Goal: Find specific page/section: Find specific page/section

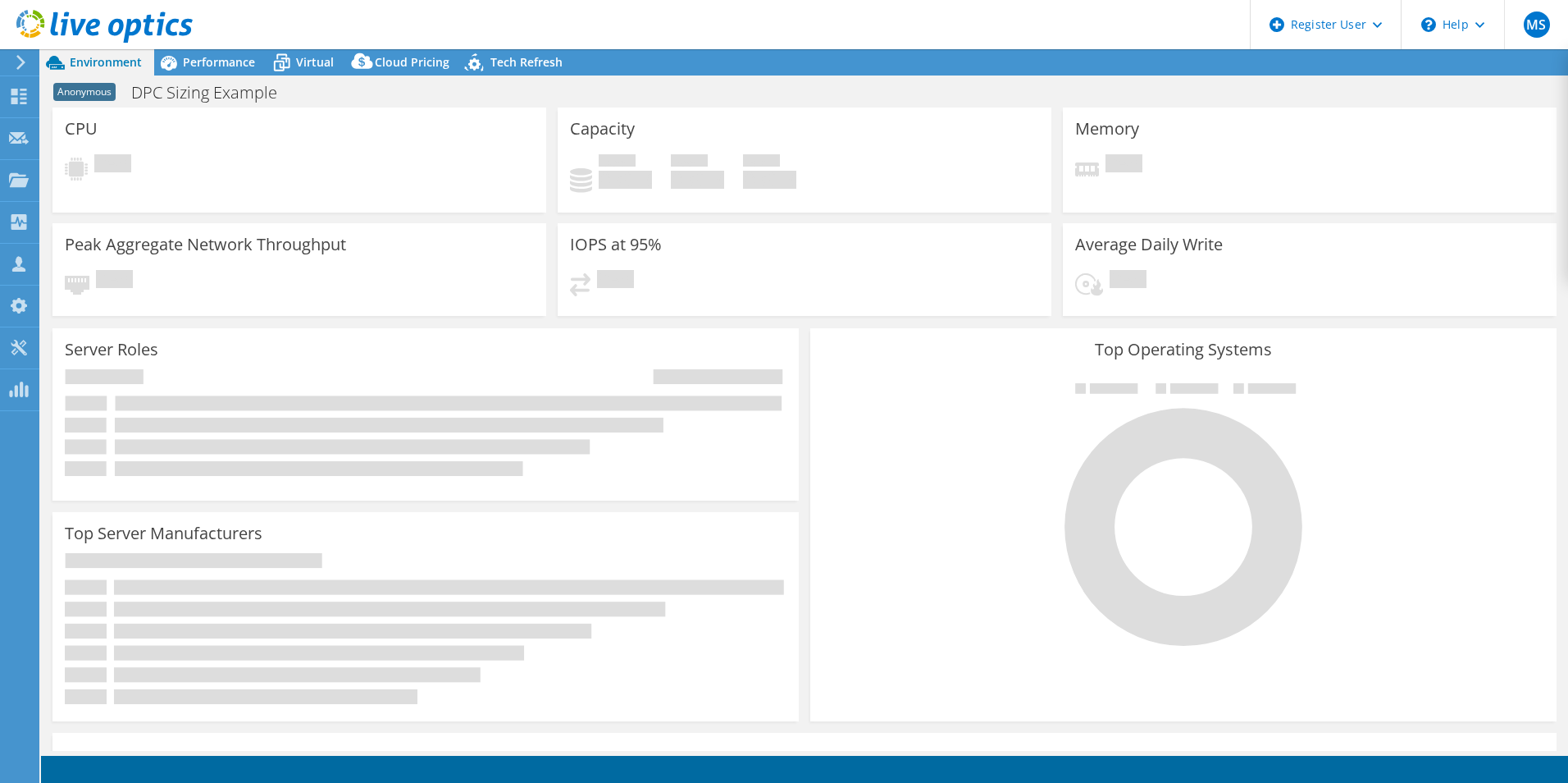
select select "EUFrankfurt"
select select "EUR"
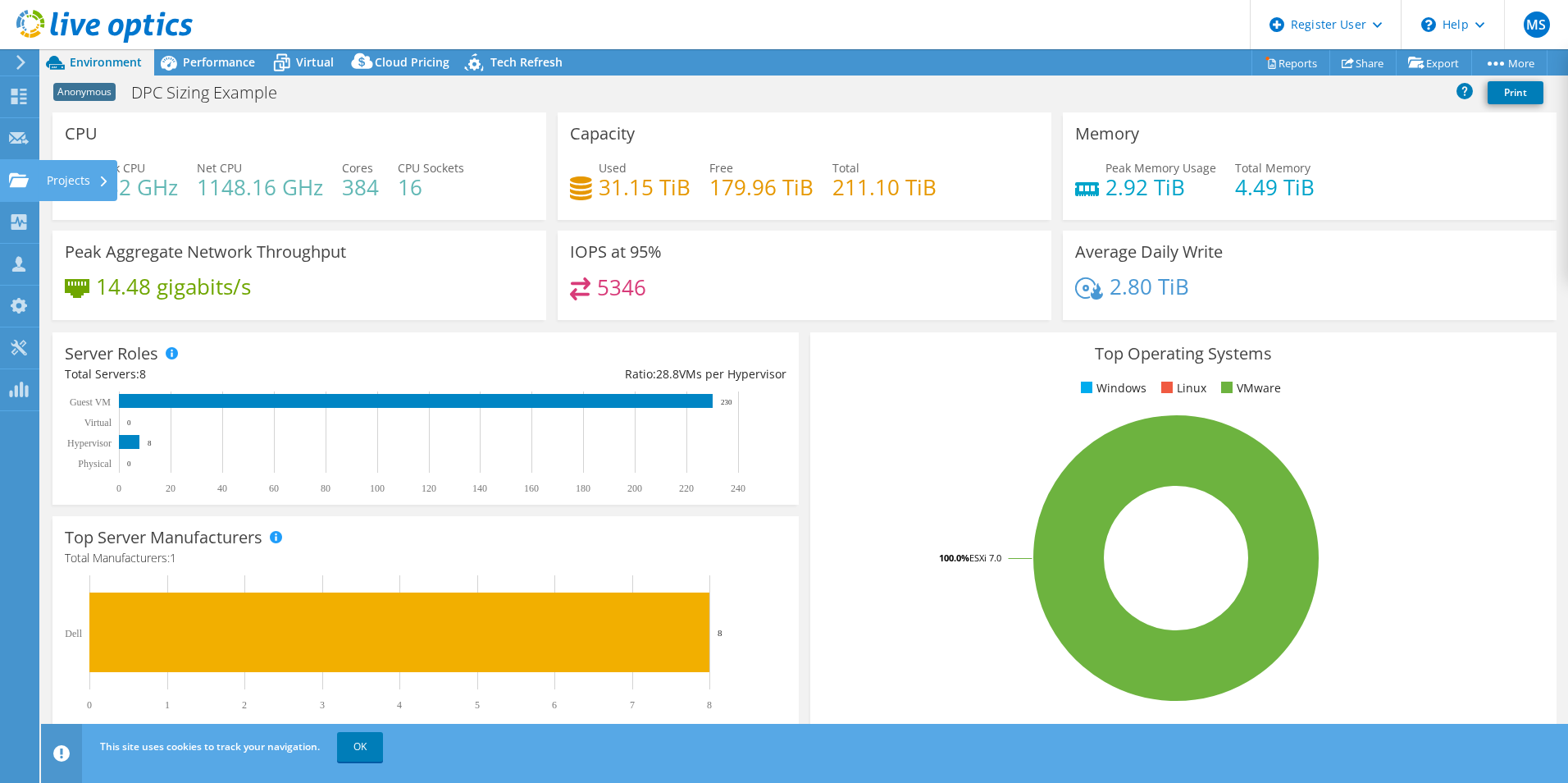
click at [62, 179] on div "Projects" at bounding box center [77, 180] width 78 height 41
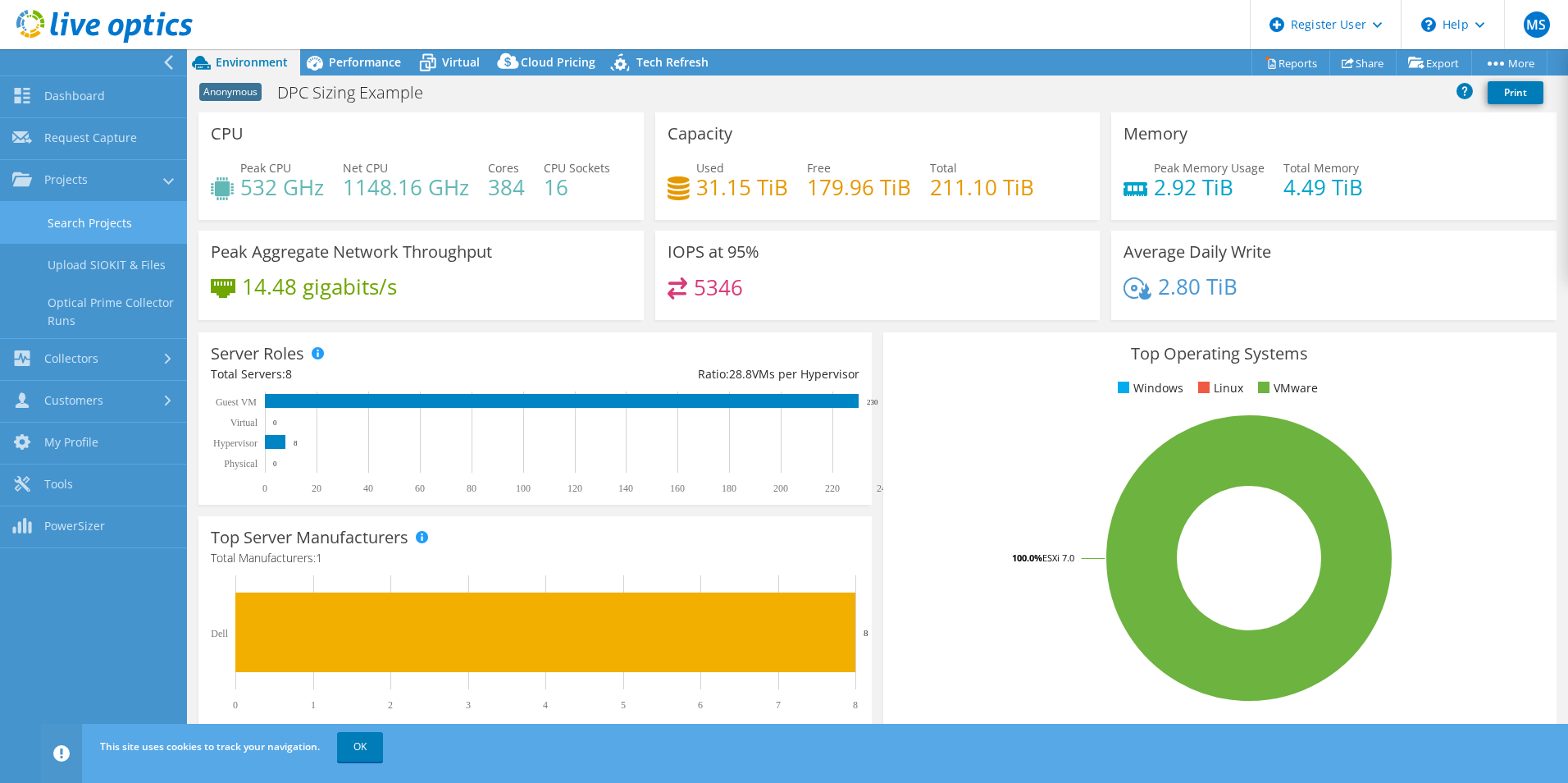
click at [90, 220] on link "Search Projects" at bounding box center [93, 223] width 187 height 42
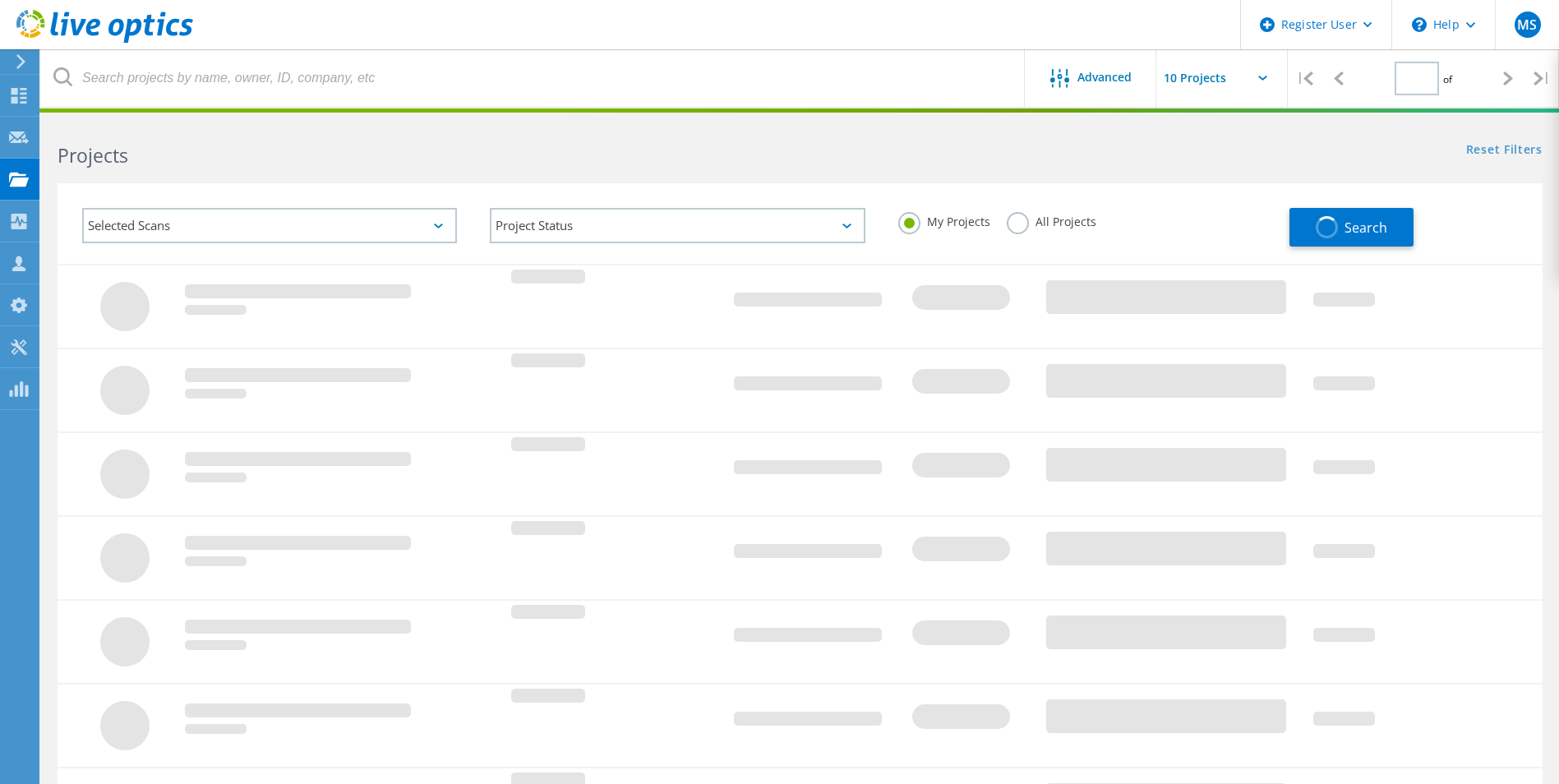
type input "1"
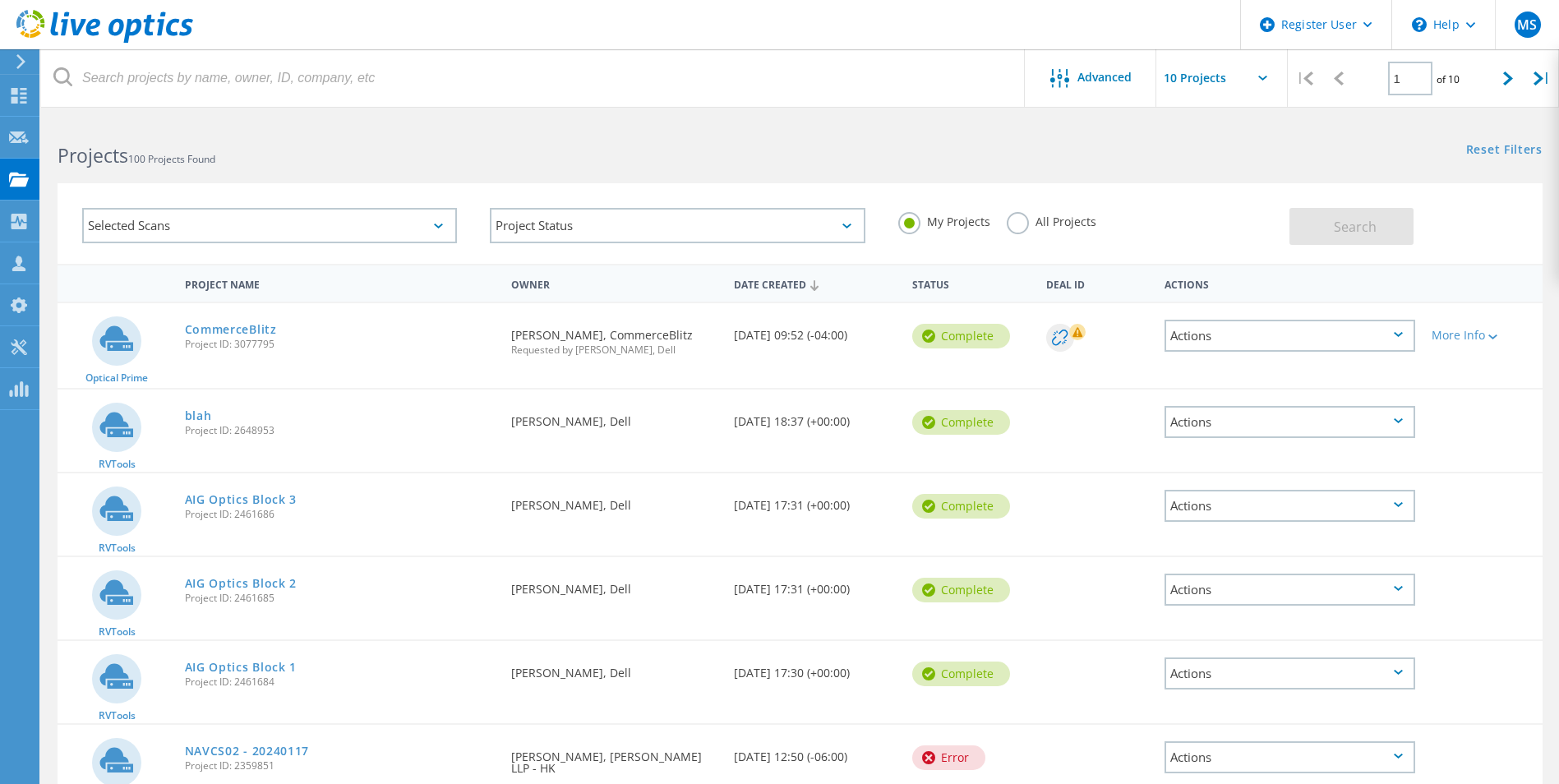
click at [1024, 228] on label "All Projects" at bounding box center [1051, 219] width 90 height 16
click at [0, 0] on input "All Projects" at bounding box center [0, 0] width 0 height 0
click at [313, 216] on div "Selected Scans" at bounding box center [269, 225] width 375 height 35
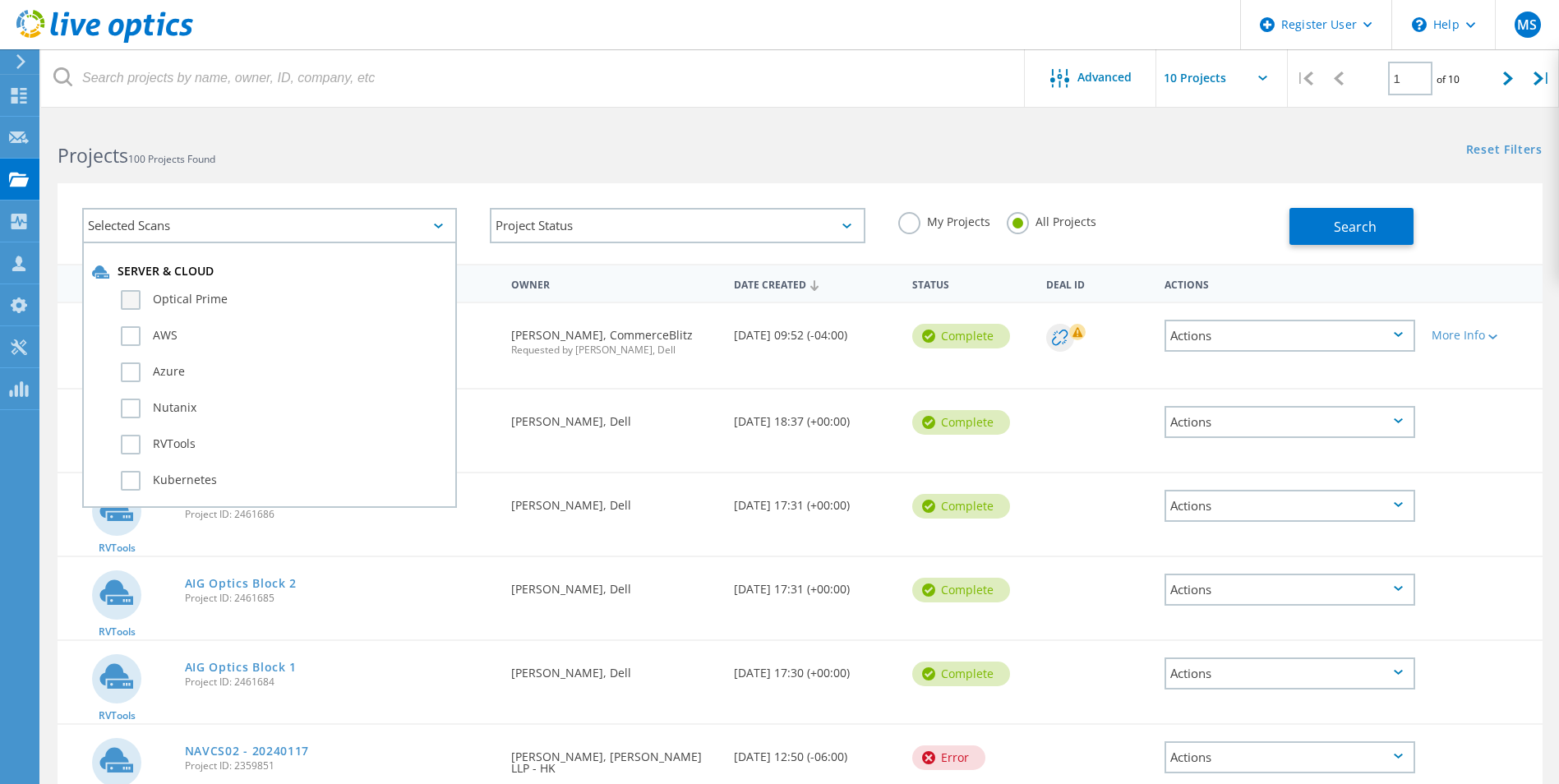
click at [199, 302] on label "Optical Prime" at bounding box center [283, 299] width 326 height 20
click at [0, 0] on input "Optical Prime" at bounding box center [0, 0] width 0 height 0
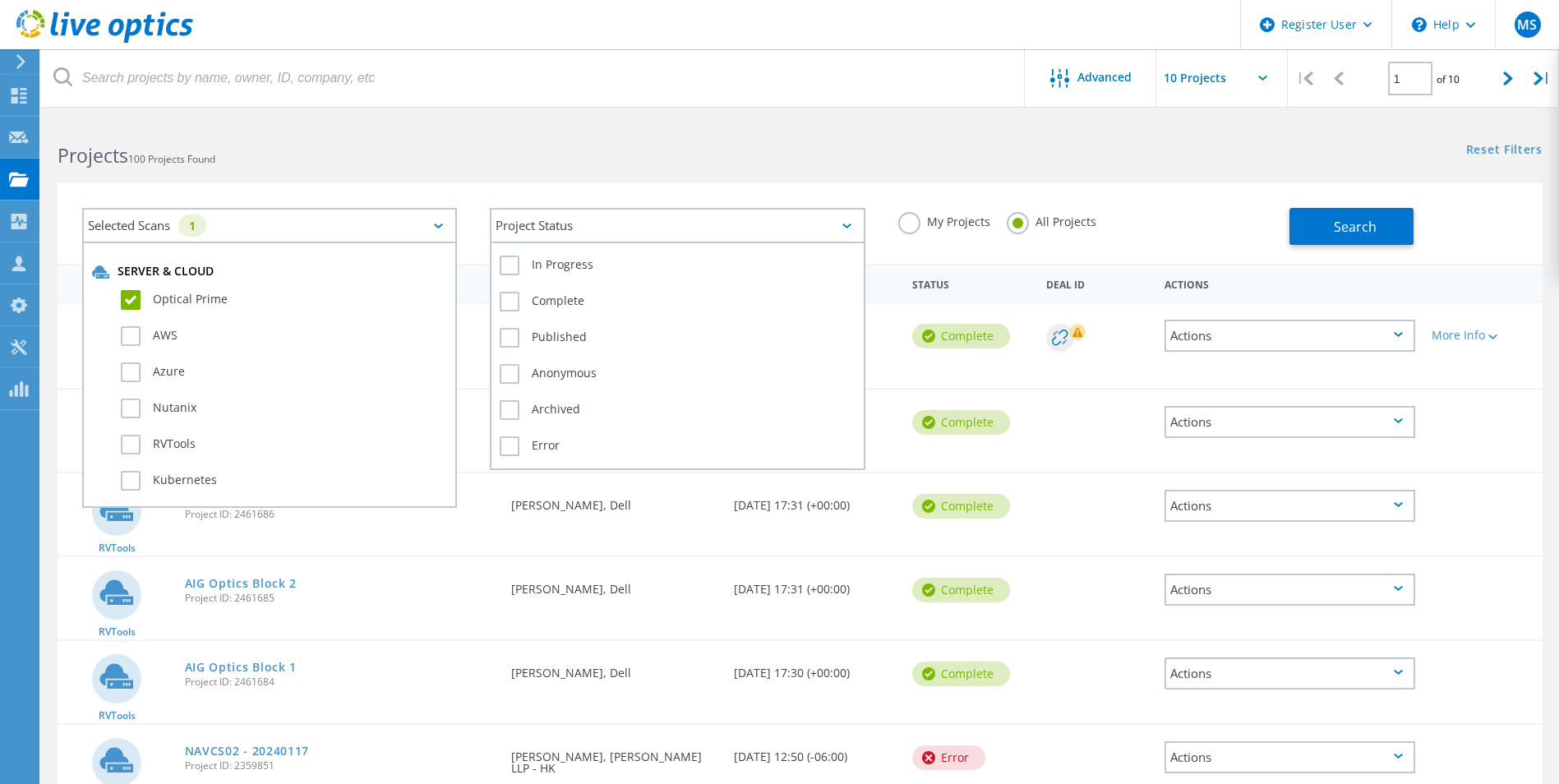
click at [779, 223] on div "Project Status" at bounding box center [677, 225] width 375 height 35
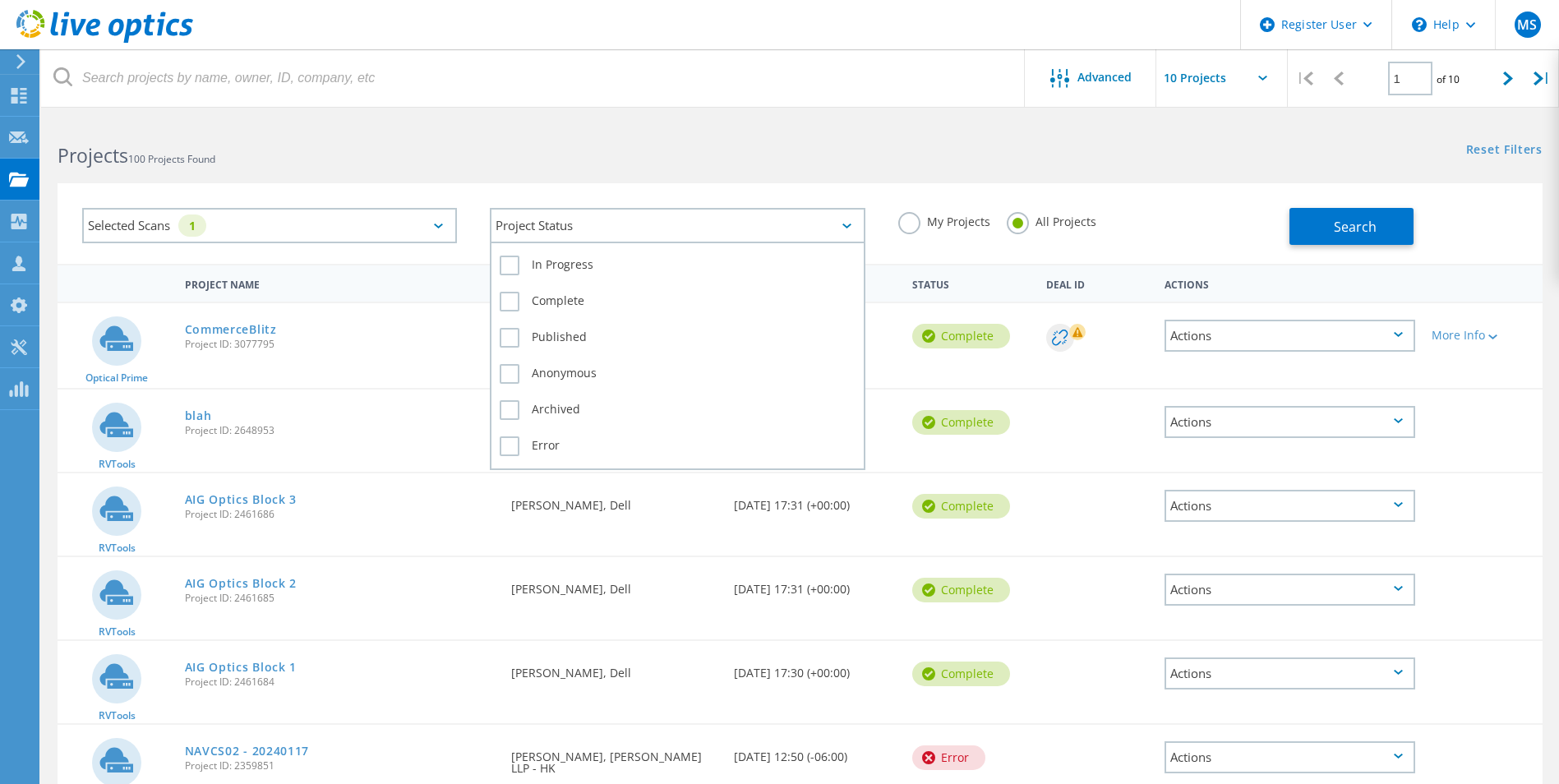
click at [779, 223] on div "Project Status" at bounding box center [677, 225] width 375 height 35
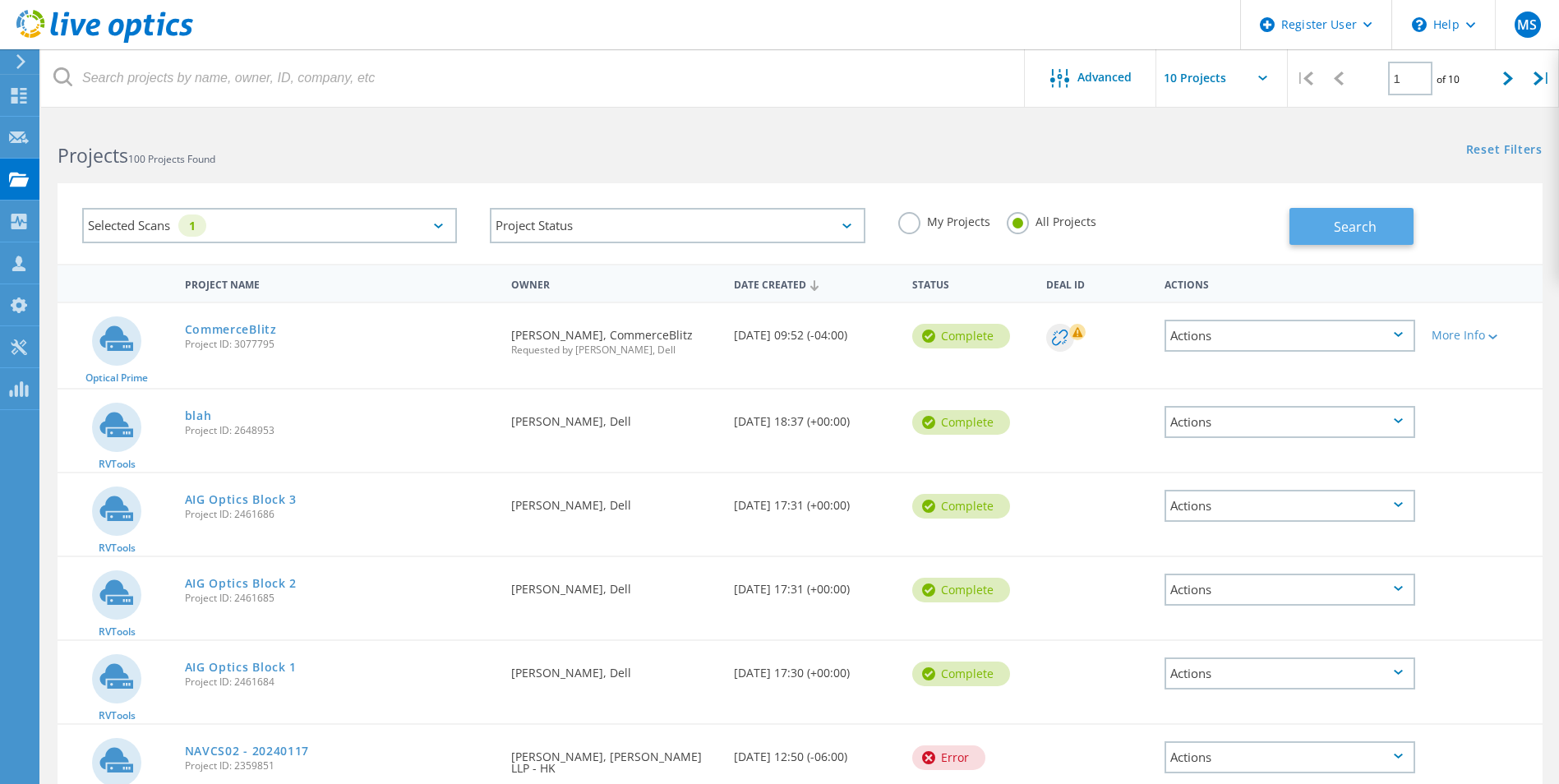
click at [1363, 234] on span "Search" at bounding box center [1355, 226] width 43 height 18
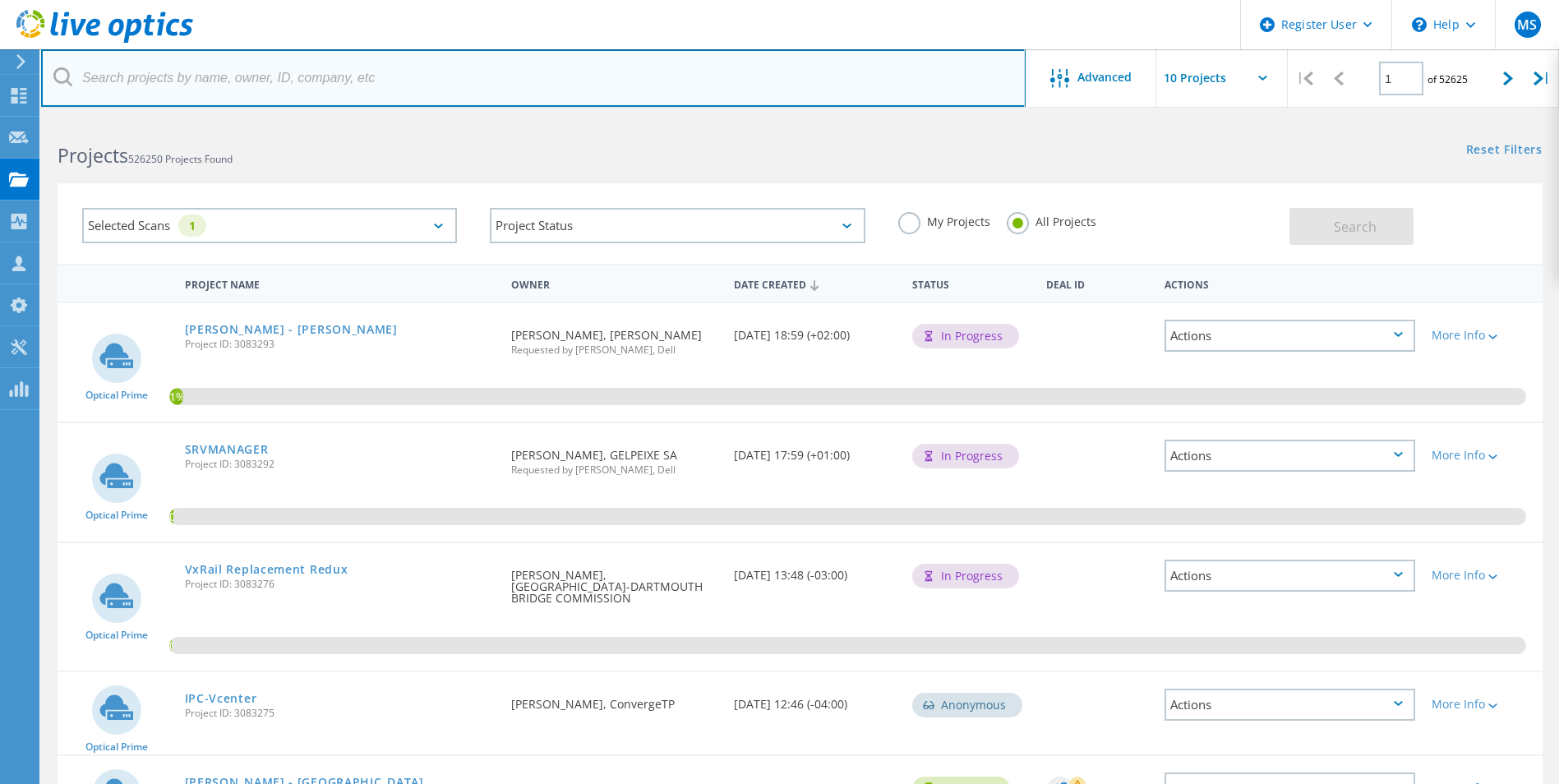
click at [386, 85] on input "text" at bounding box center [533, 77] width 985 height 58
type input "trinity"
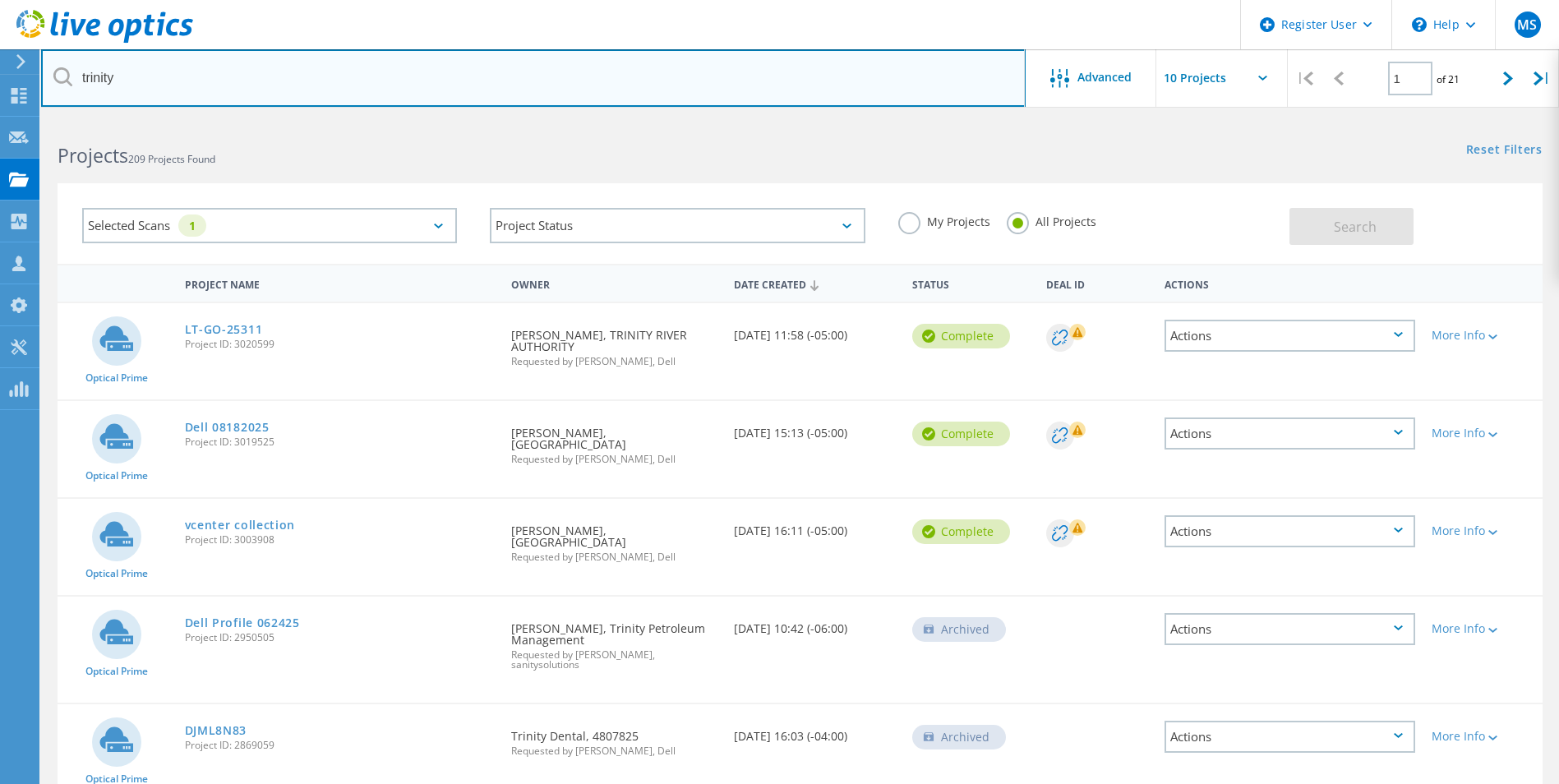
click at [192, 73] on input "trinity" at bounding box center [533, 77] width 985 height 58
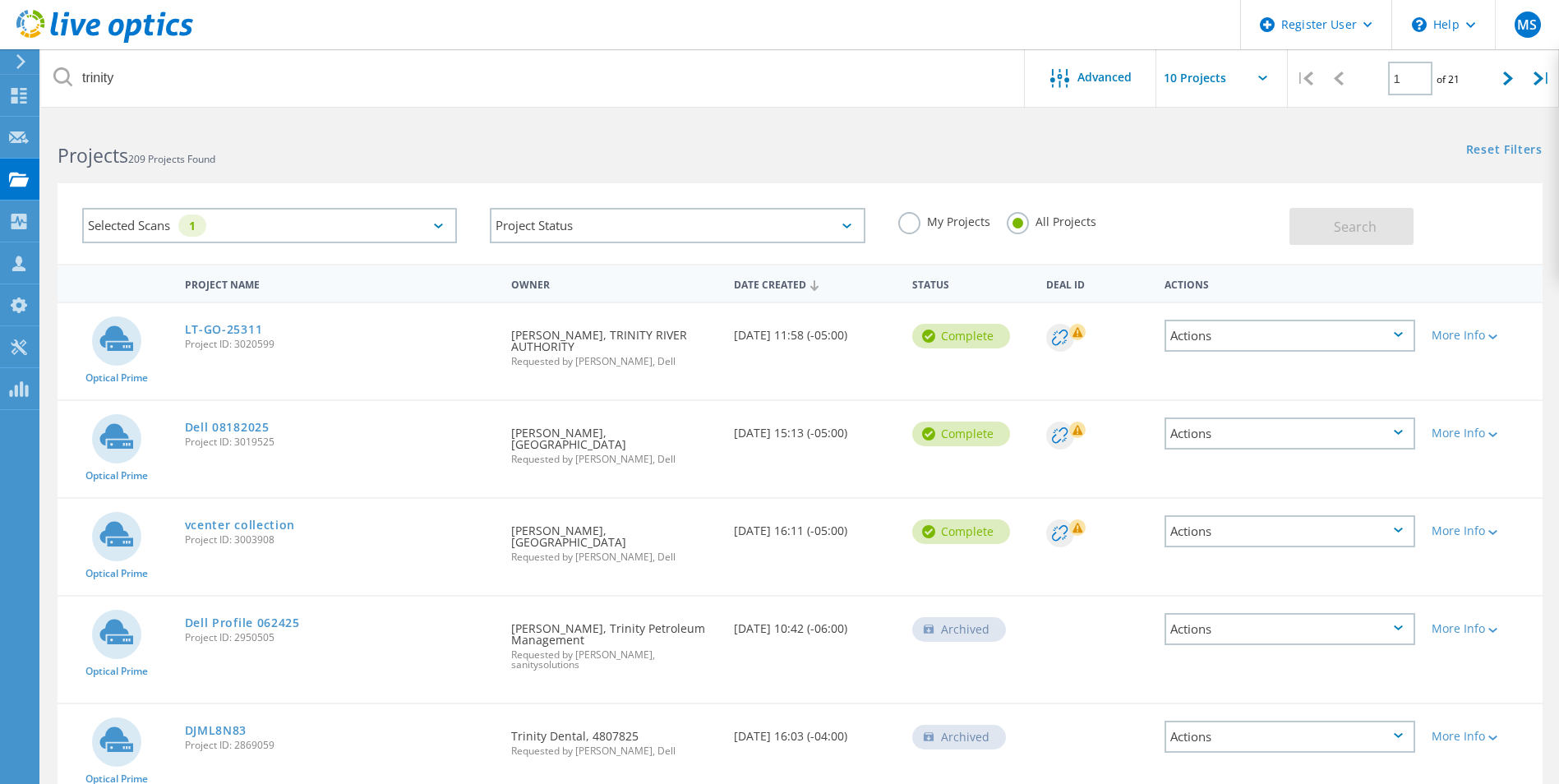
click at [1401, 334] on icon at bounding box center [1398, 333] width 9 height 5
click at [1493, 211] on div "Search" at bounding box center [1412, 218] width 245 height 54
click at [1498, 341] on div at bounding box center [1491, 336] width 12 height 9
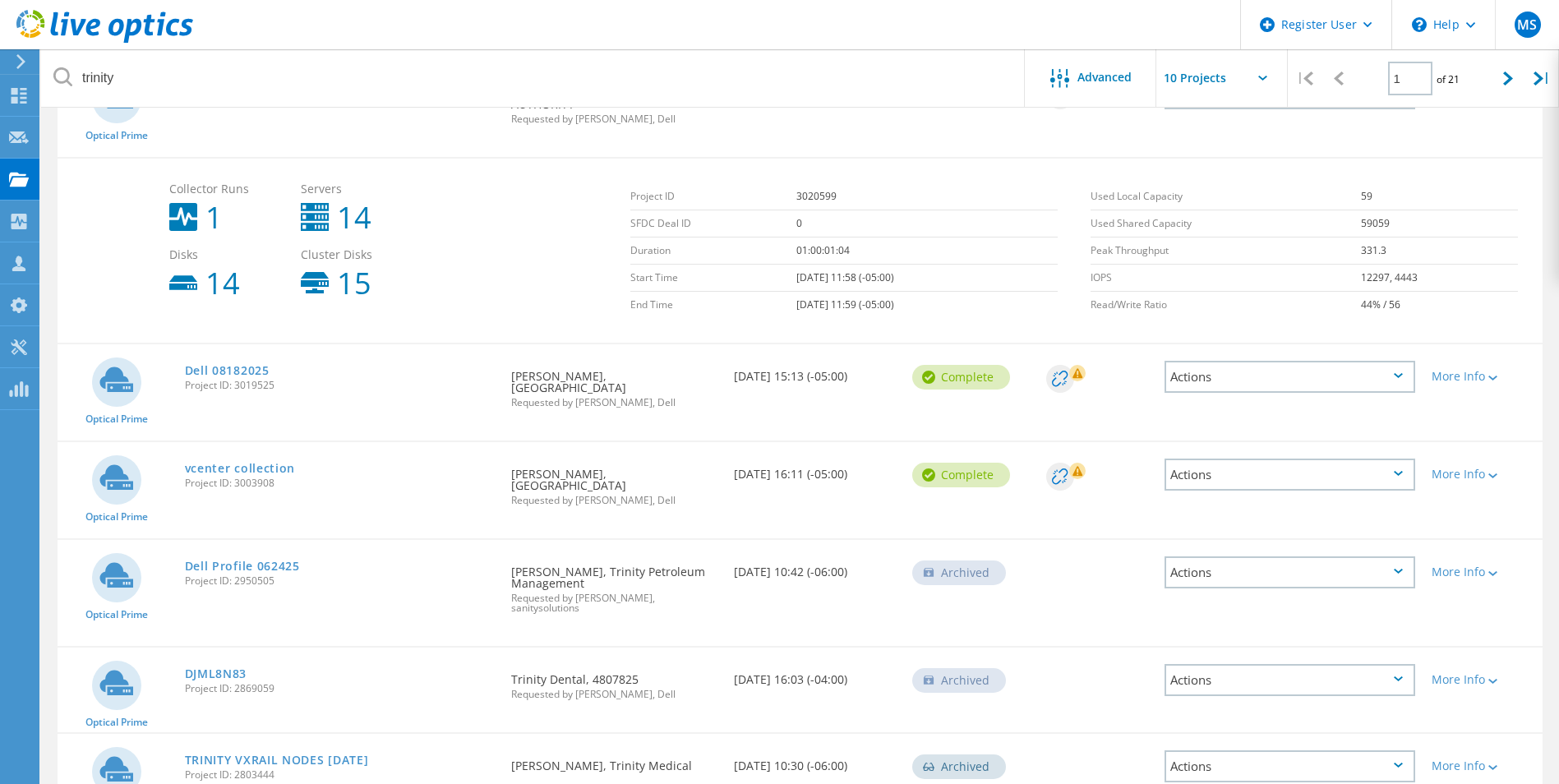
scroll to position [247, 0]
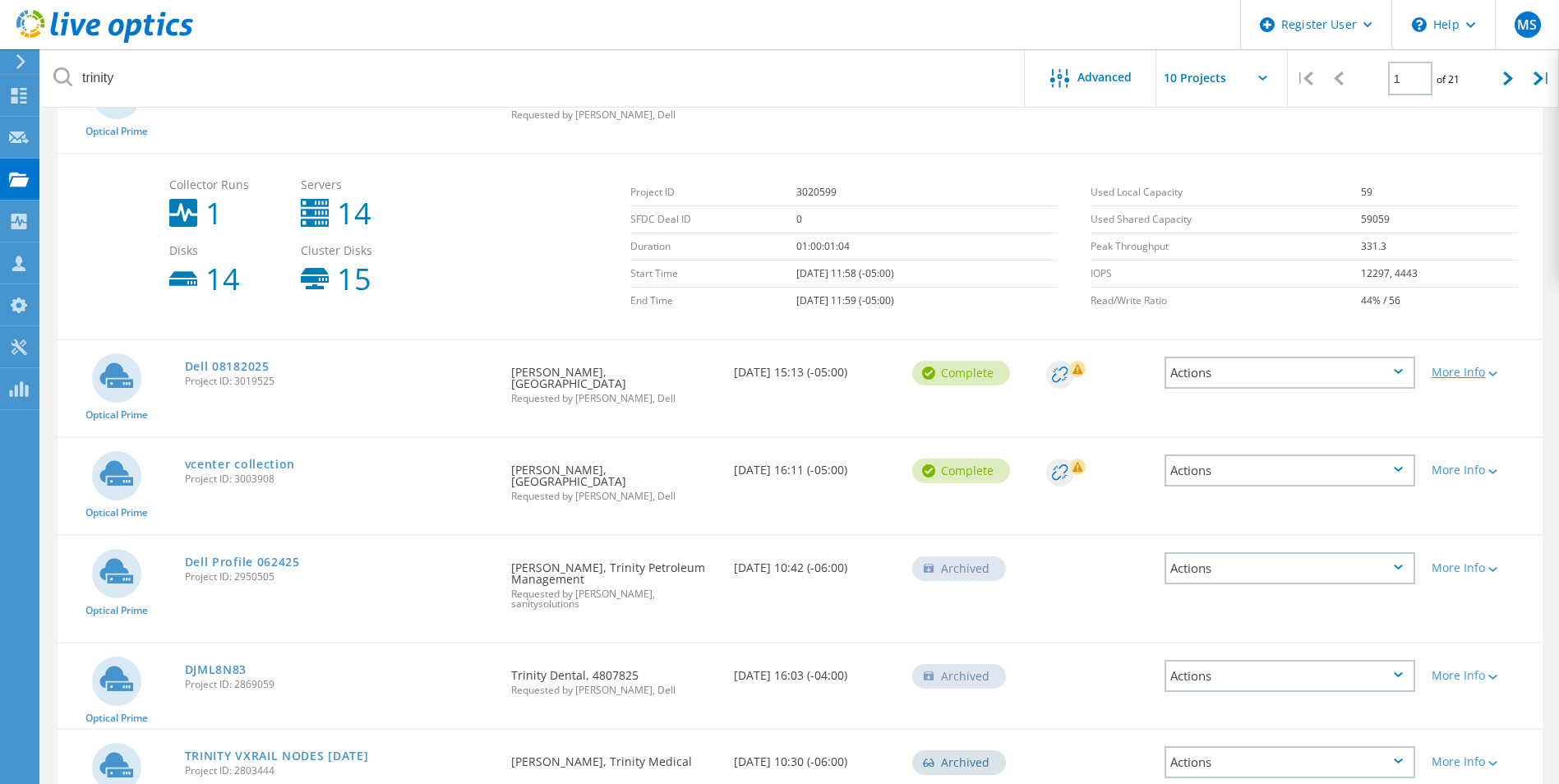
click at [1499, 366] on div "More Info" at bounding box center [1482, 372] width 103 height 11
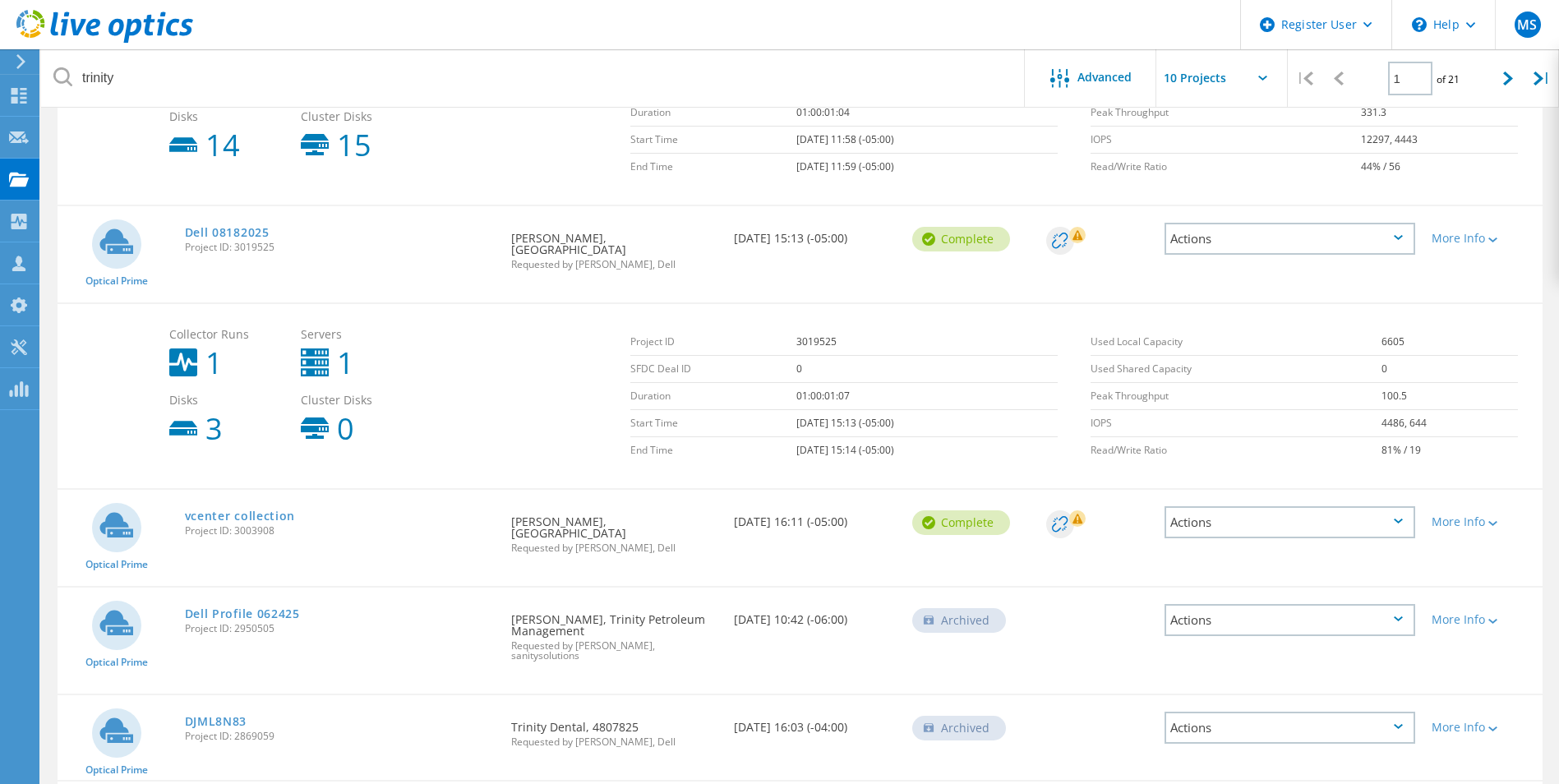
scroll to position [493, 0]
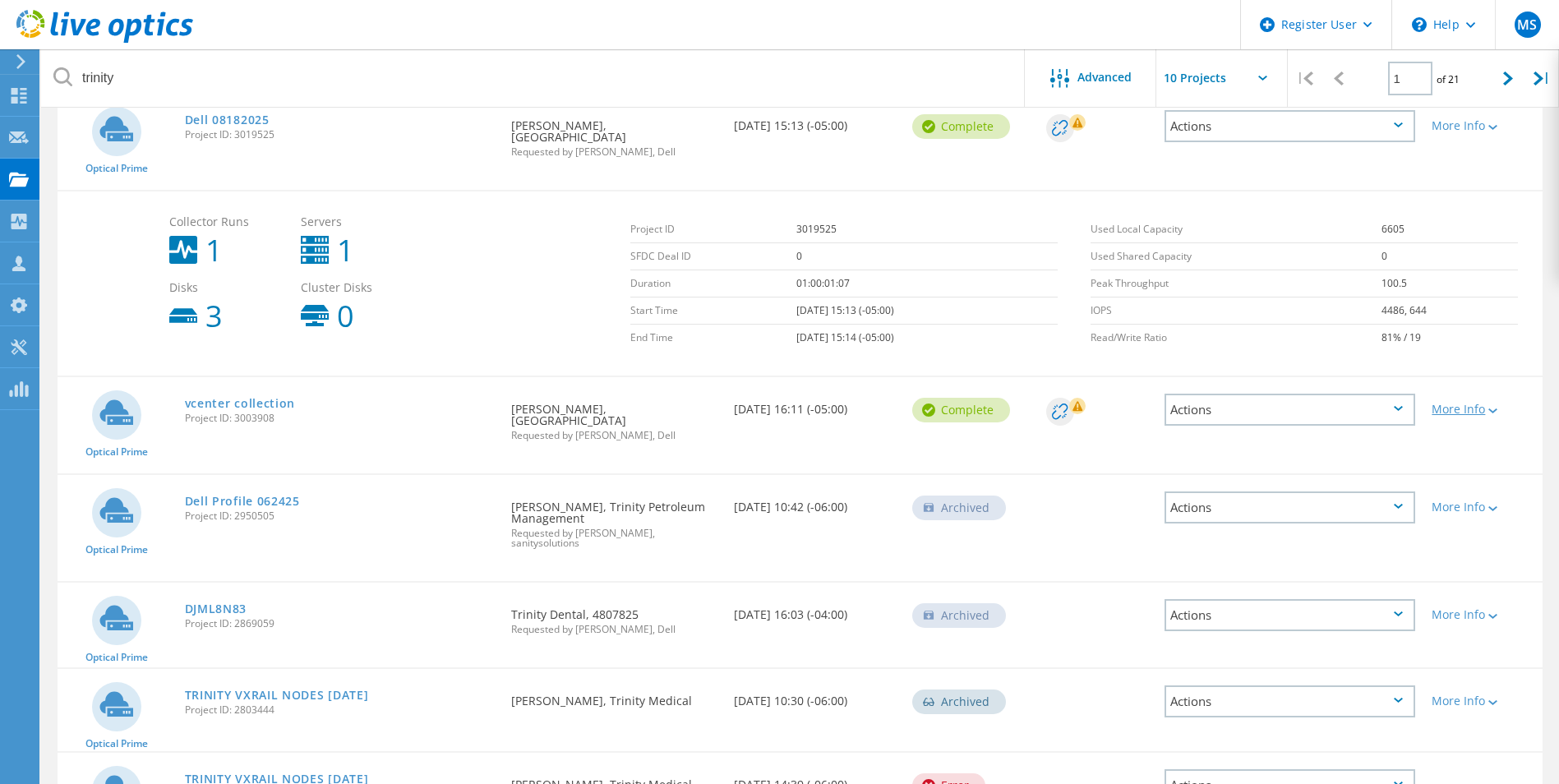
click at [1498, 408] on icon at bounding box center [1493, 410] width 9 height 5
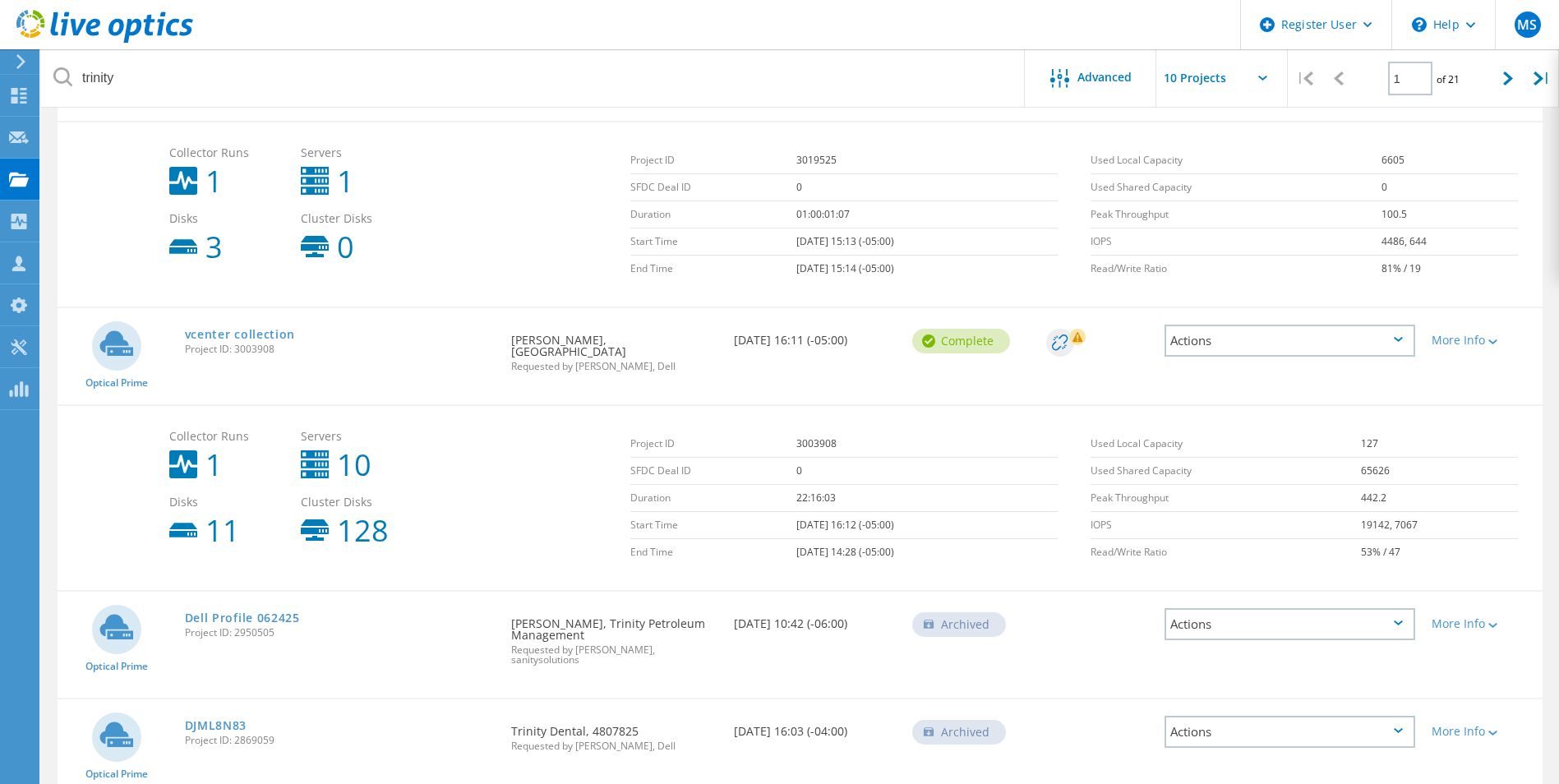
scroll to position [575, 0]
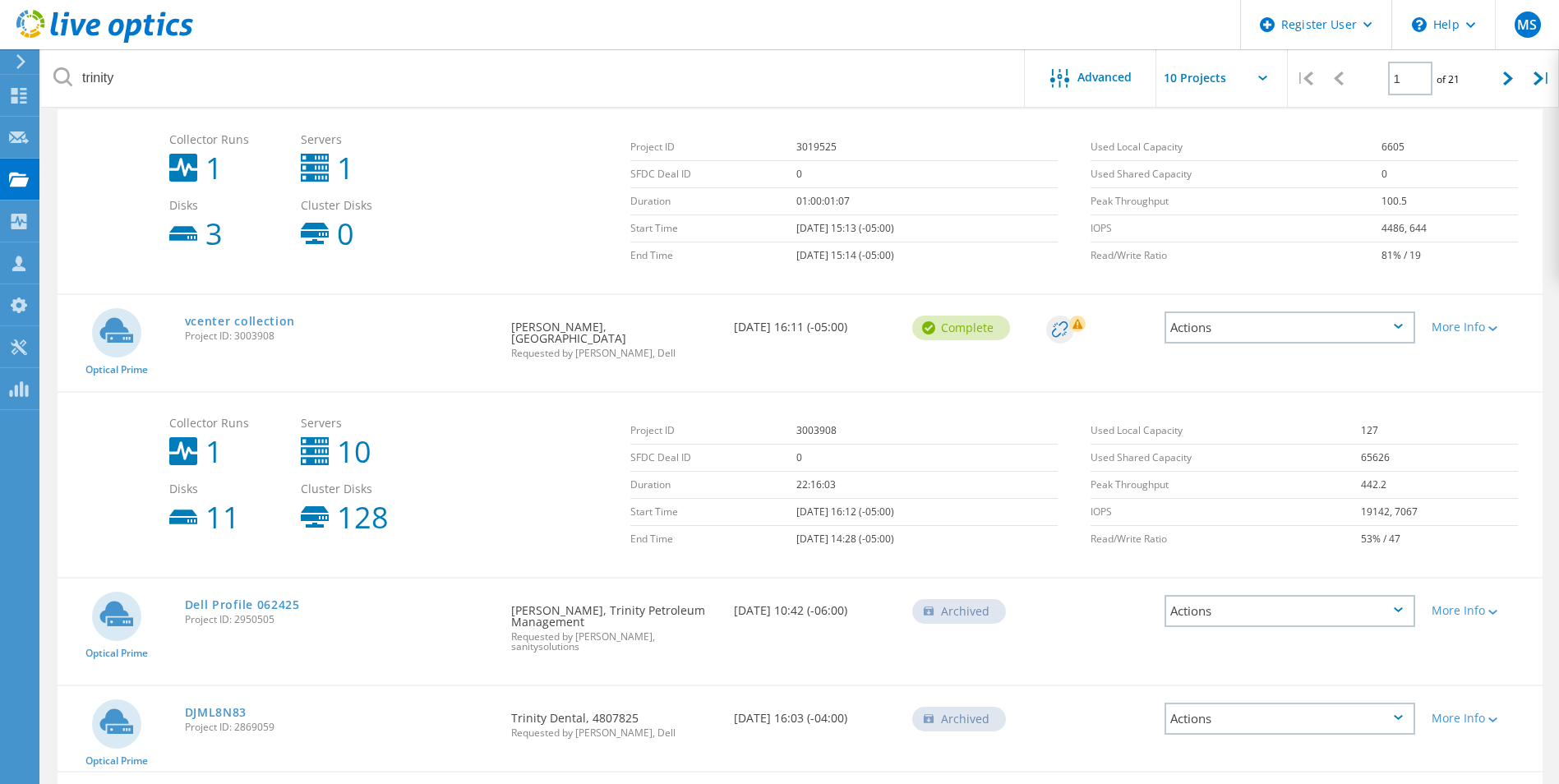
click at [1404, 315] on div "Actions" at bounding box center [1289, 328] width 250 height 32
click at [1300, 277] on div "View Project" at bounding box center [1290, 289] width 248 height 26
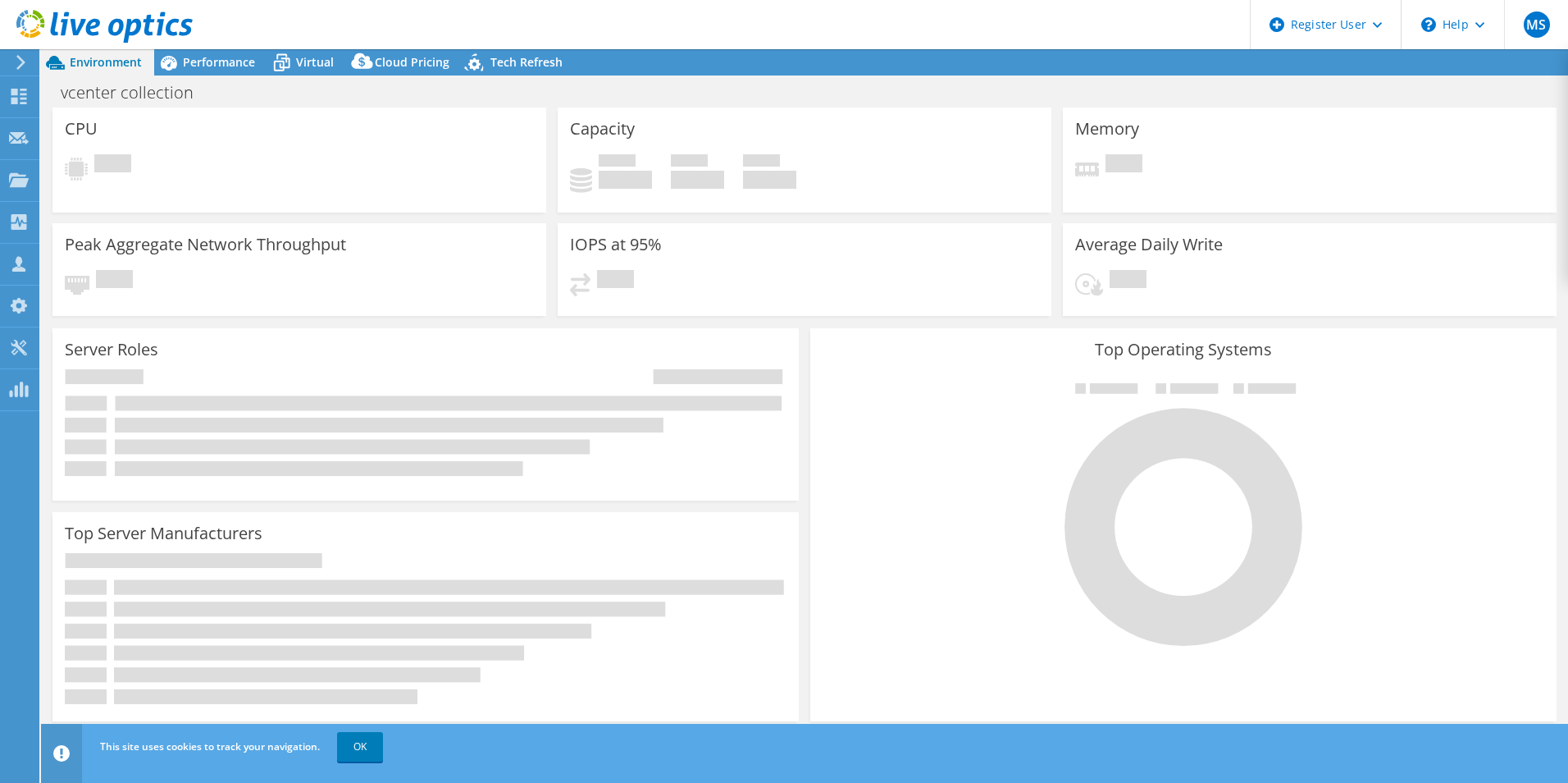
select select "USD"
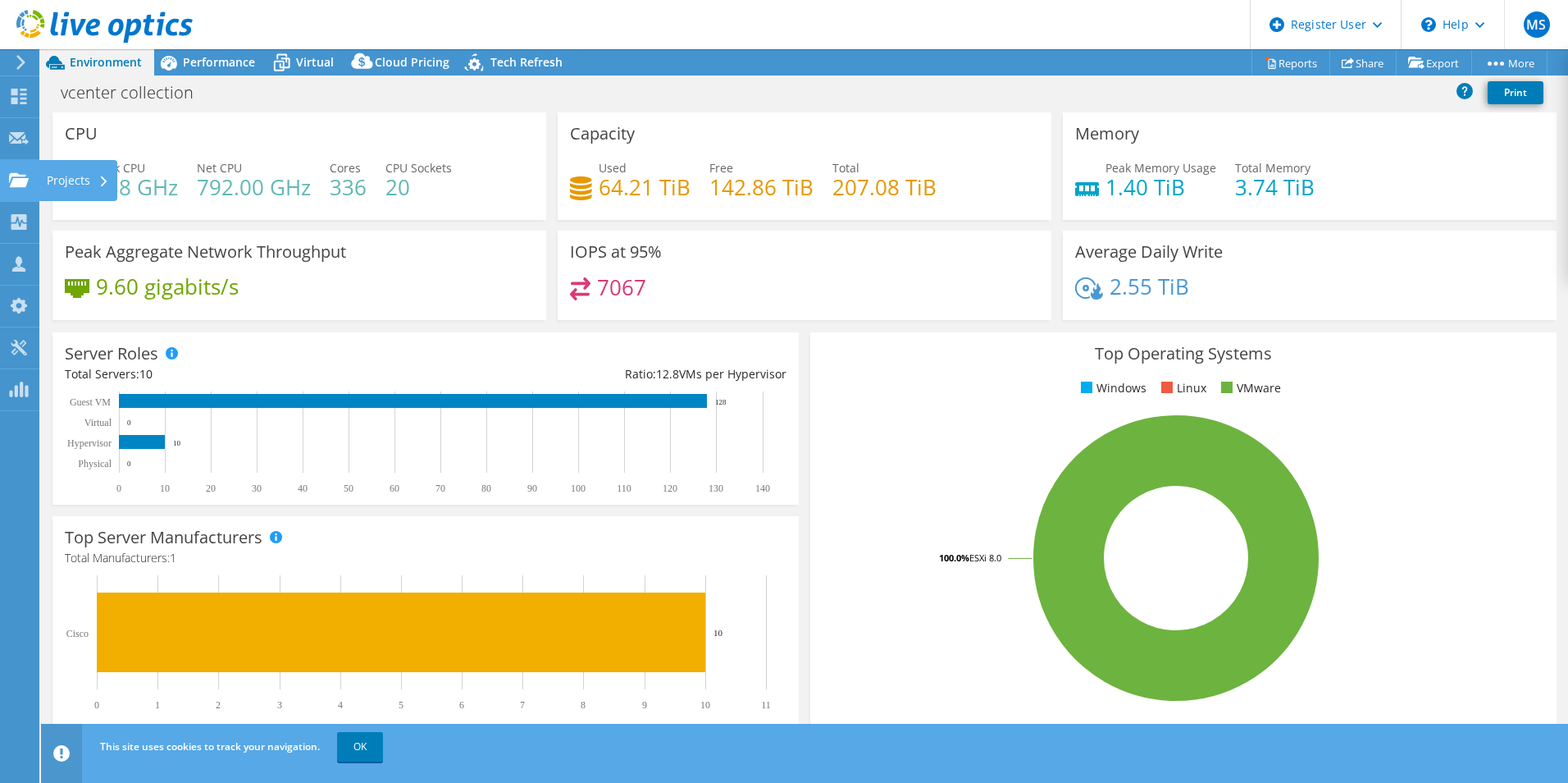
click at [89, 184] on div "Projects" at bounding box center [77, 180] width 78 height 41
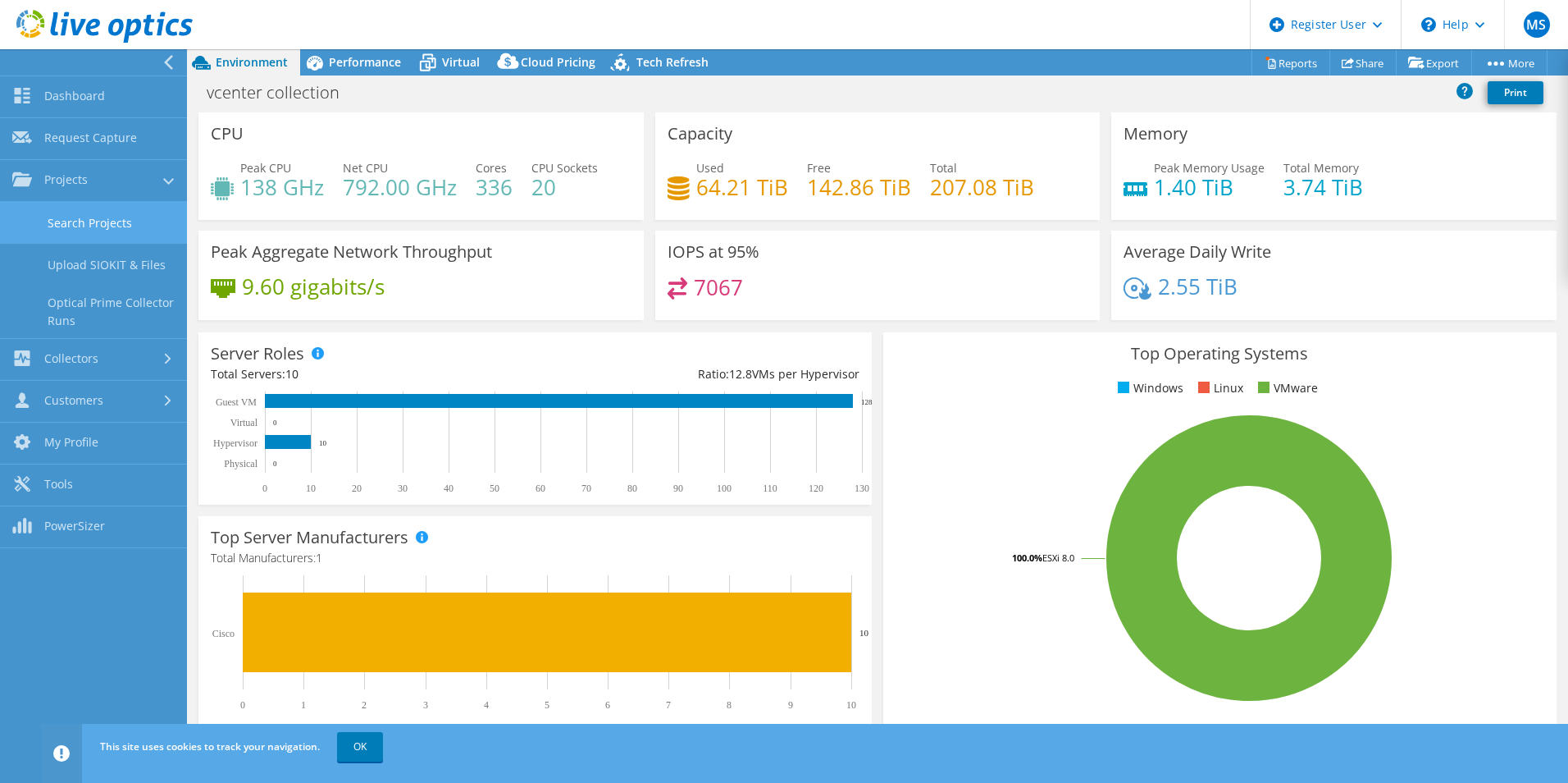
click at [98, 223] on link "Search Projects" at bounding box center [93, 223] width 187 height 42
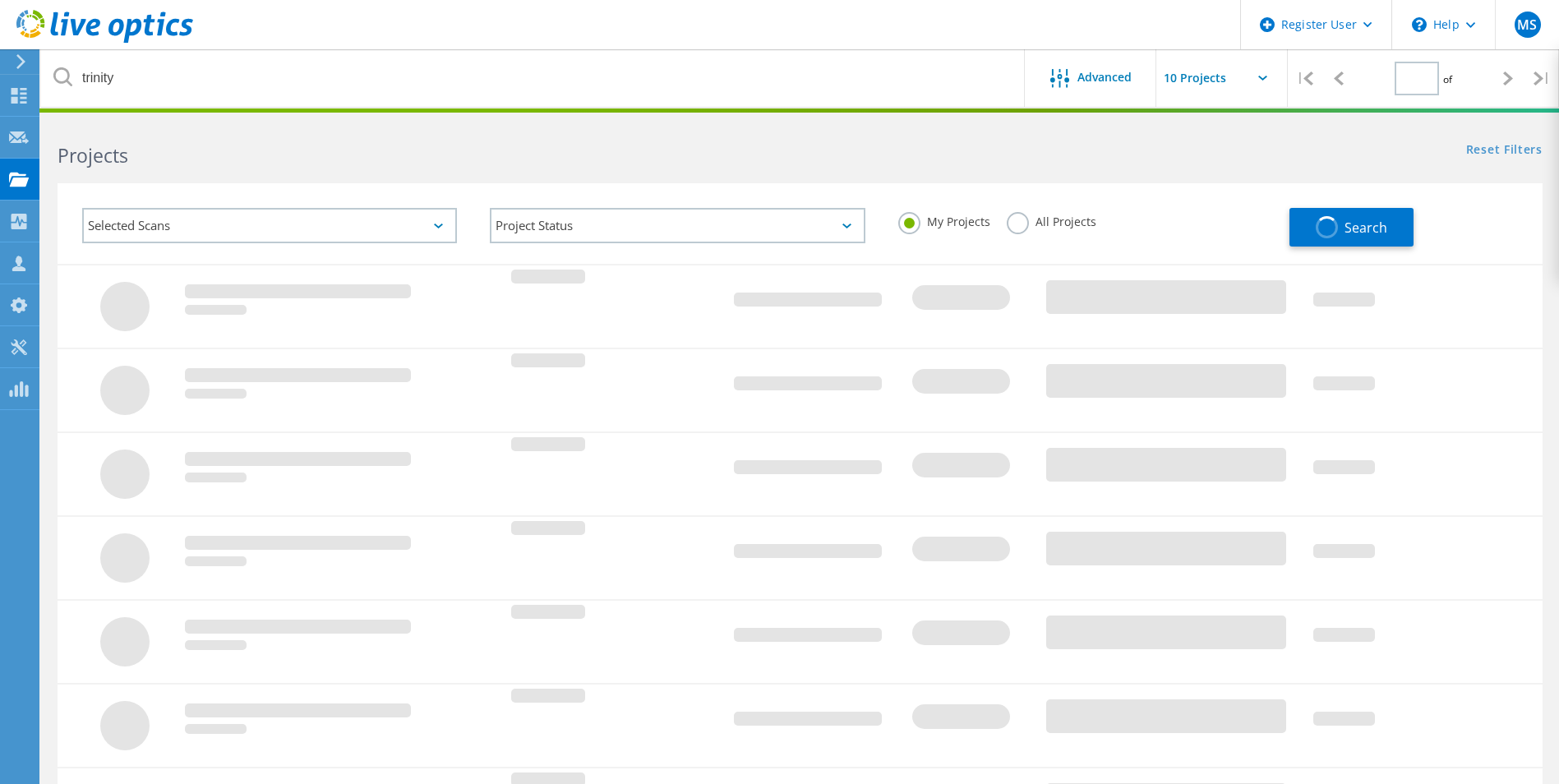
type input "1"
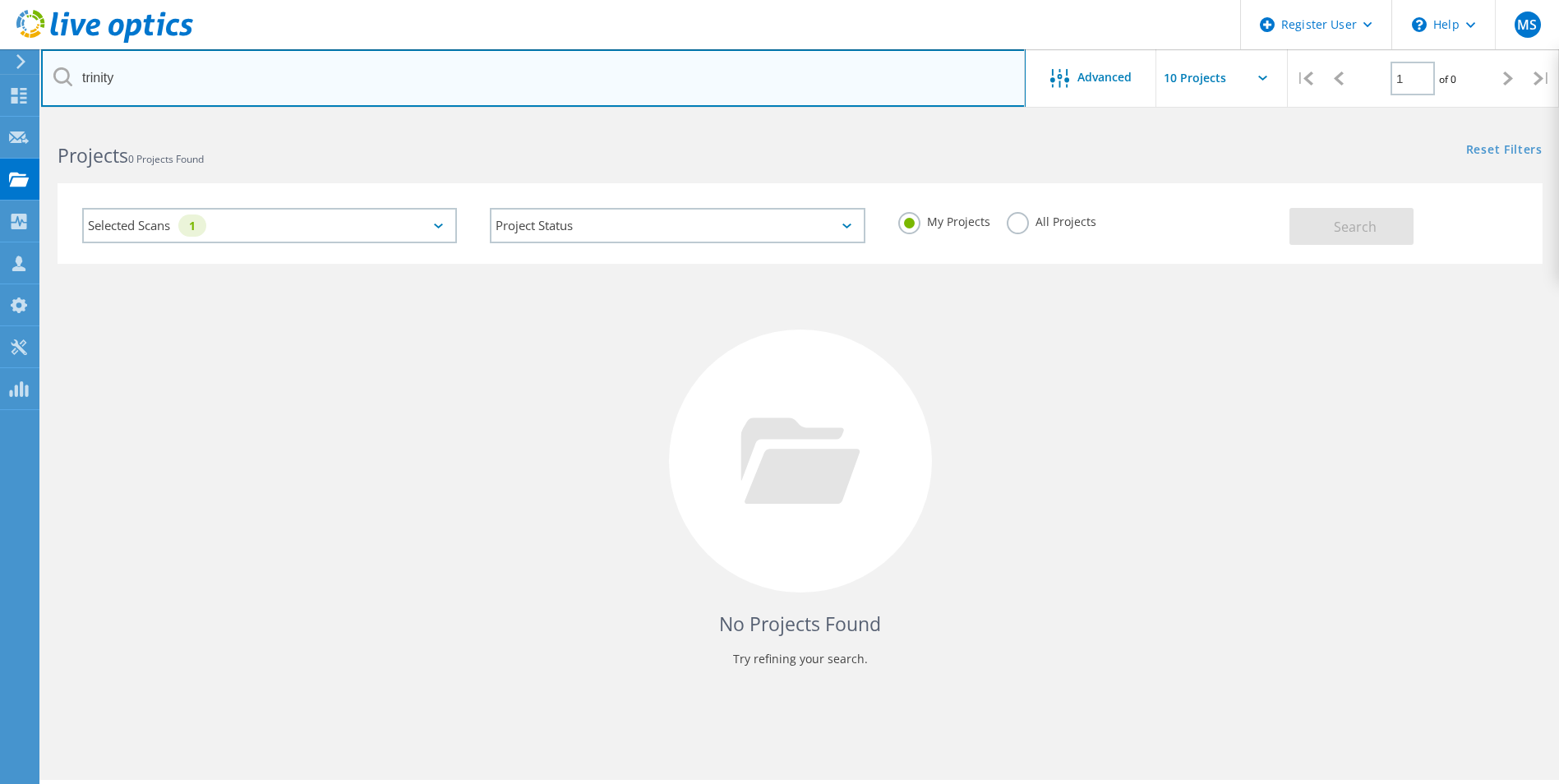
click at [197, 81] on input "trinity" at bounding box center [533, 77] width 985 height 58
drag, startPoint x: 185, startPoint y: 77, endPoint x: 64, endPoint y: 88, distance: 121.5
click at [64, 88] on input "trinity" at bounding box center [533, 77] width 985 height 58
drag, startPoint x: 167, startPoint y: 79, endPoint x: 13, endPoint y: 82, distance: 154.0
click at [13, 119] on div "Register User \n Help Explore Helpful Articles Contact Support MS Dell User Max…" at bounding box center [780, 473] width 1559 height 709
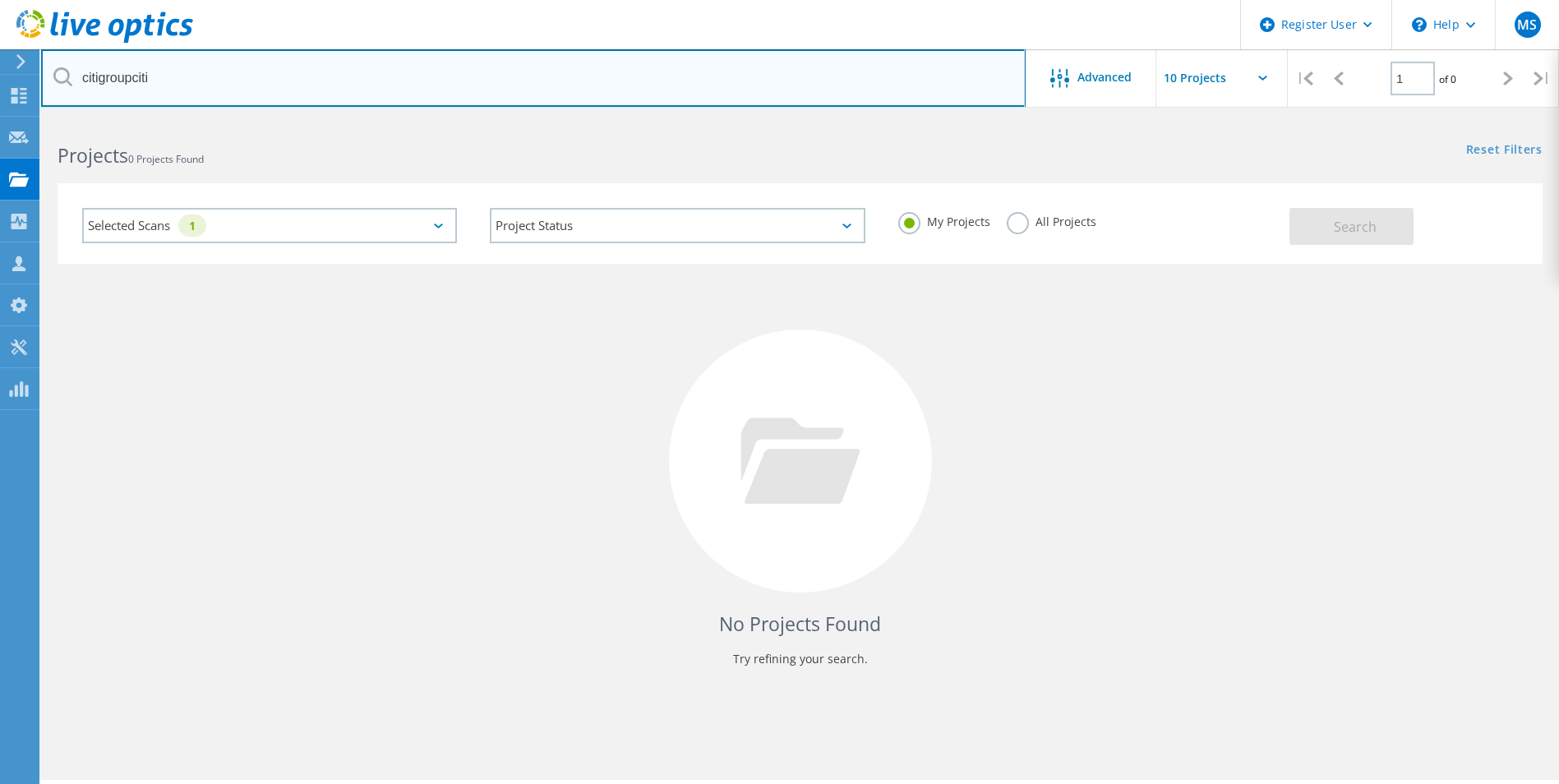
drag, startPoint x: 186, startPoint y: 73, endPoint x: -3, endPoint y: 92, distance: 190.0
click at [0, 92] on html "Register User \n Help Explore Helpful Articles Contact Support MS Dell User Max…" at bounding box center [780, 415] width 1559 height 829
type input "citi"
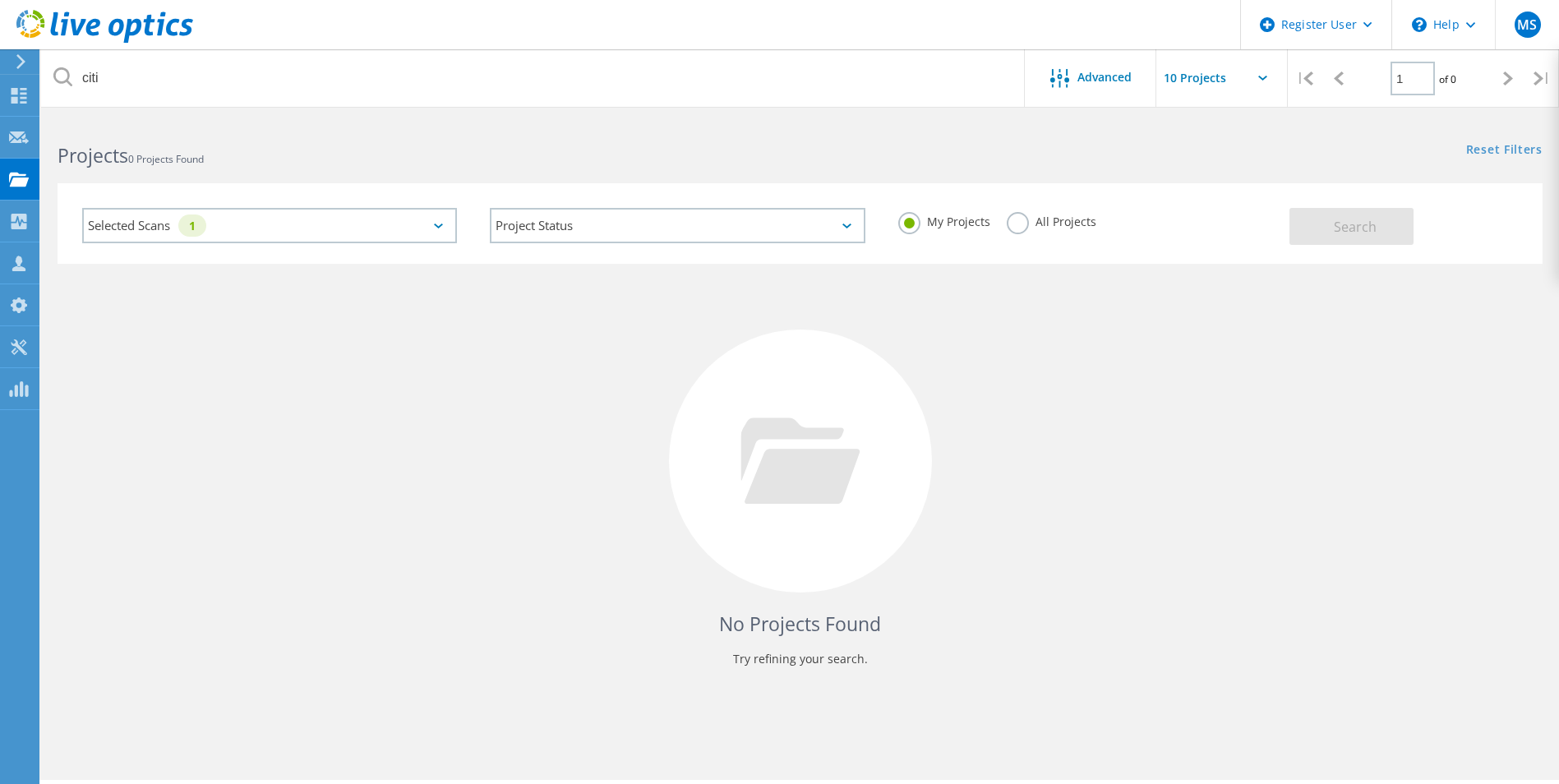
click at [1017, 226] on label "All Projects" at bounding box center [1051, 219] width 90 height 16
click at [0, 0] on input "All Projects" at bounding box center [0, 0] width 0 height 0
click at [1376, 227] on button "Search" at bounding box center [1351, 226] width 124 height 37
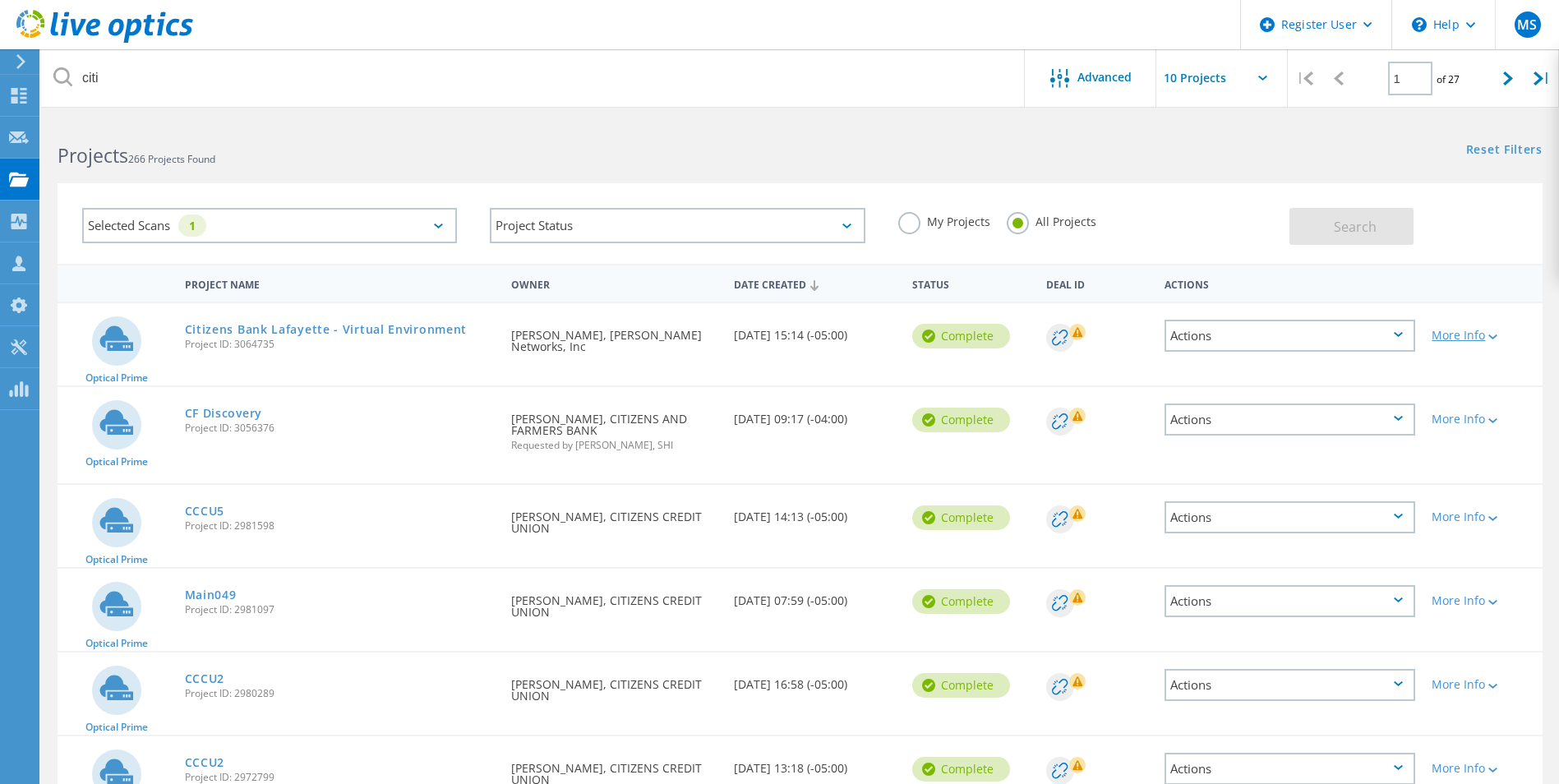
click at [1498, 336] on icon at bounding box center [1493, 336] width 9 height 5
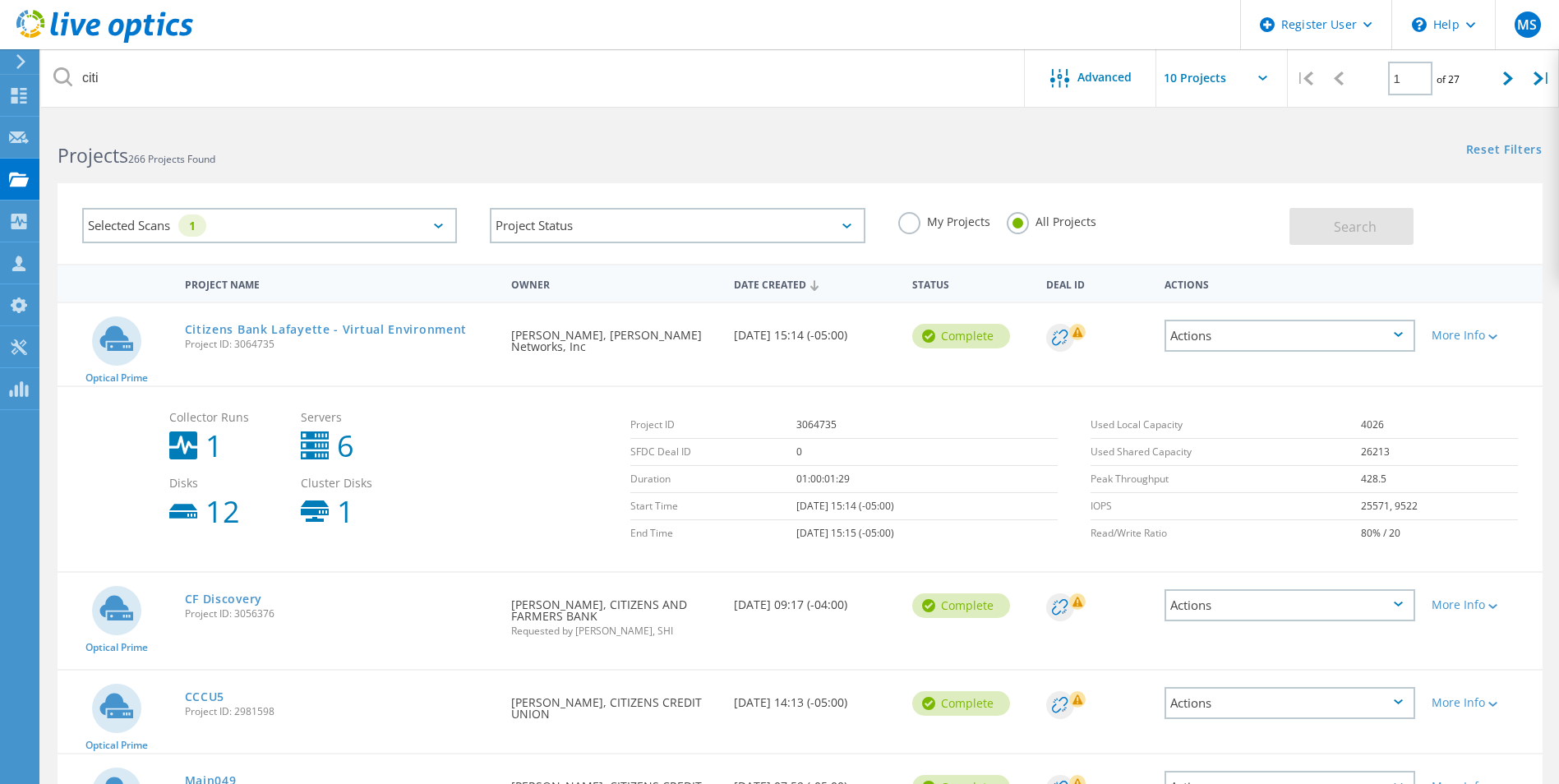
click at [1400, 332] on icon at bounding box center [1398, 333] width 9 height 5
click at [1351, 298] on div "View Project" at bounding box center [1290, 298] width 248 height 26
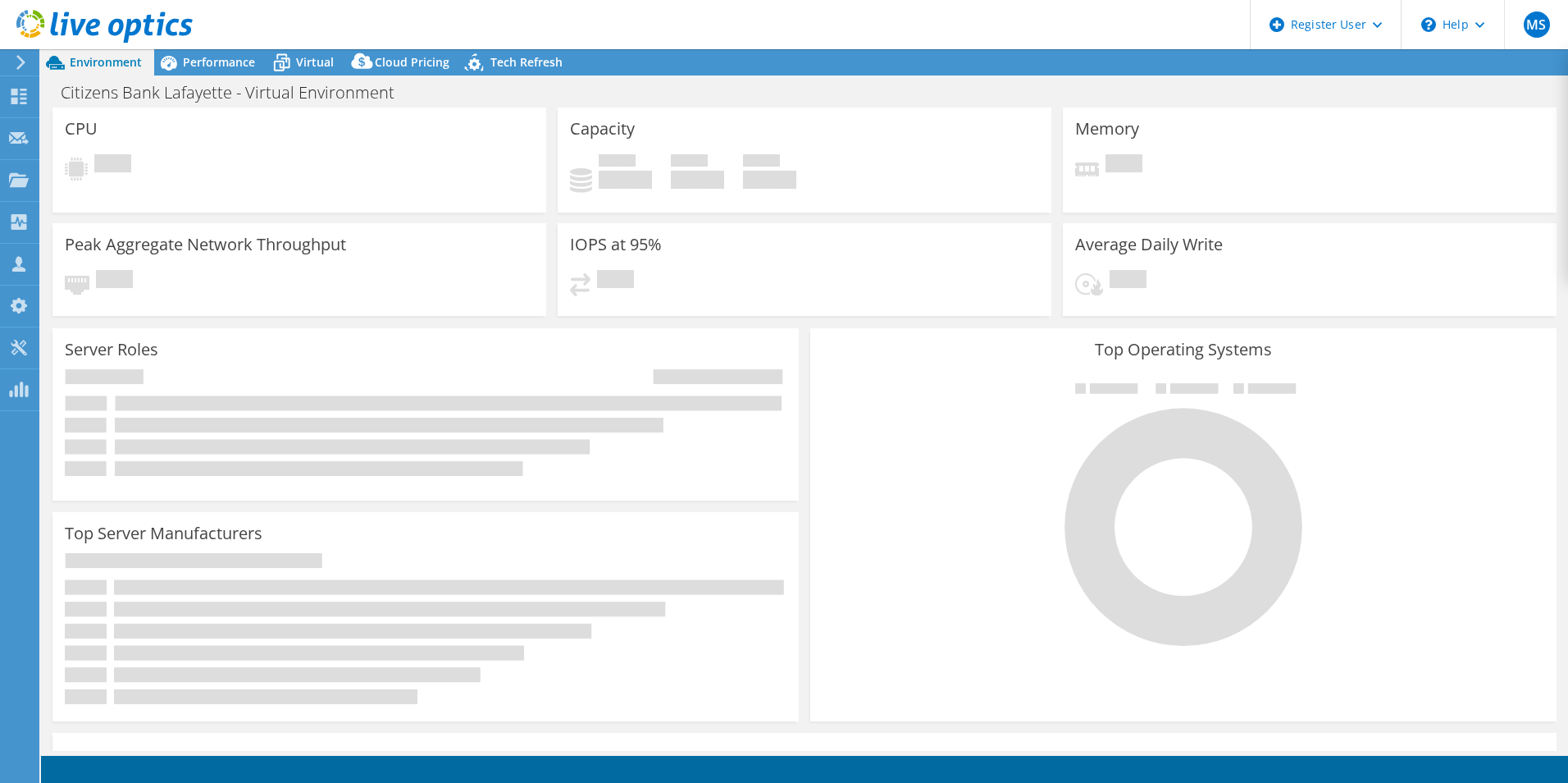
select select "USD"
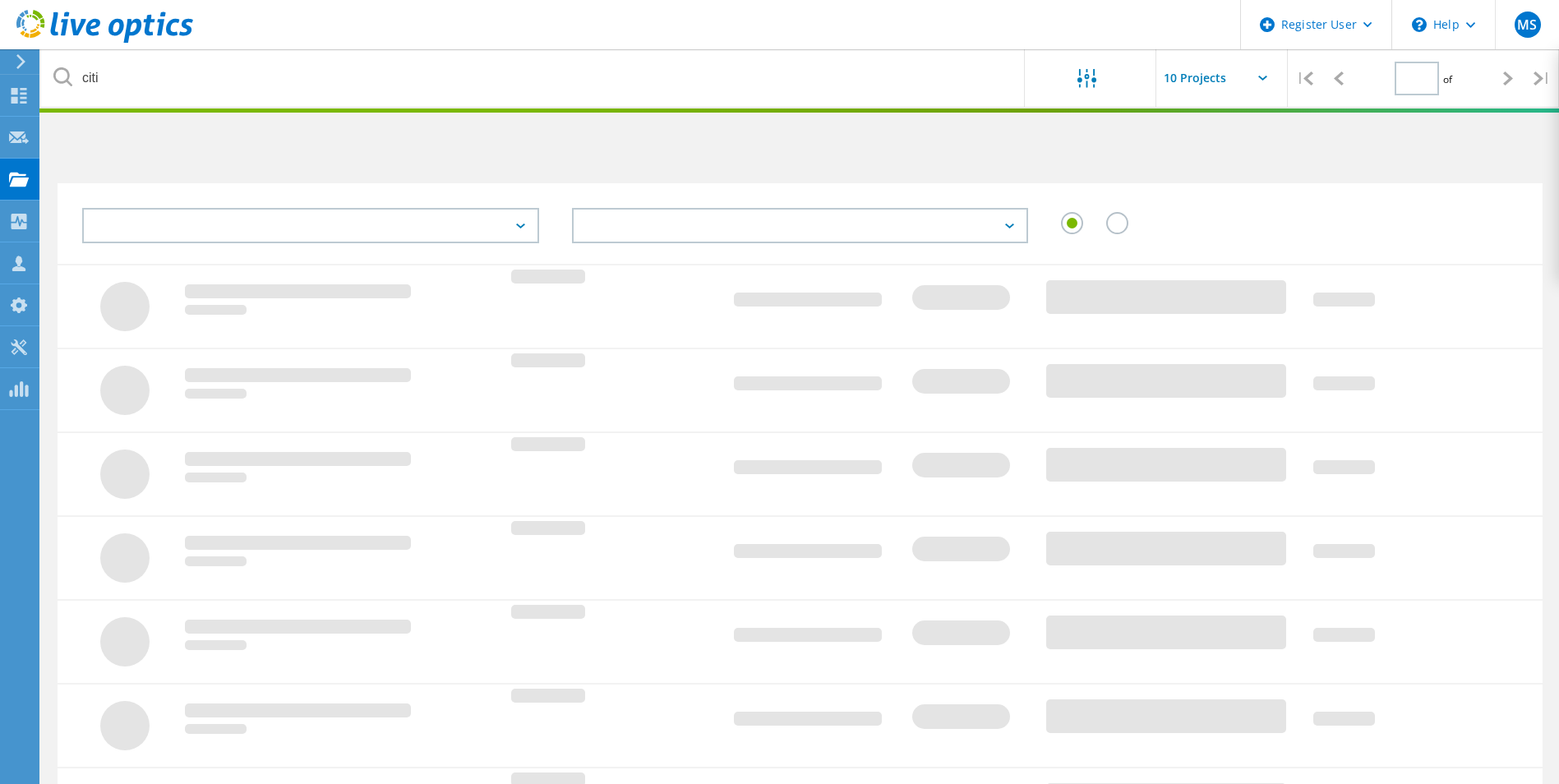
type input "1"
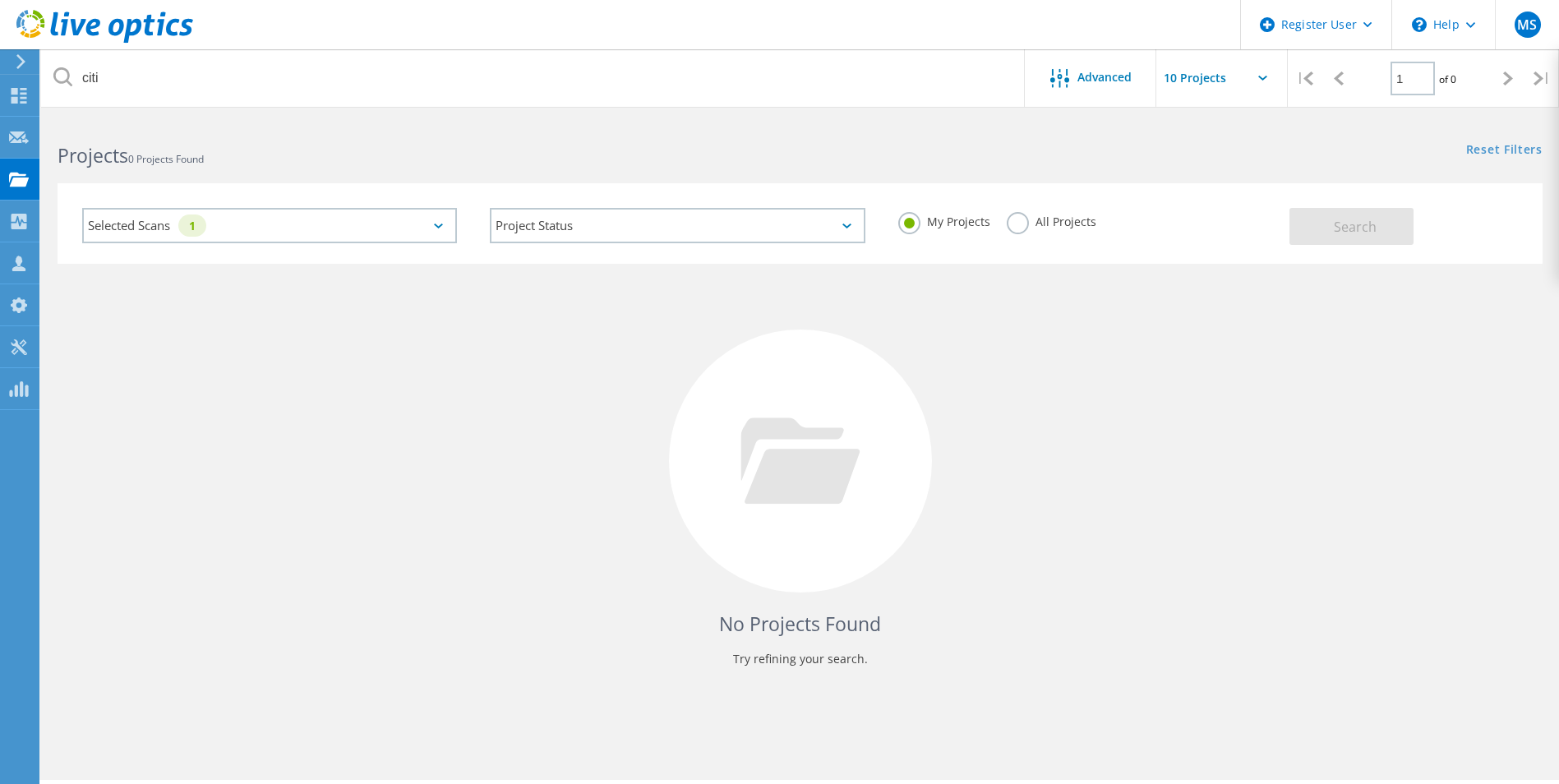
click at [1011, 218] on label "All Projects" at bounding box center [1051, 219] width 90 height 16
click at [0, 0] on input "All Projects" at bounding box center [0, 0] width 0 height 0
click at [1347, 222] on span "Search" at bounding box center [1355, 226] width 43 height 18
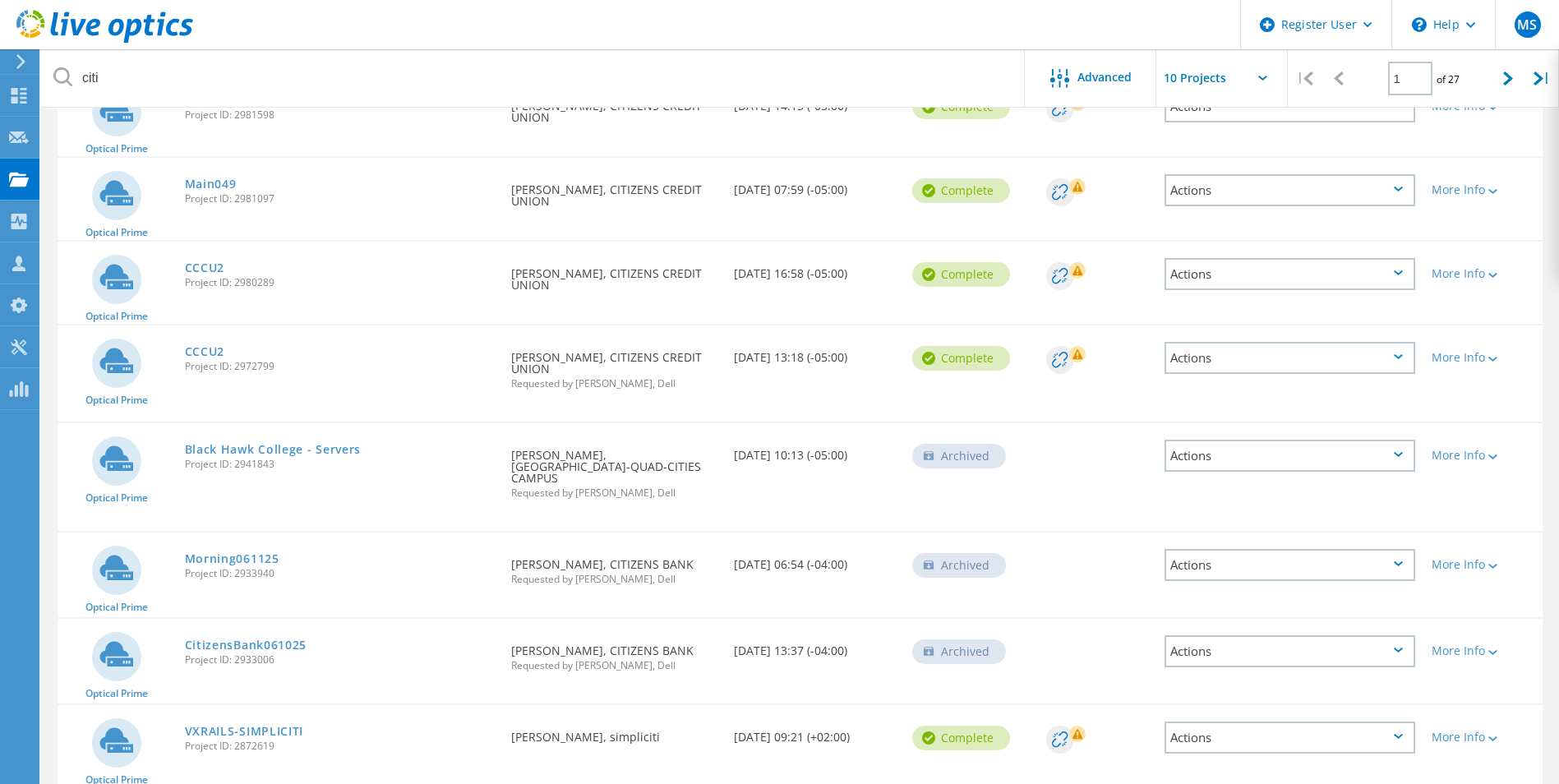
scroll to position [469, 0]
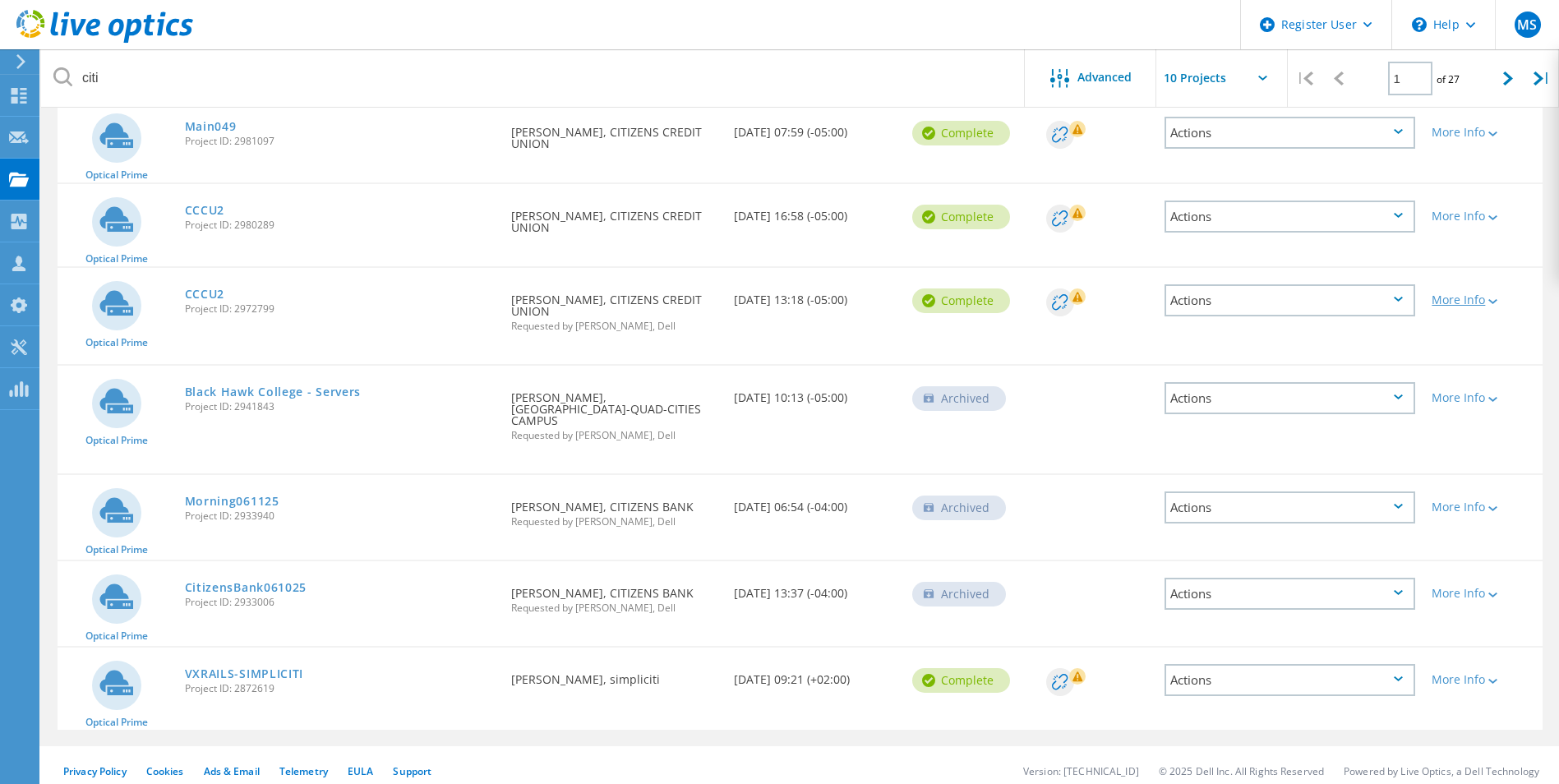
click at [1499, 300] on div "More Info" at bounding box center [1482, 299] width 103 height 11
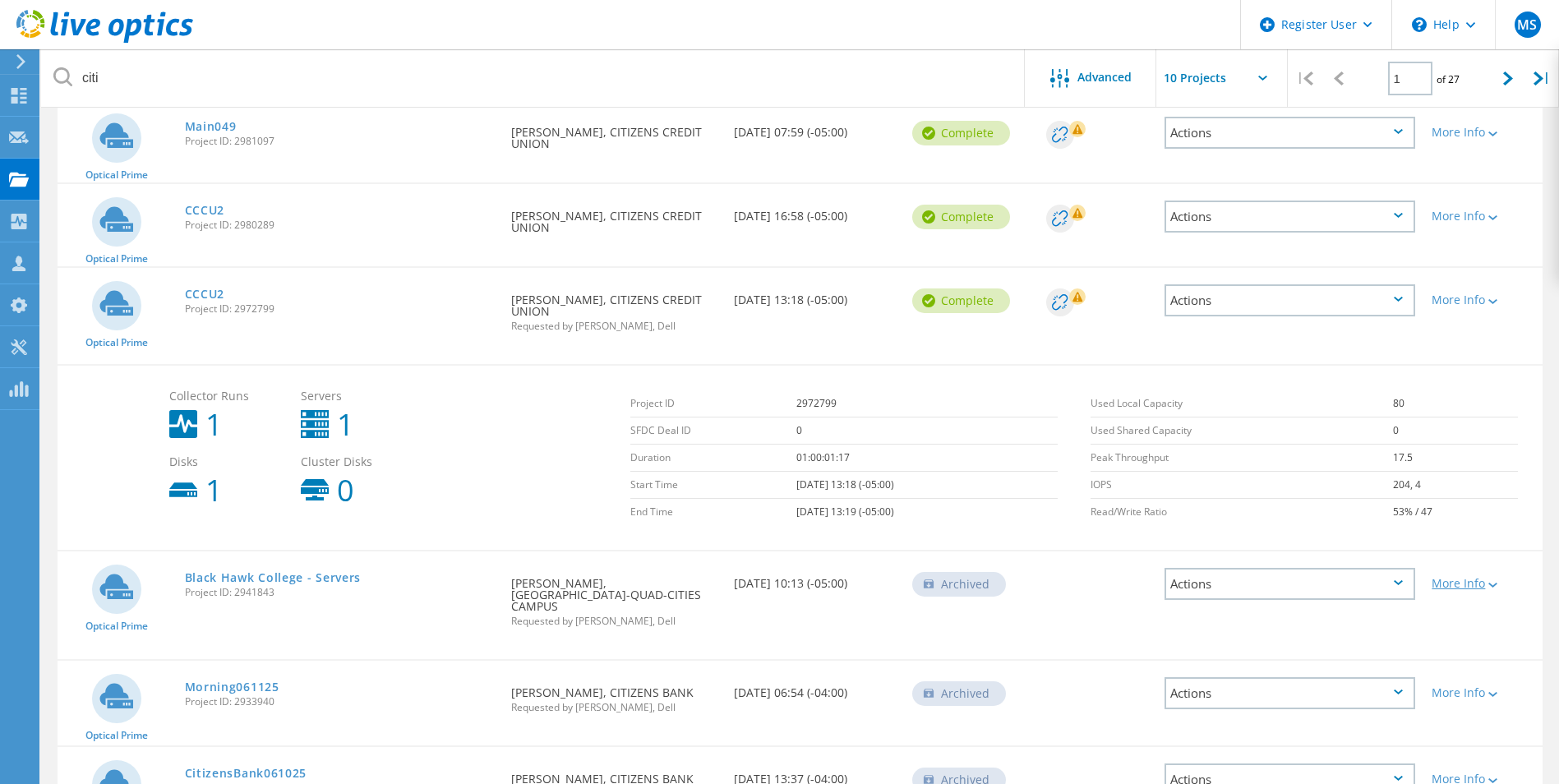
click at [1498, 589] on div at bounding box center [1491, 584] width 12 height 9
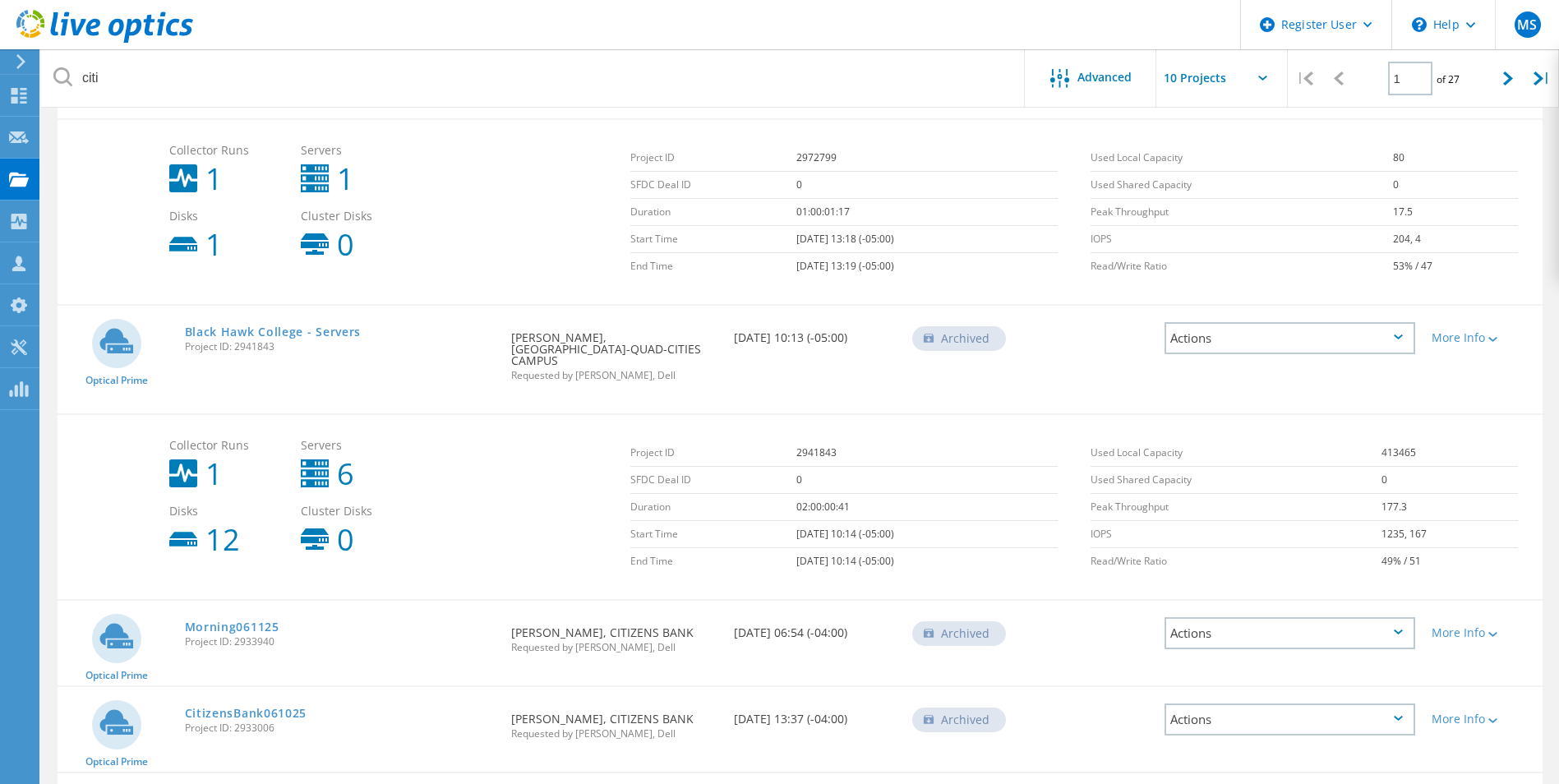
scroll to position [715, 0]
click at [1398, 337] on icon at bounding box center [1398, 335] width 9 height 5
click at [1319, 289] on div "View Project" at bounding box center [1290, 286] width 248 height 26
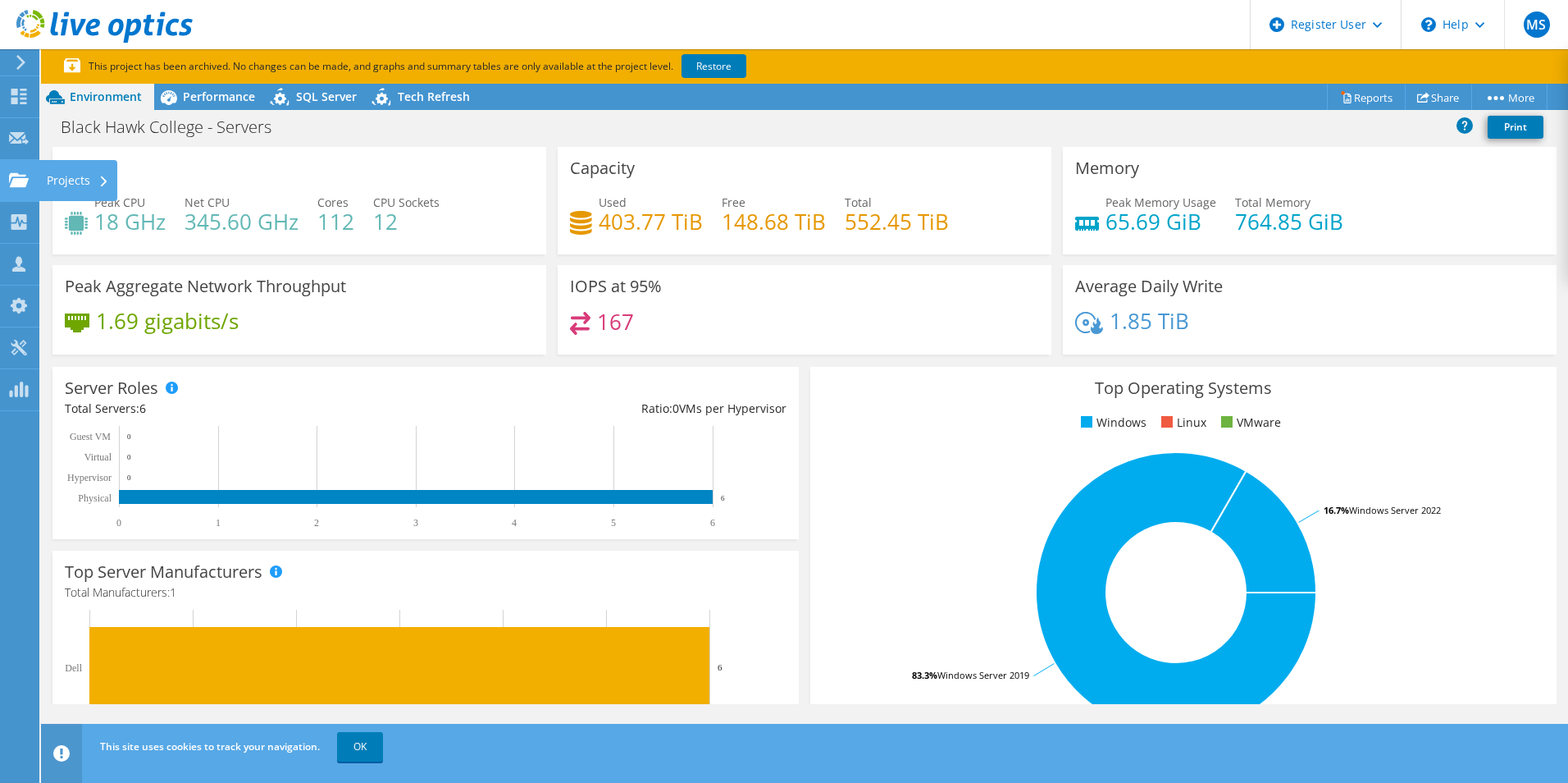
click at [89, 181] on div "Projects" at bounding box center [77, 180] width 78 height 41
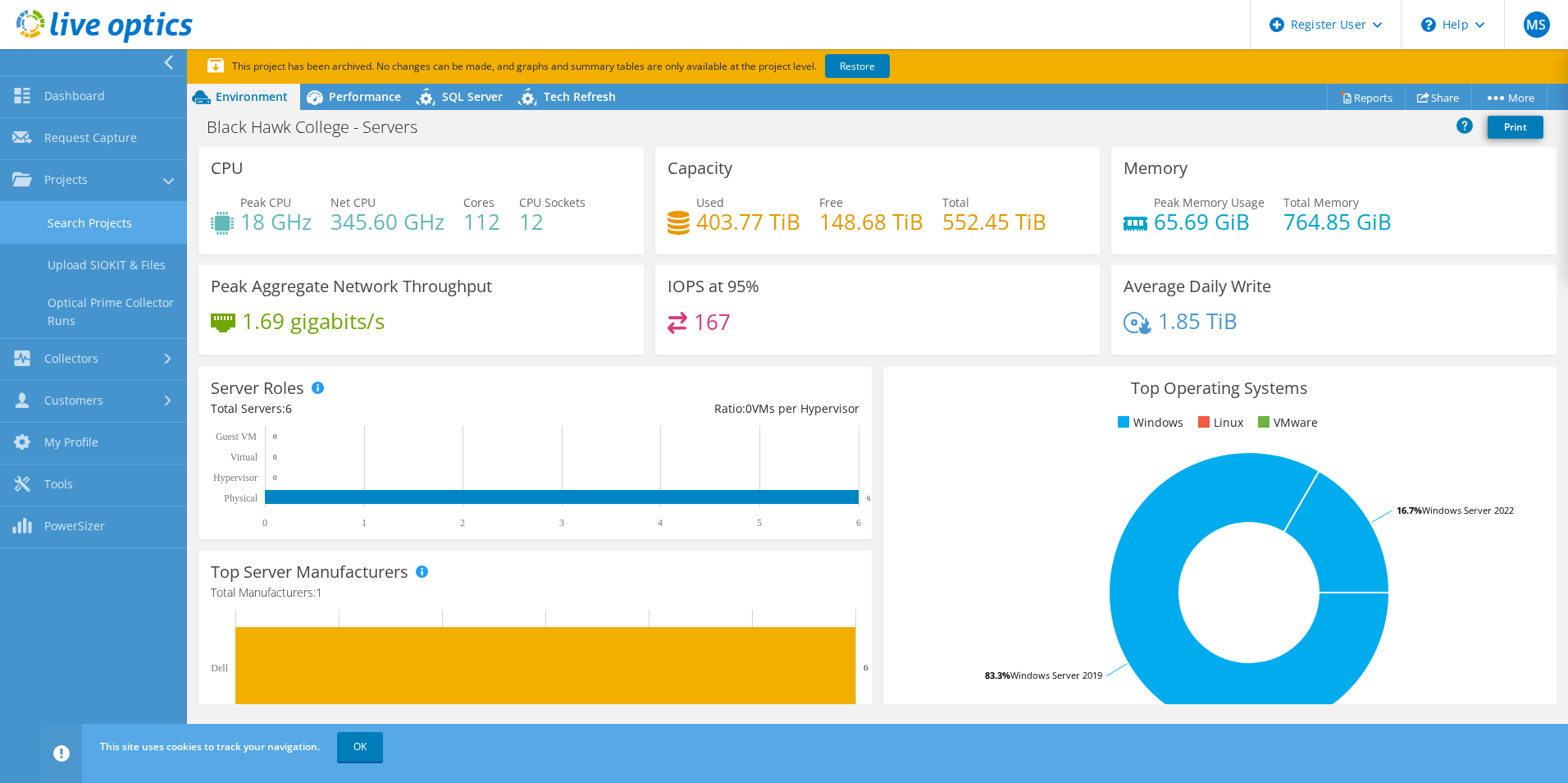
click at [89, 224] on link "Search Projects" at bounding box center [93, 223] width 187 height 42
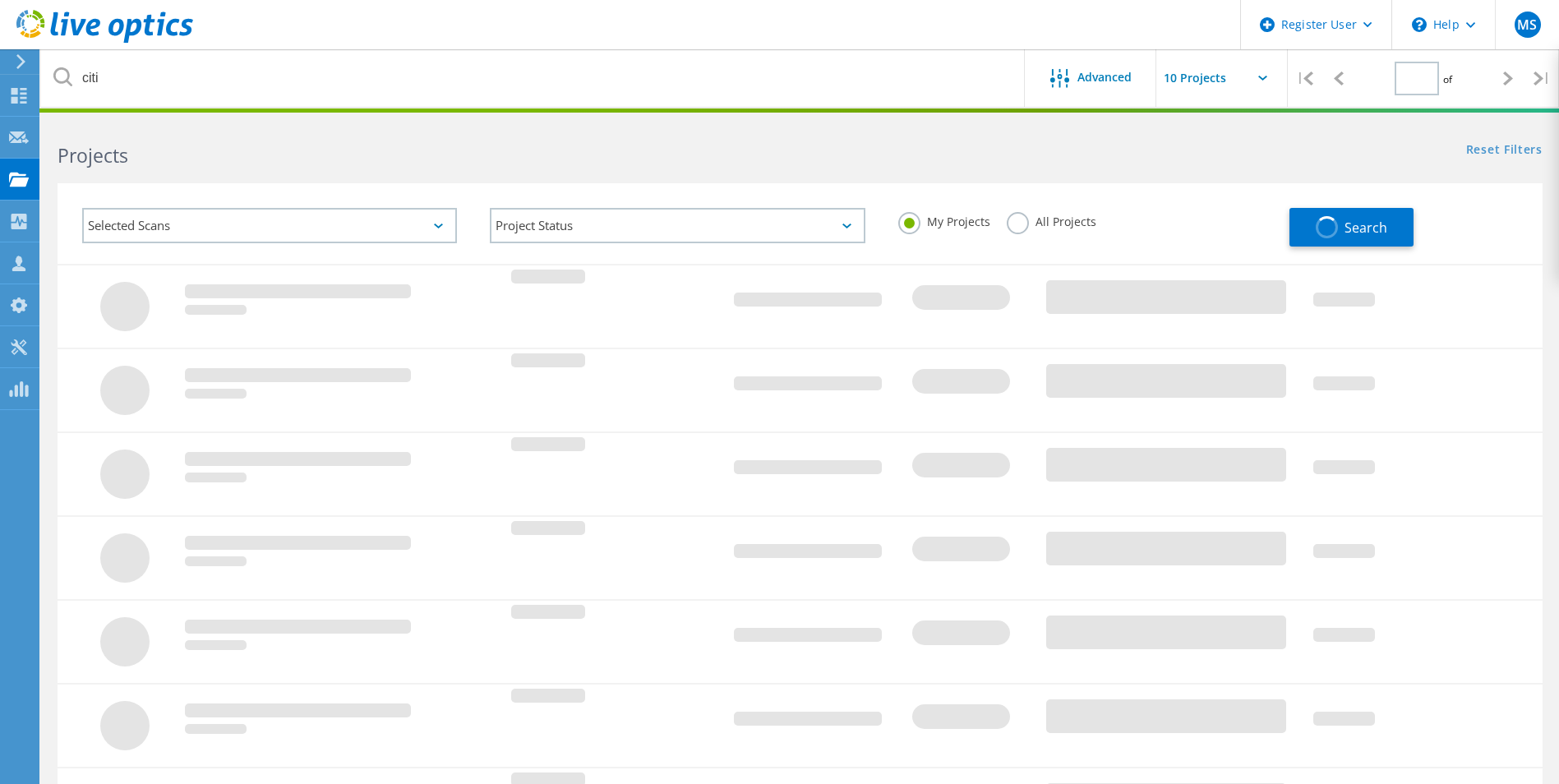
type input "1"
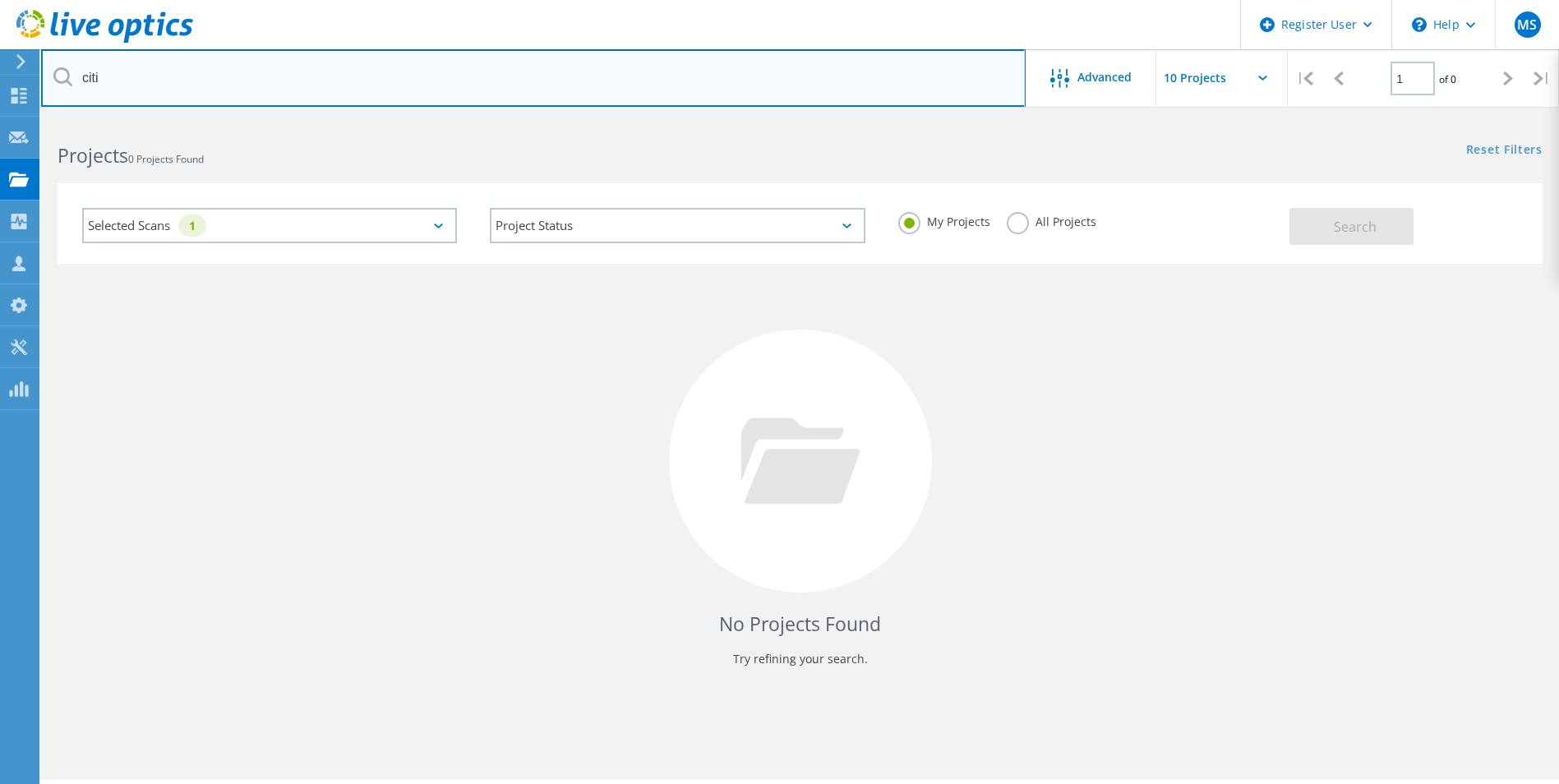
click at [287, 84] on input "citi" at bounding box center [533, 77] width 985 height 58
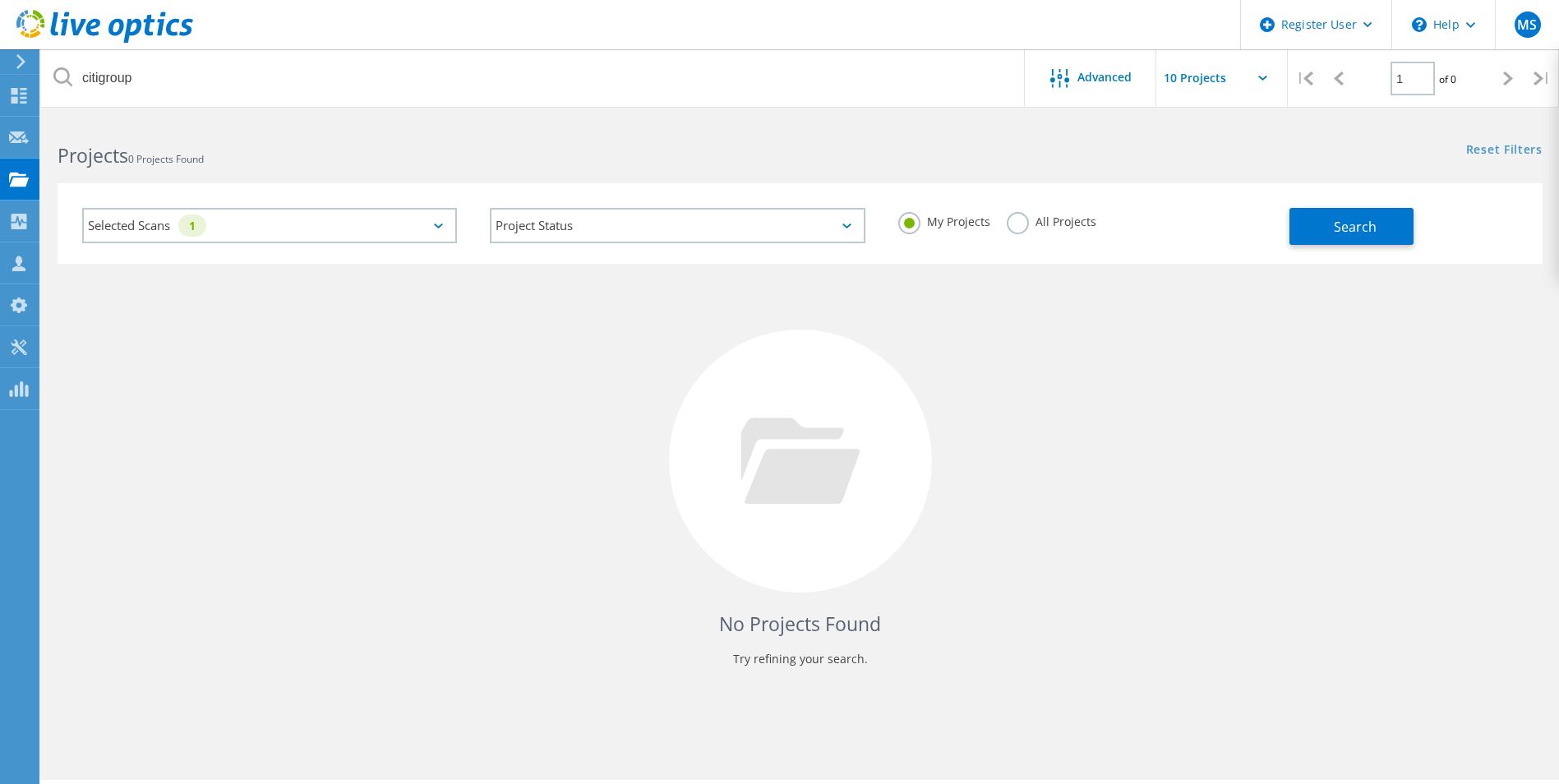
click at [1019, 224] on label "All Projects" at bounding box center [1051, 219] width 90 height 16
click at [0, 0] on input "All Projects" at bounding box center [0, 0] width 0 height 0
click at [1345, 230] on span "Search" at bounding box center [1355, 226] width 43 height 18
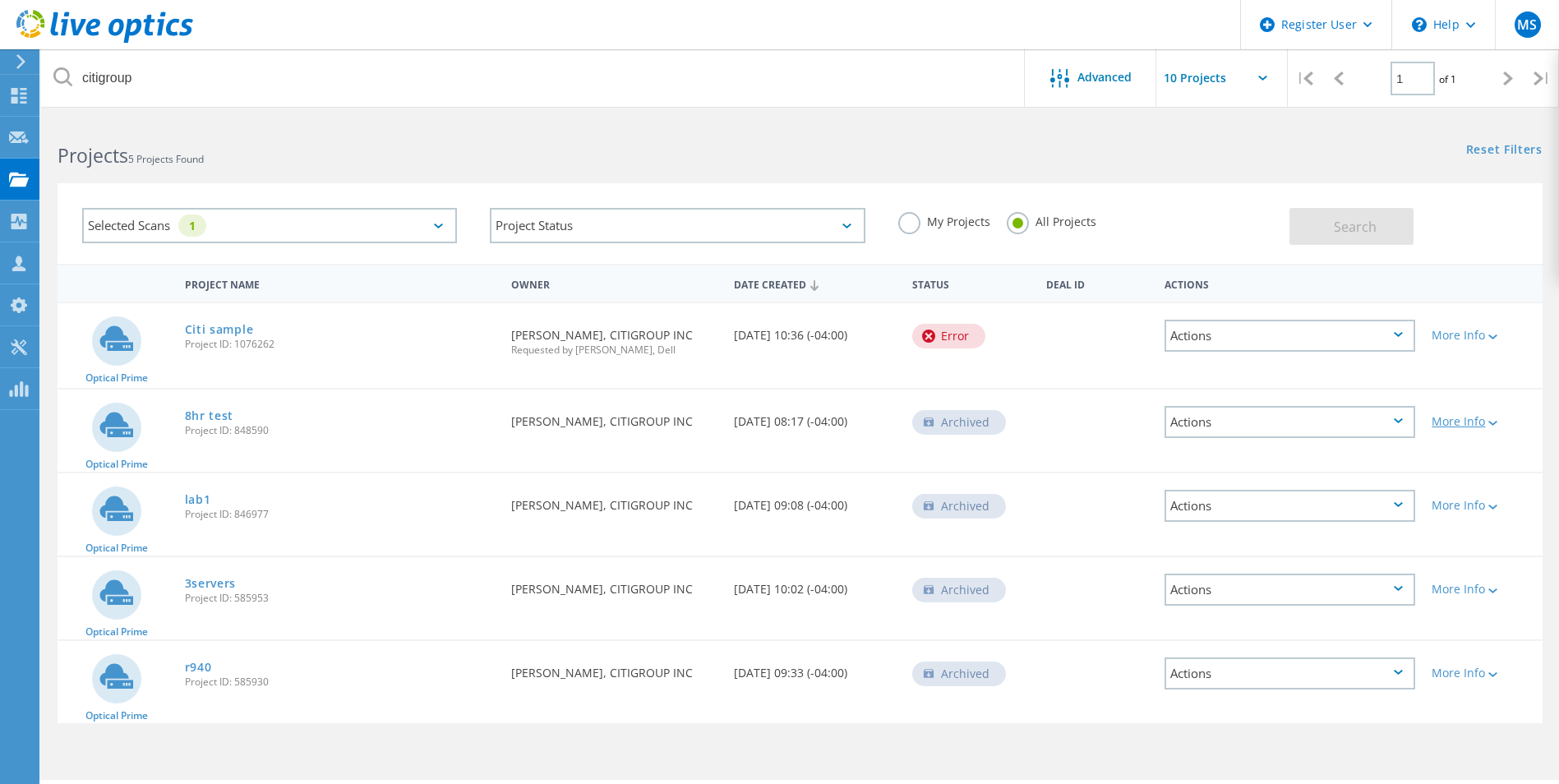
click at [1494, 419] on div at bounding box center [1491, 422] width 12 height 9
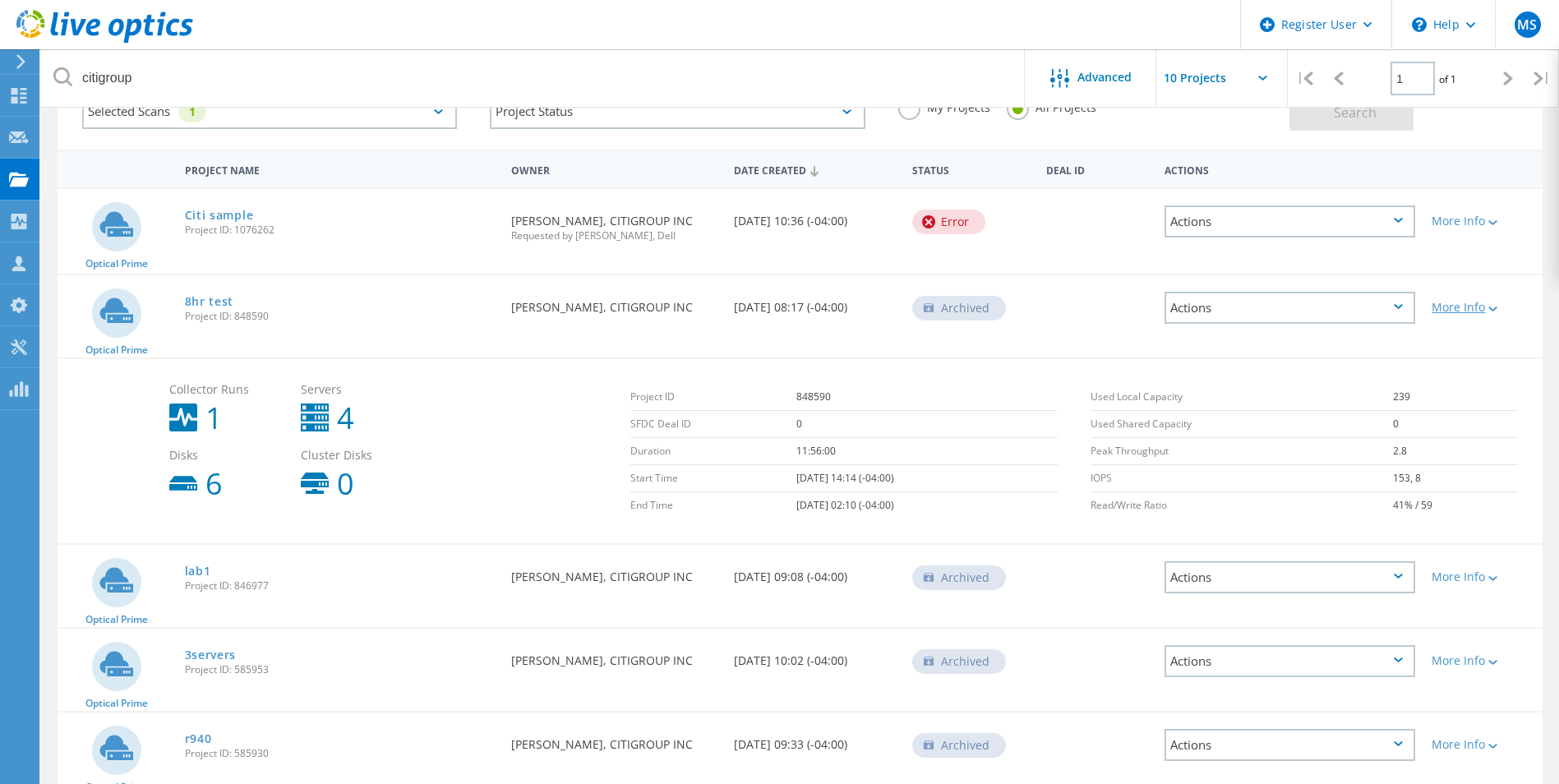
scroll to position [191, 0]
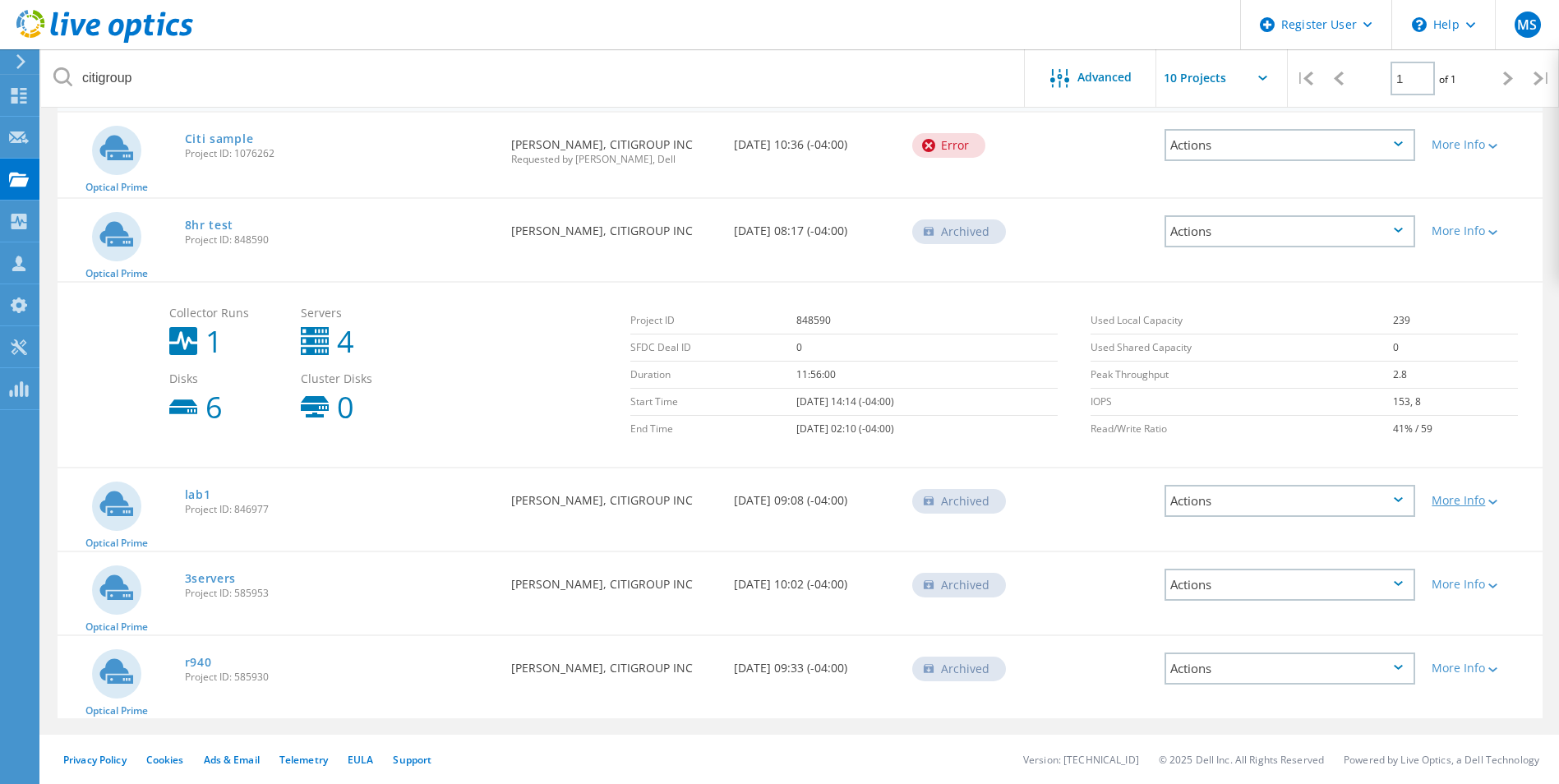
click at [1501, 495] on div "More Info" at bounding box center [1482, 501] width 103 height 11
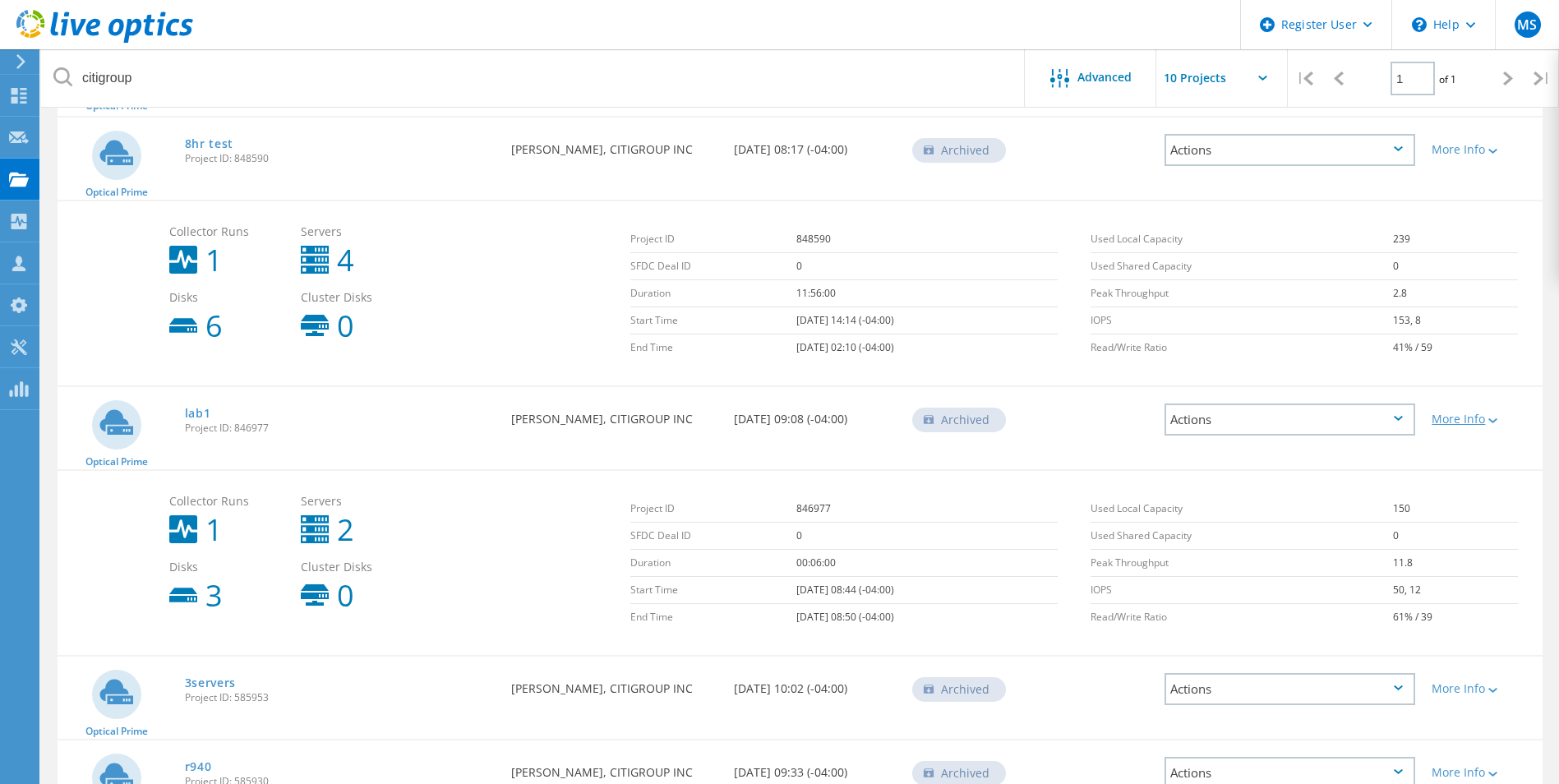
scroll to position [376, 0]
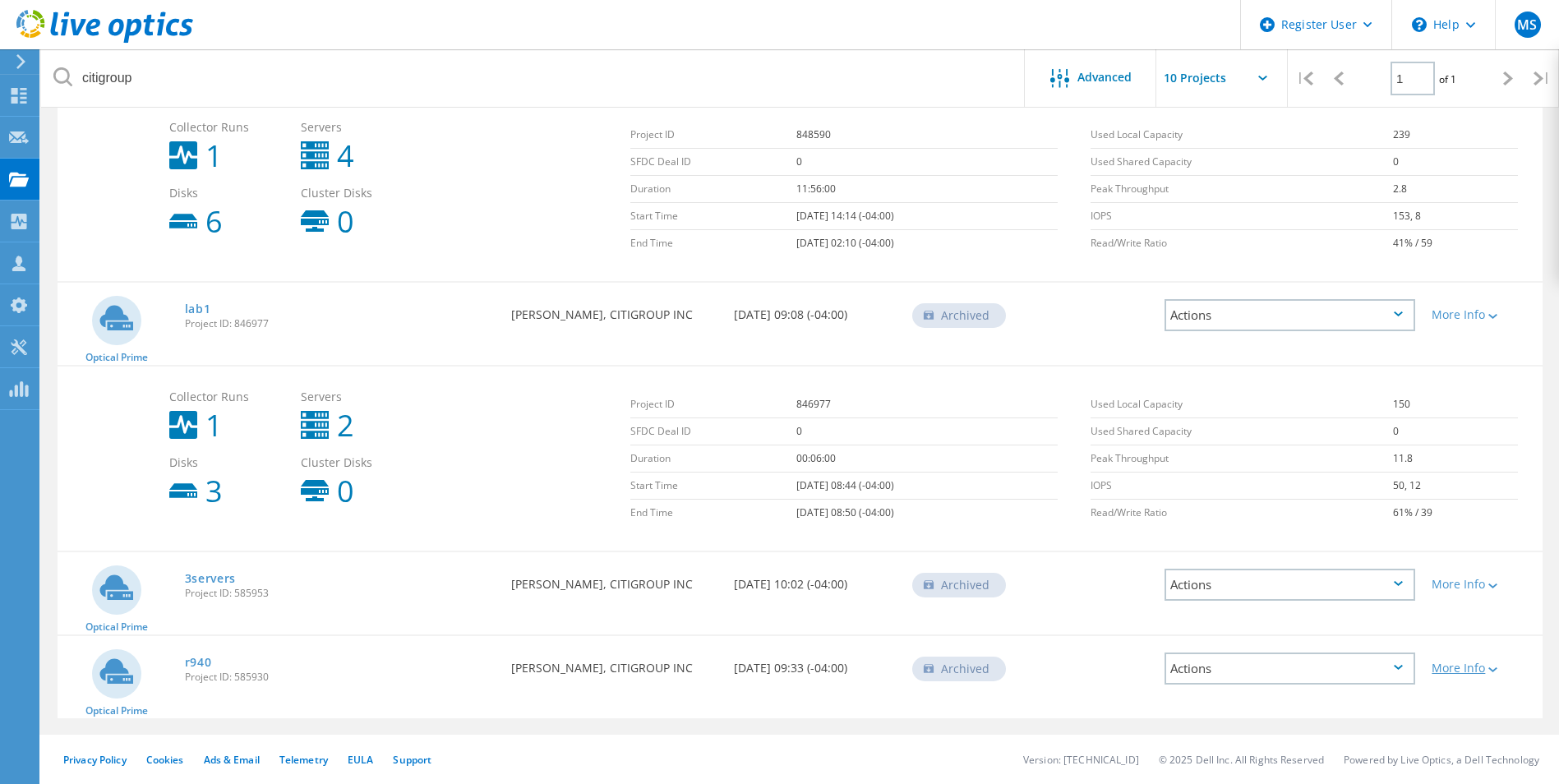
click at [1498, 671] on icon at bounding box center [1493, 669] width 9 height 5
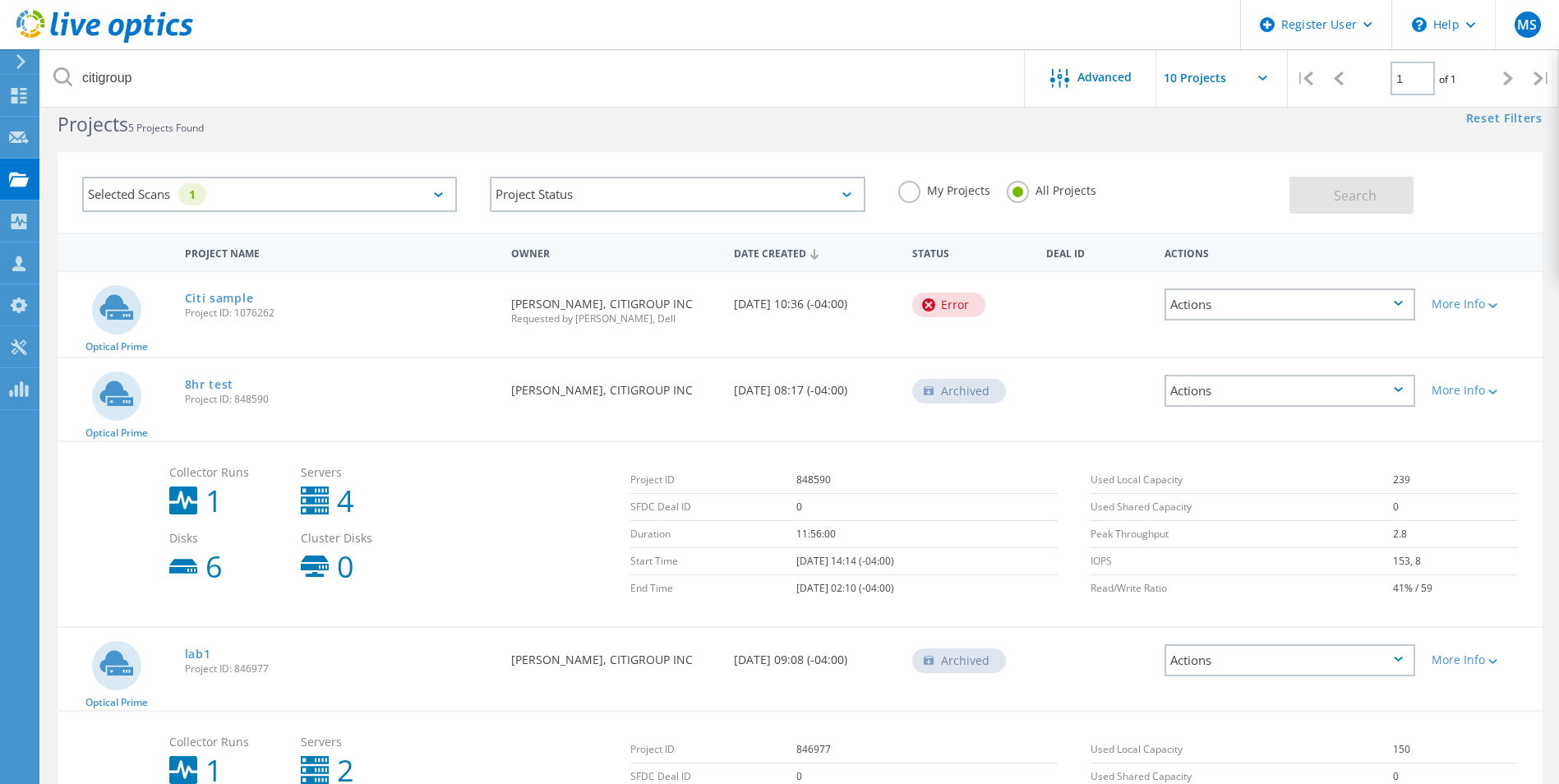
scroll to position [0, 0]
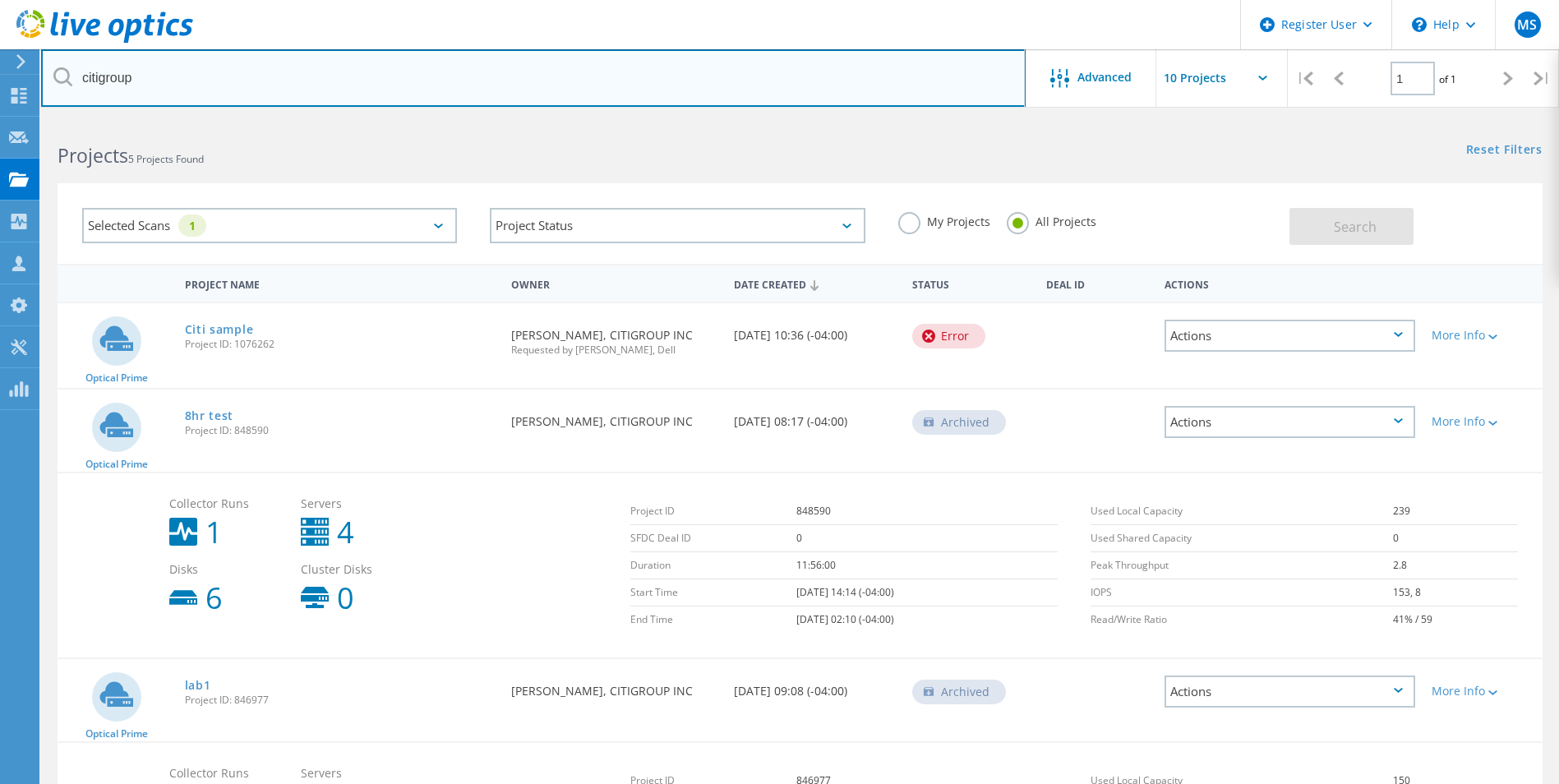
click at [187, 78] on input "citigroup" at bounding box center [533, 77] width 985 height 58
drag, startPoint x: 166, startPoint y: 74, endPoint x: 78, endPoint y: 79, distance: 88.1
click at [78, 79] on input "citigroup" at bounding box center [533, 77] width 985 height 58
type input "University of texas"
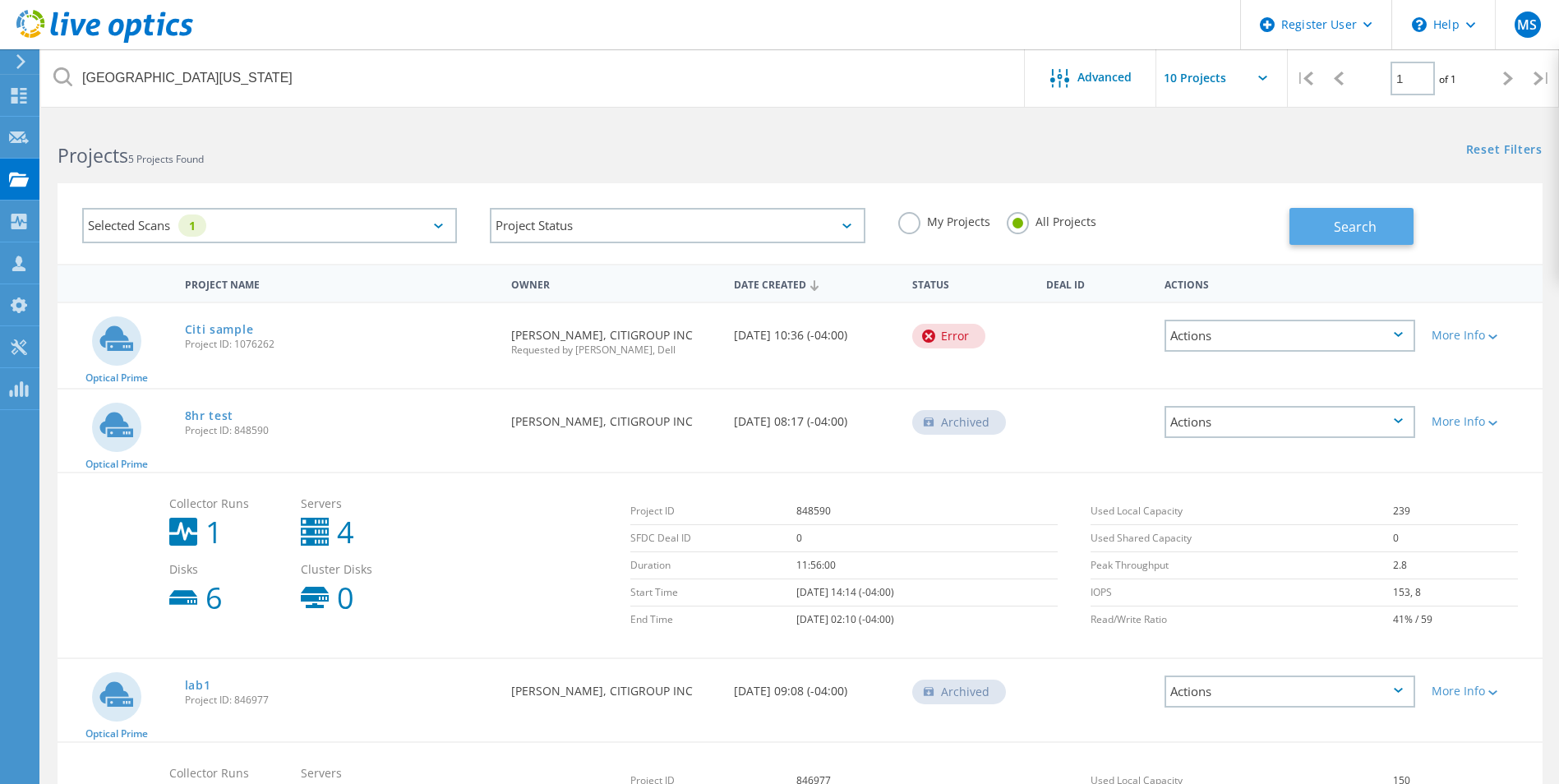
click at [1347, 227] on span "Search" at bounding box center [1355, 226] width 43 height 18
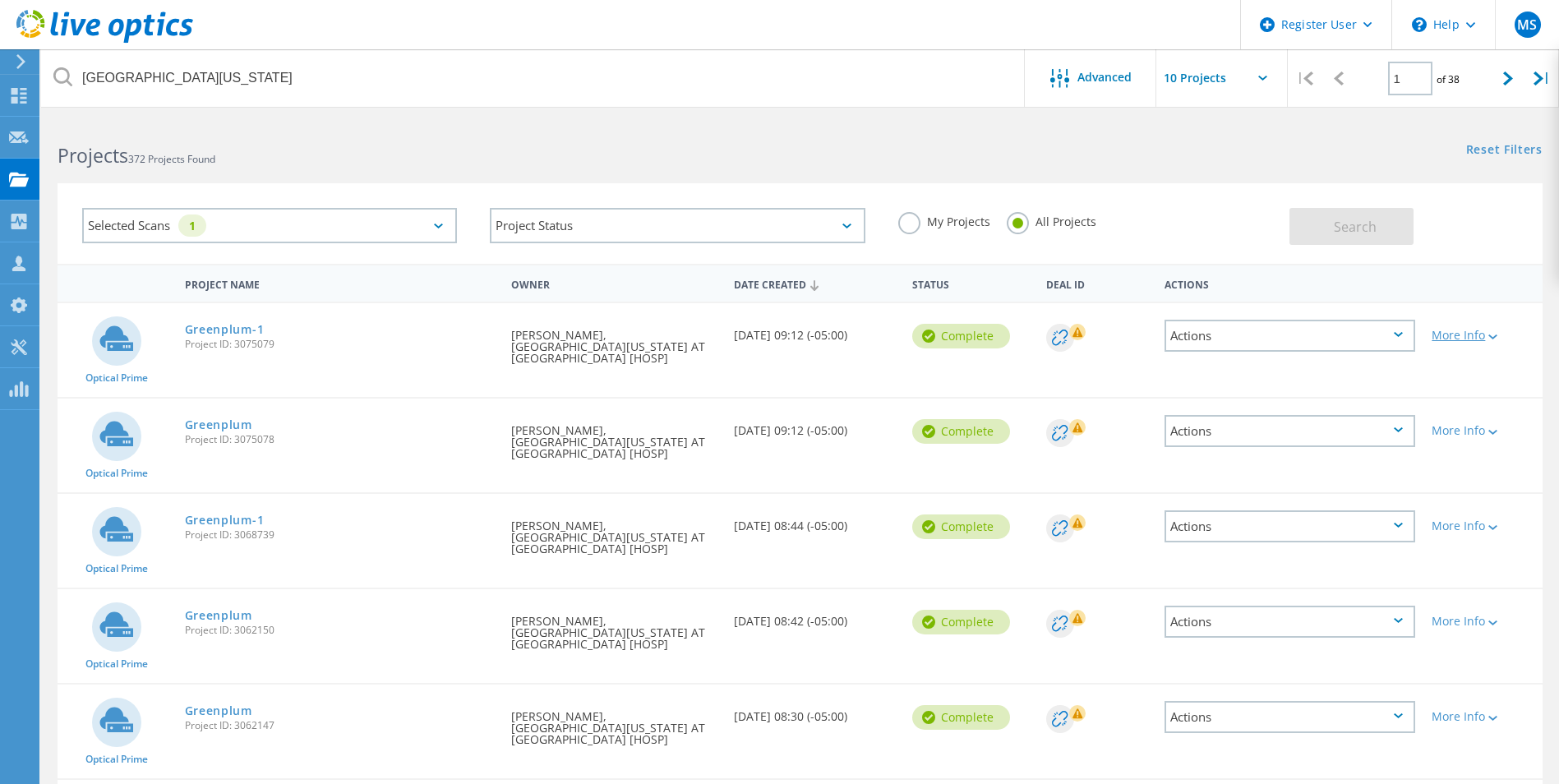
click at [1501, 337] on div "More Info" at bounding box center [1482, 335] width 103 height 11
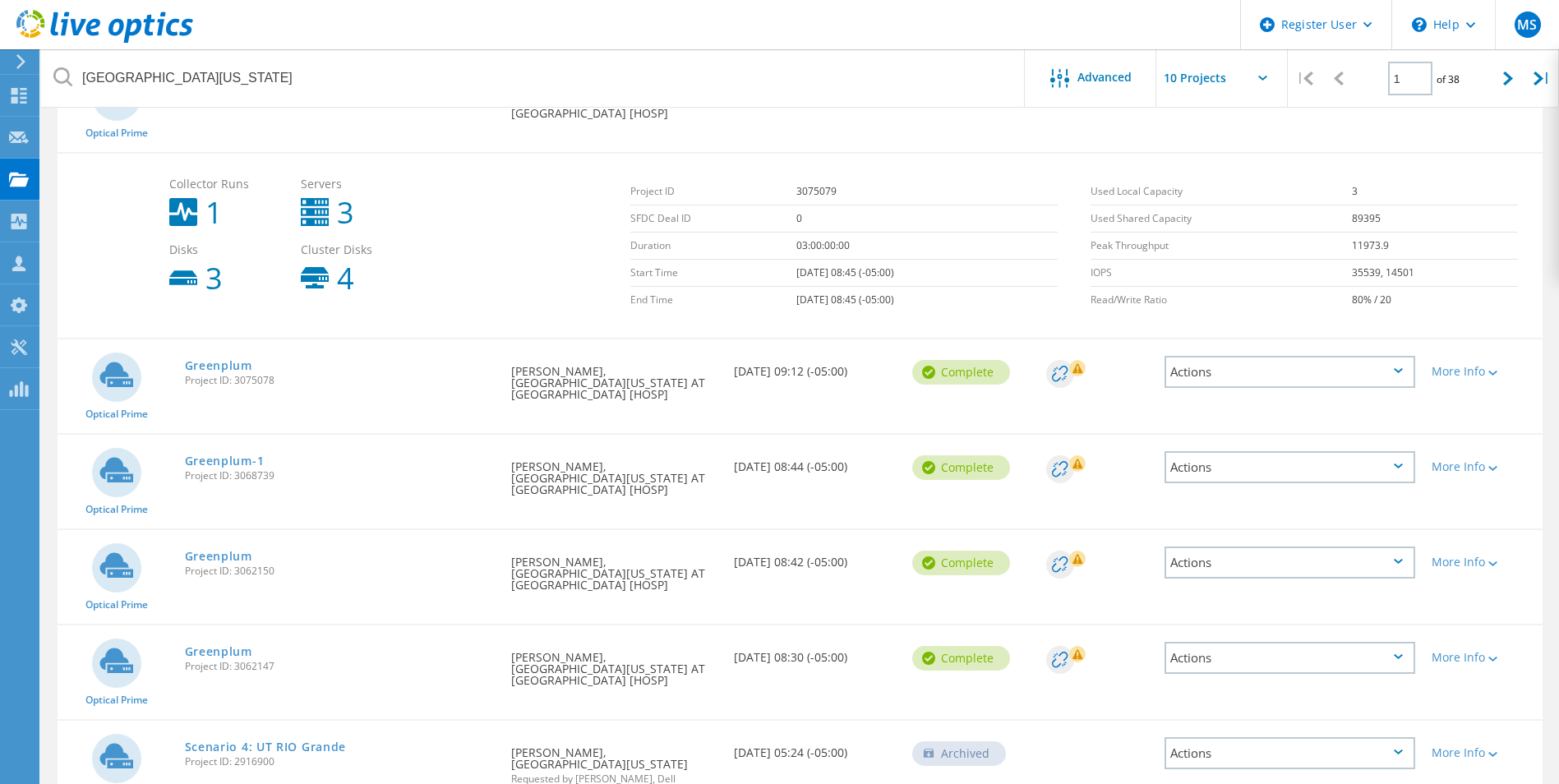
scroll to position [247, 0]
click at [1498, 372] on icon at bounding box center [1493, 371] width 9 height 5
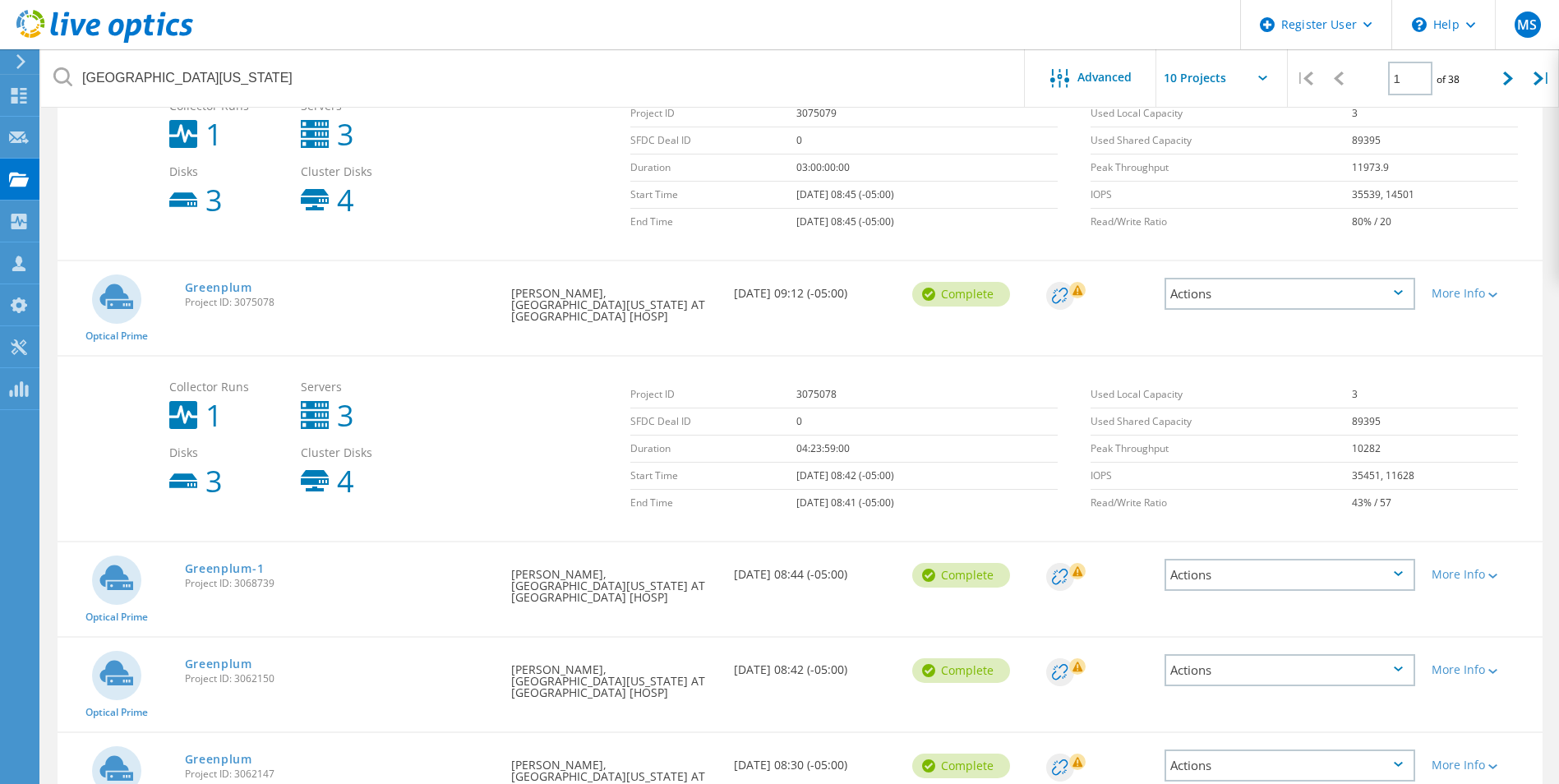
scroll to position [575, 0]
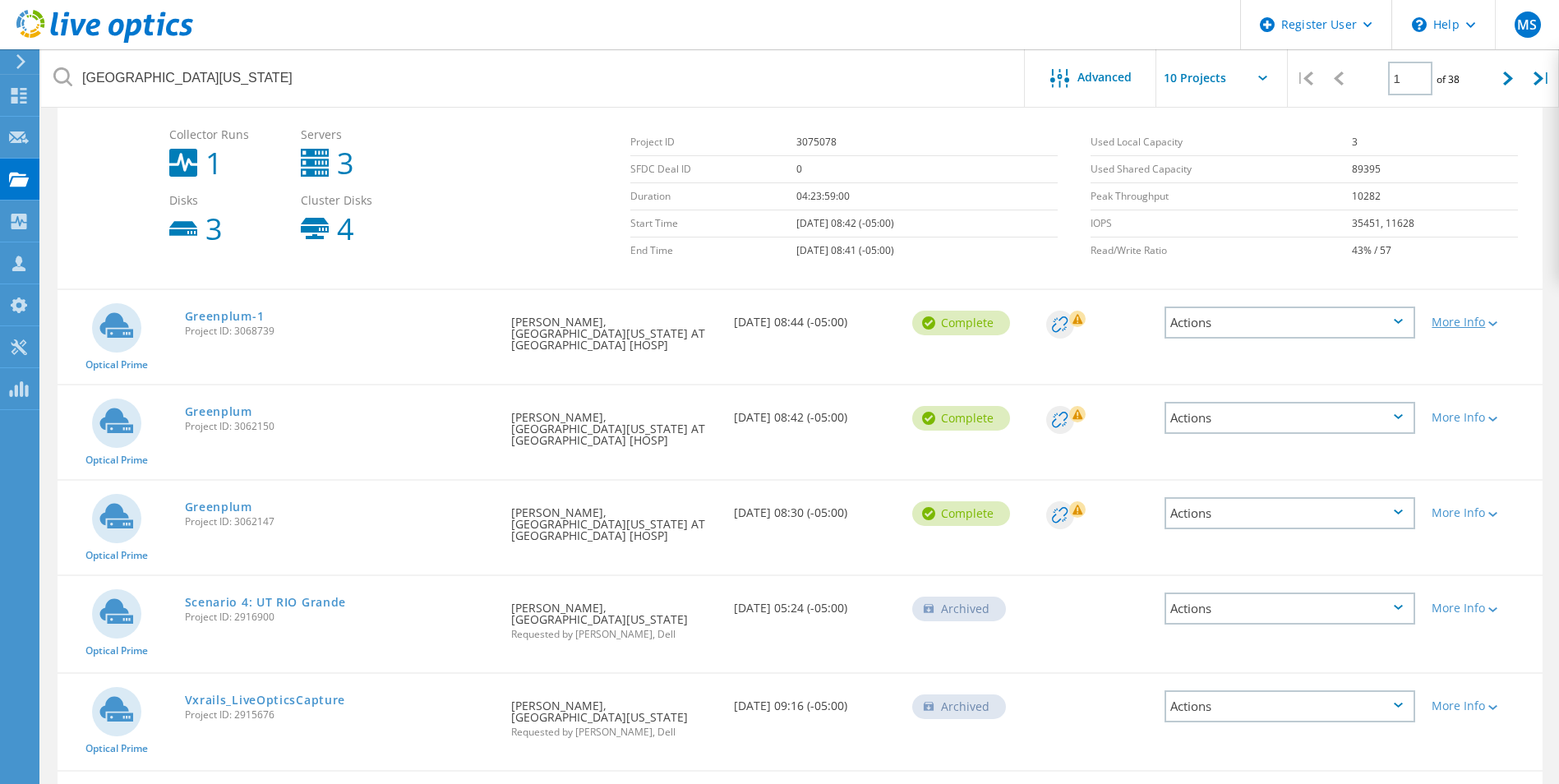
click at [1496, 323] on icon at bounding box center [1493, 323] width 9 height 5
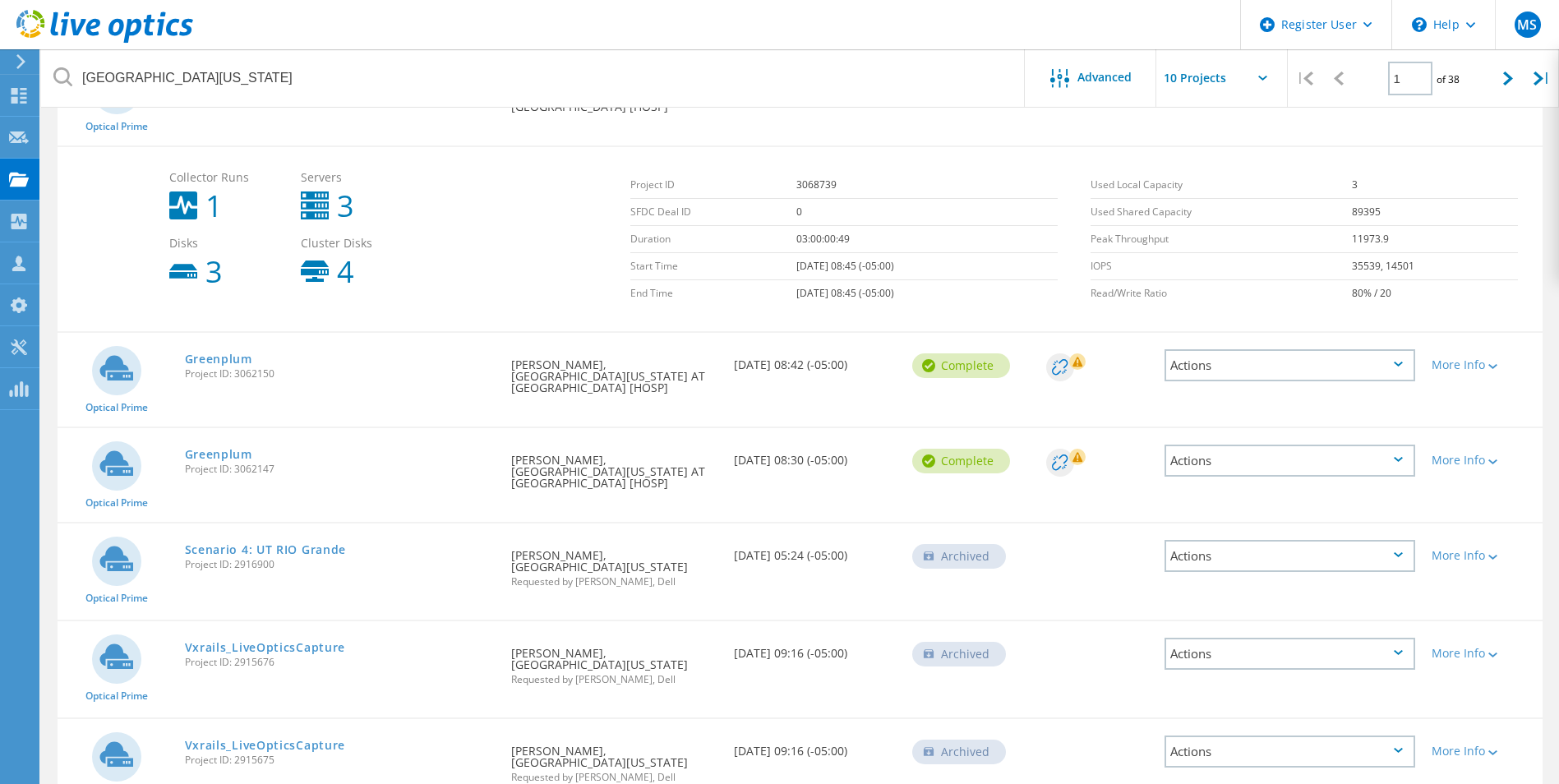
scroll to position [822, 0]
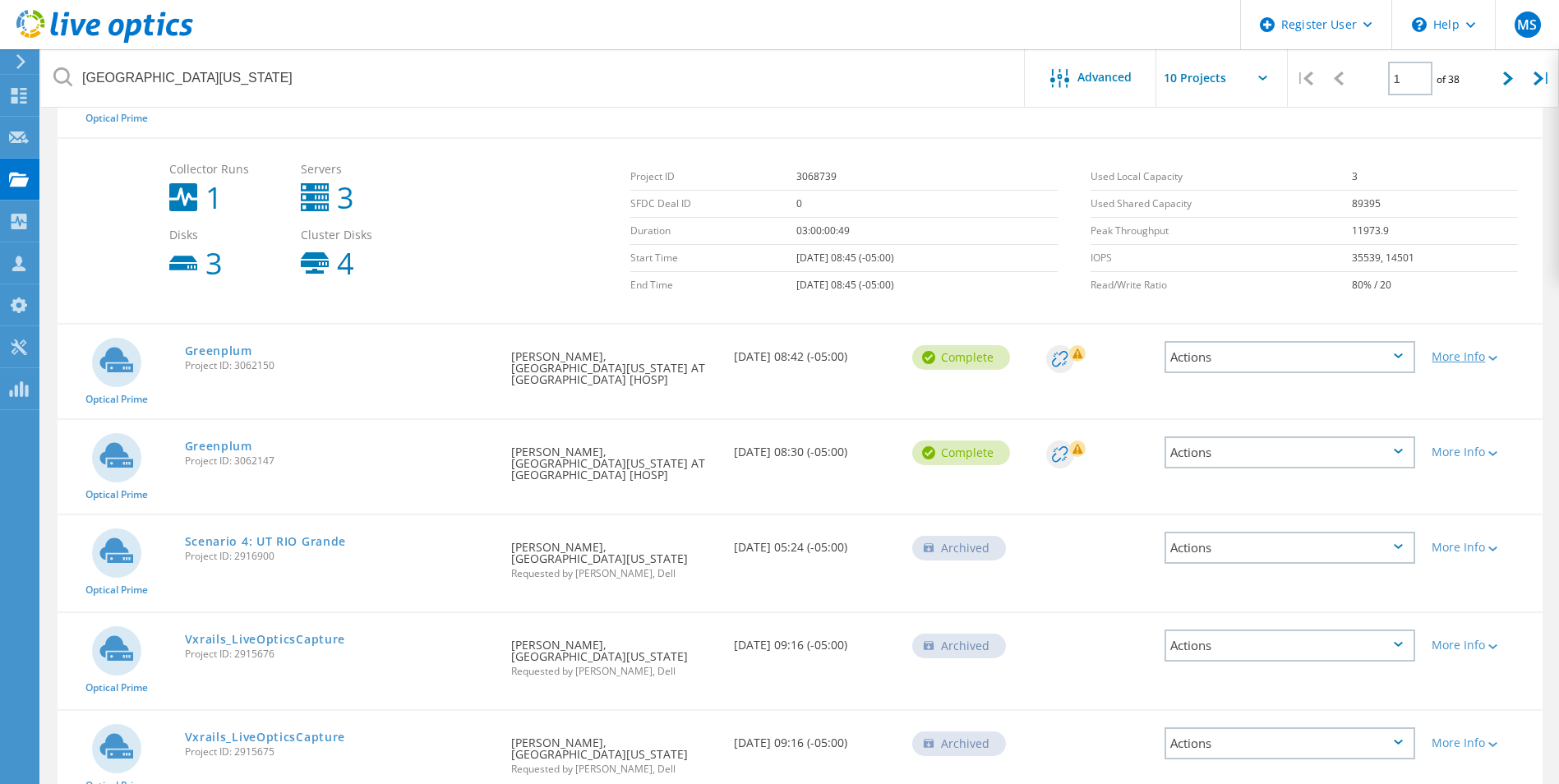
click at [1499, 356] on div "More Info" at bounding box center [1482, 356] width 103 height 11
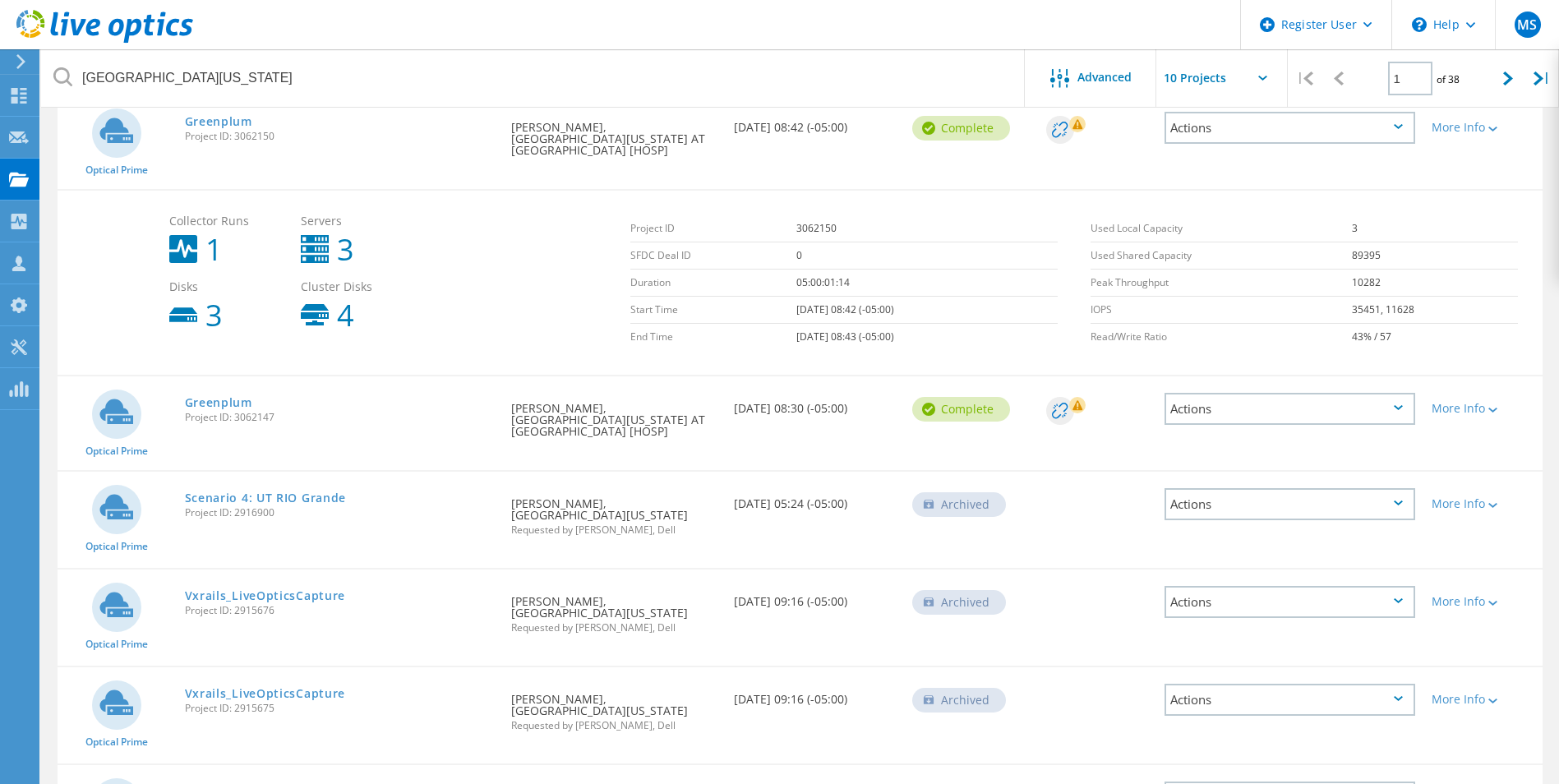
scroll to position [1068, 0]
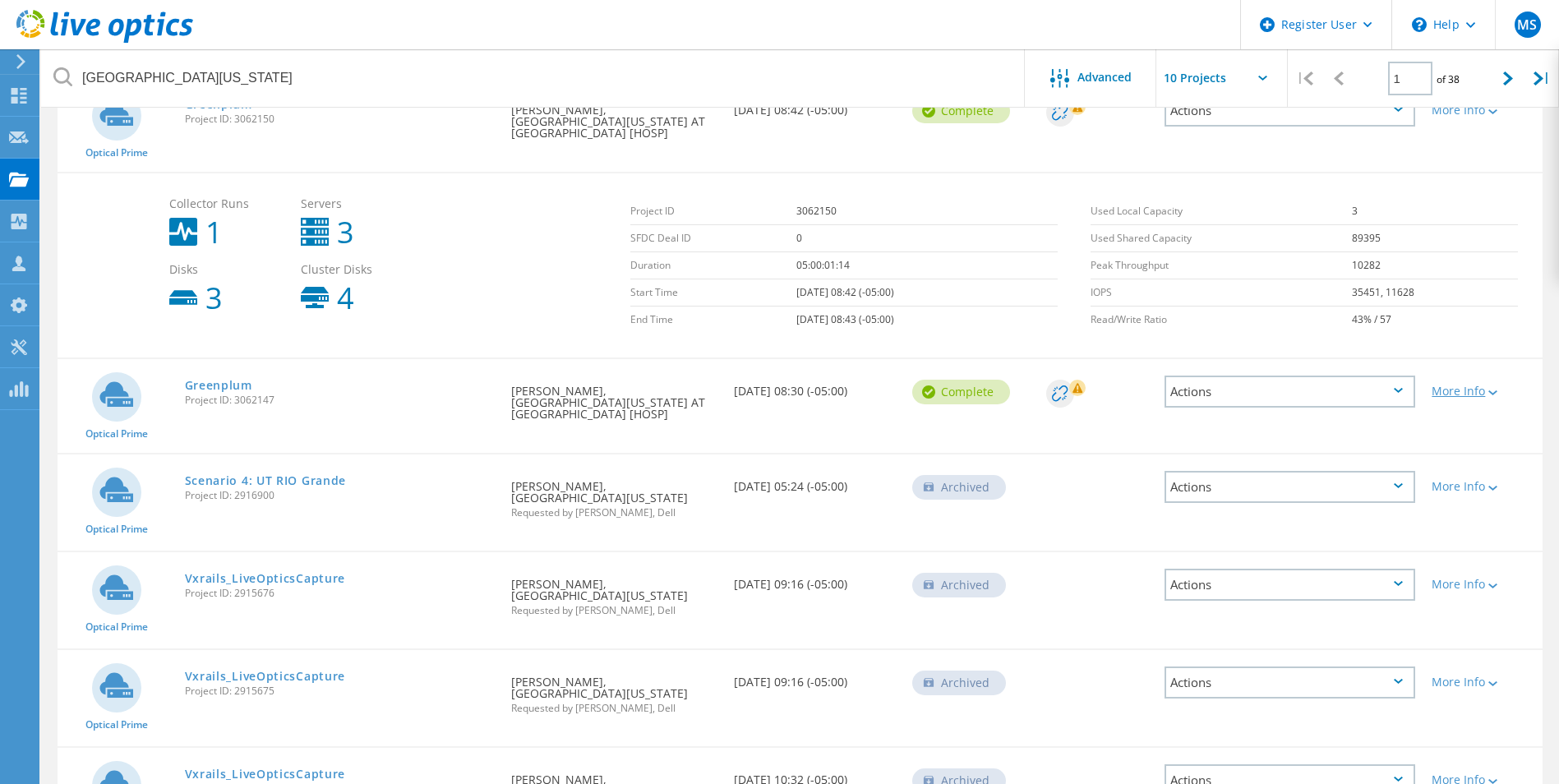
click at [1491, 390] on icon at bounding box center [1493, 392] width 9 height 5
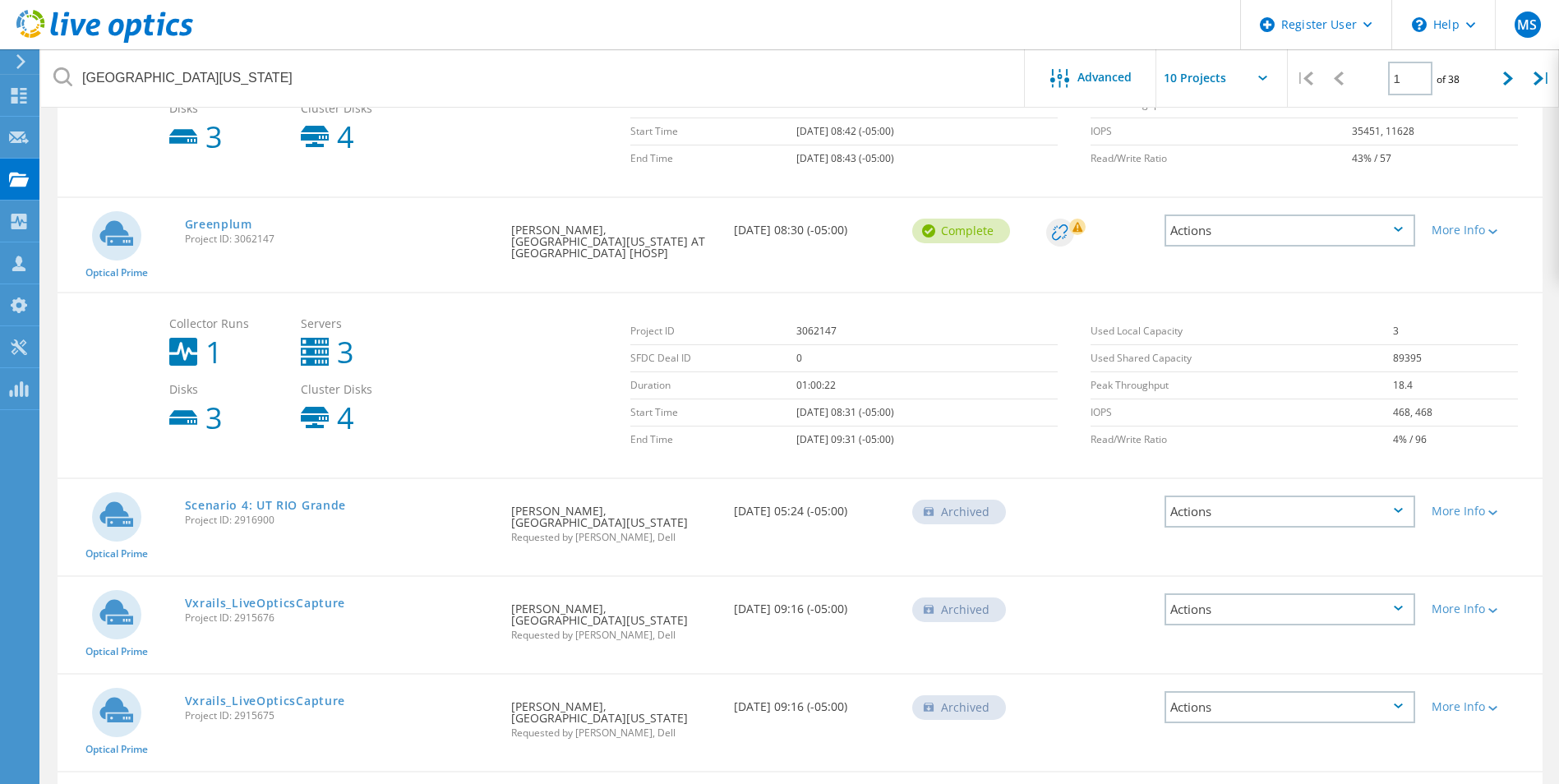
scroll to position [1463, 0]
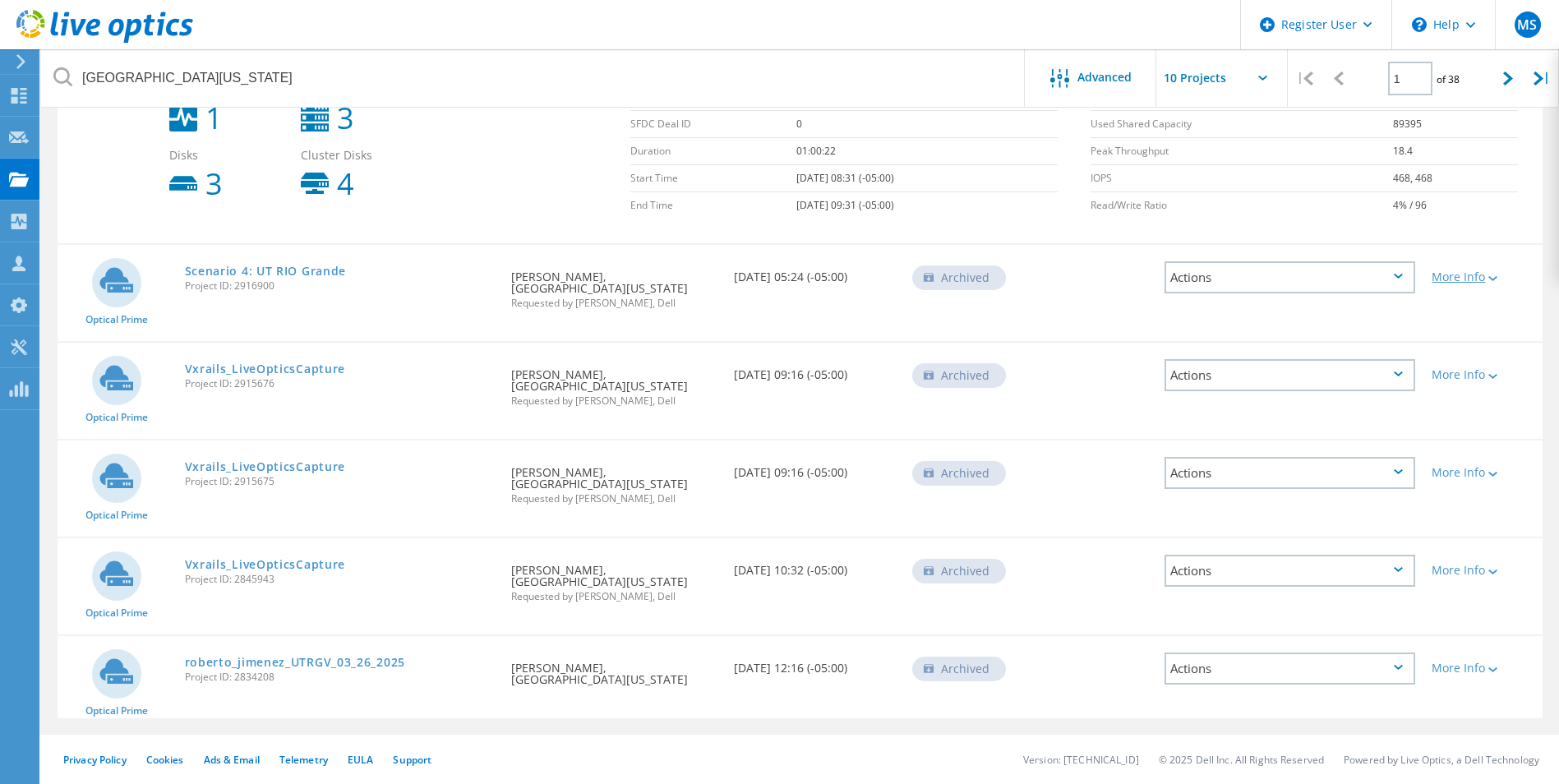
click at [1500, 279] on div "More Info" at bounding box center [1482, 277] width 103 height 11
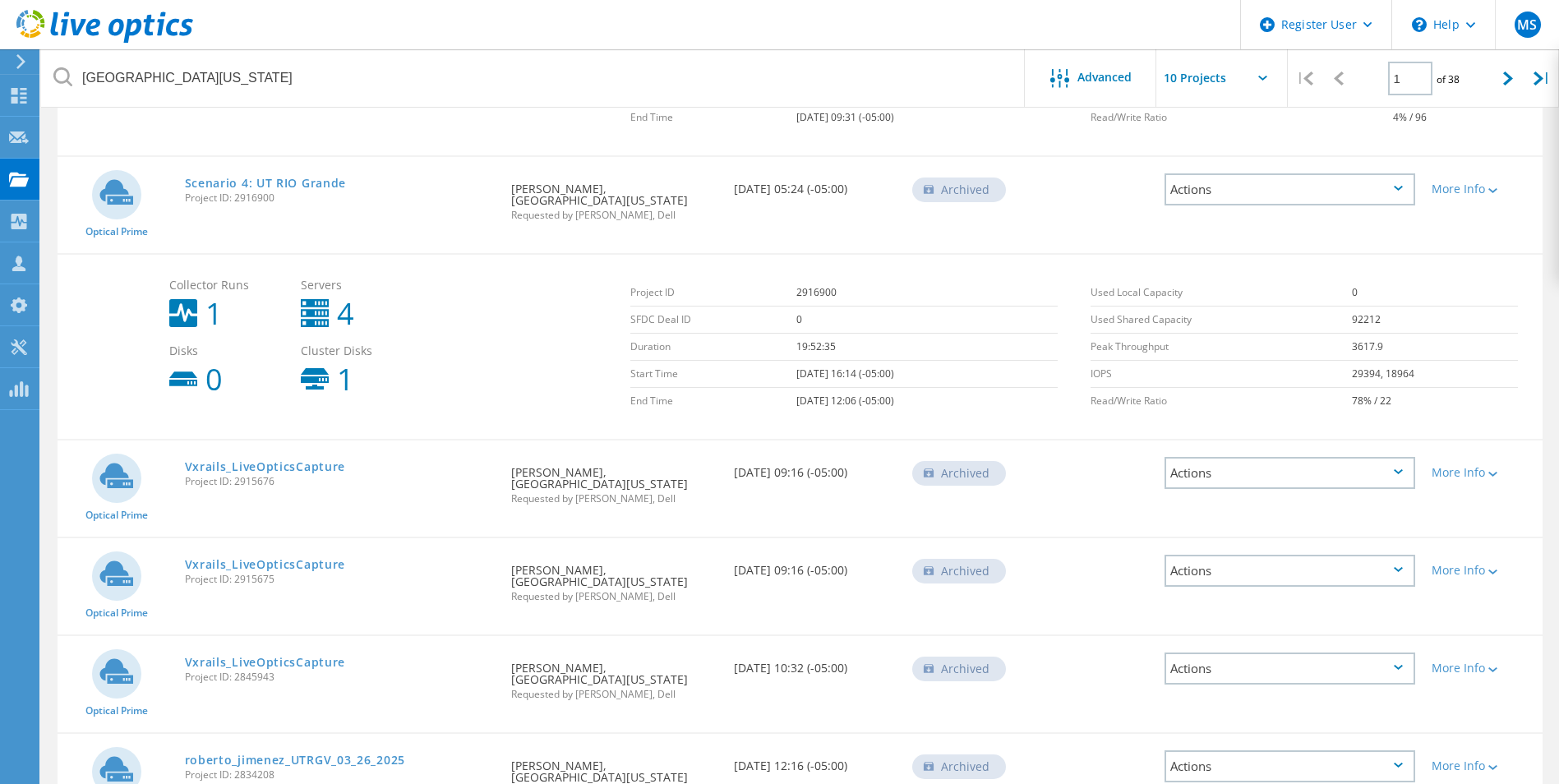
scroll to position [1649, 0]
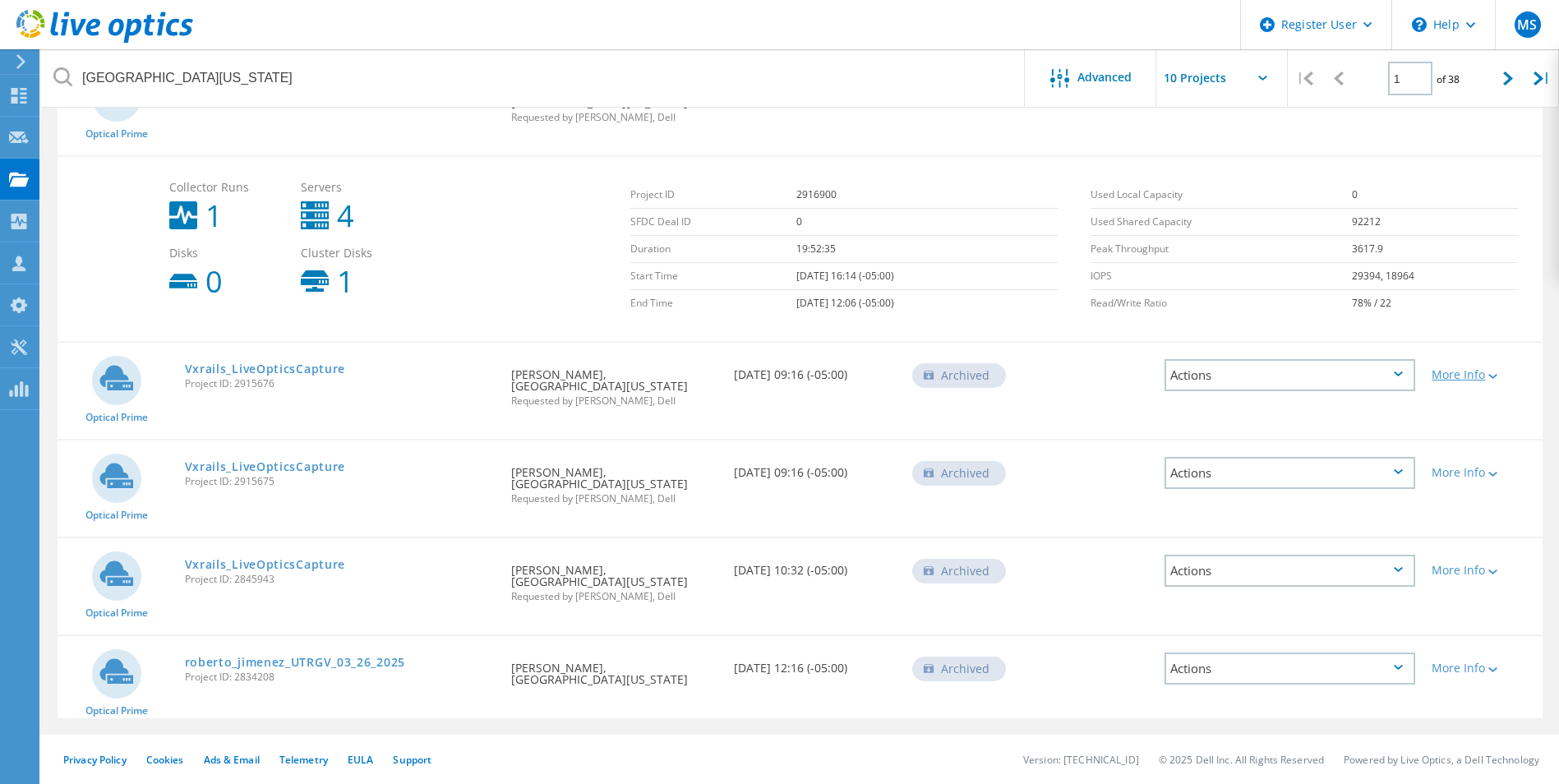
click at [1498, 374] on icon at bounding box center [1493, 376] width 9 height 5
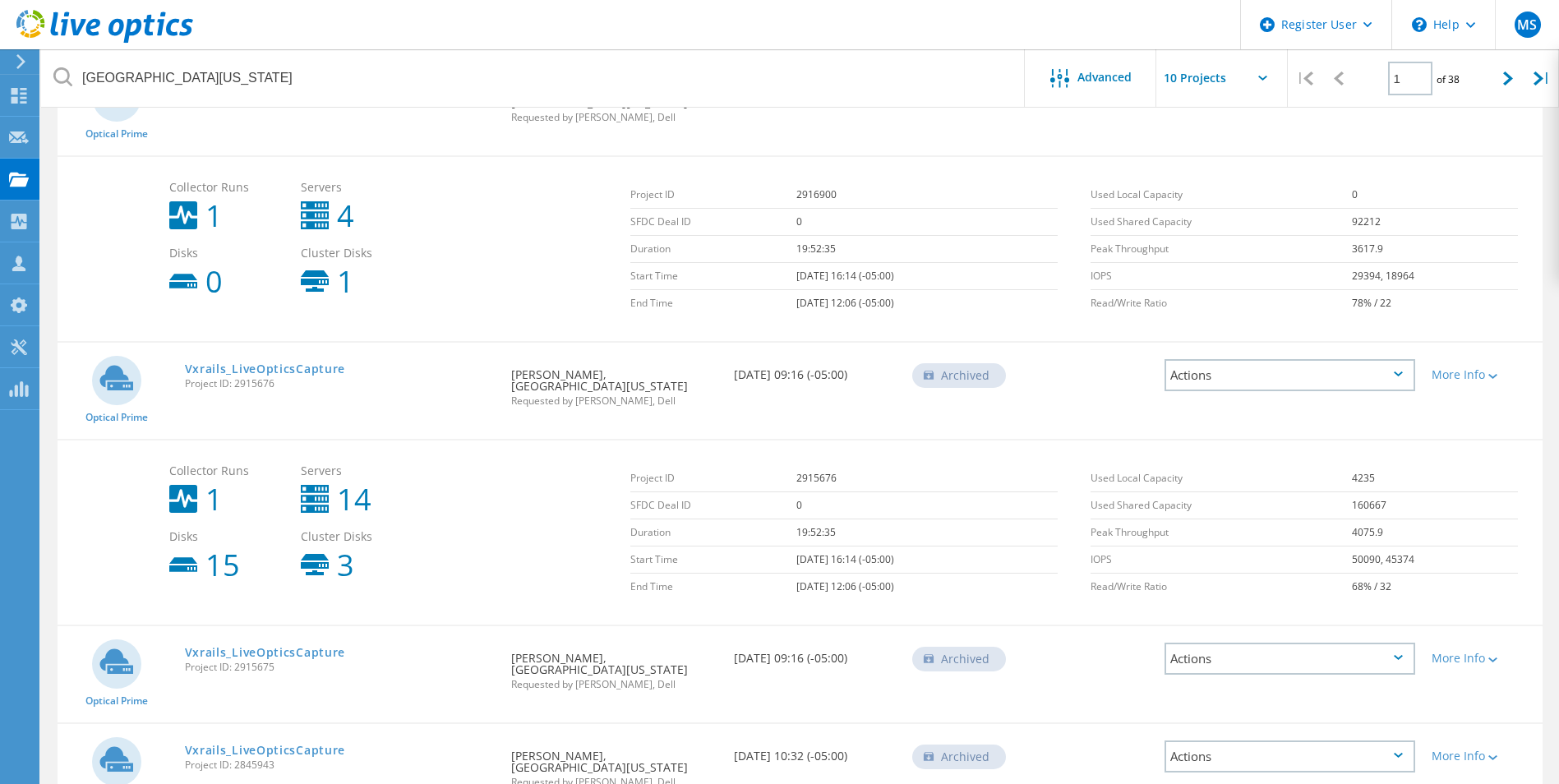
click at [243, 383] on span "Project ID: 2915676" at bounding box center [340, 383] width 311 height 9
copy span "Project ID: 2915676"
click at [262, 366] on link "Vxrails_LiveOpticsCapture" at bounding box center [266, 368] width 161 height 11
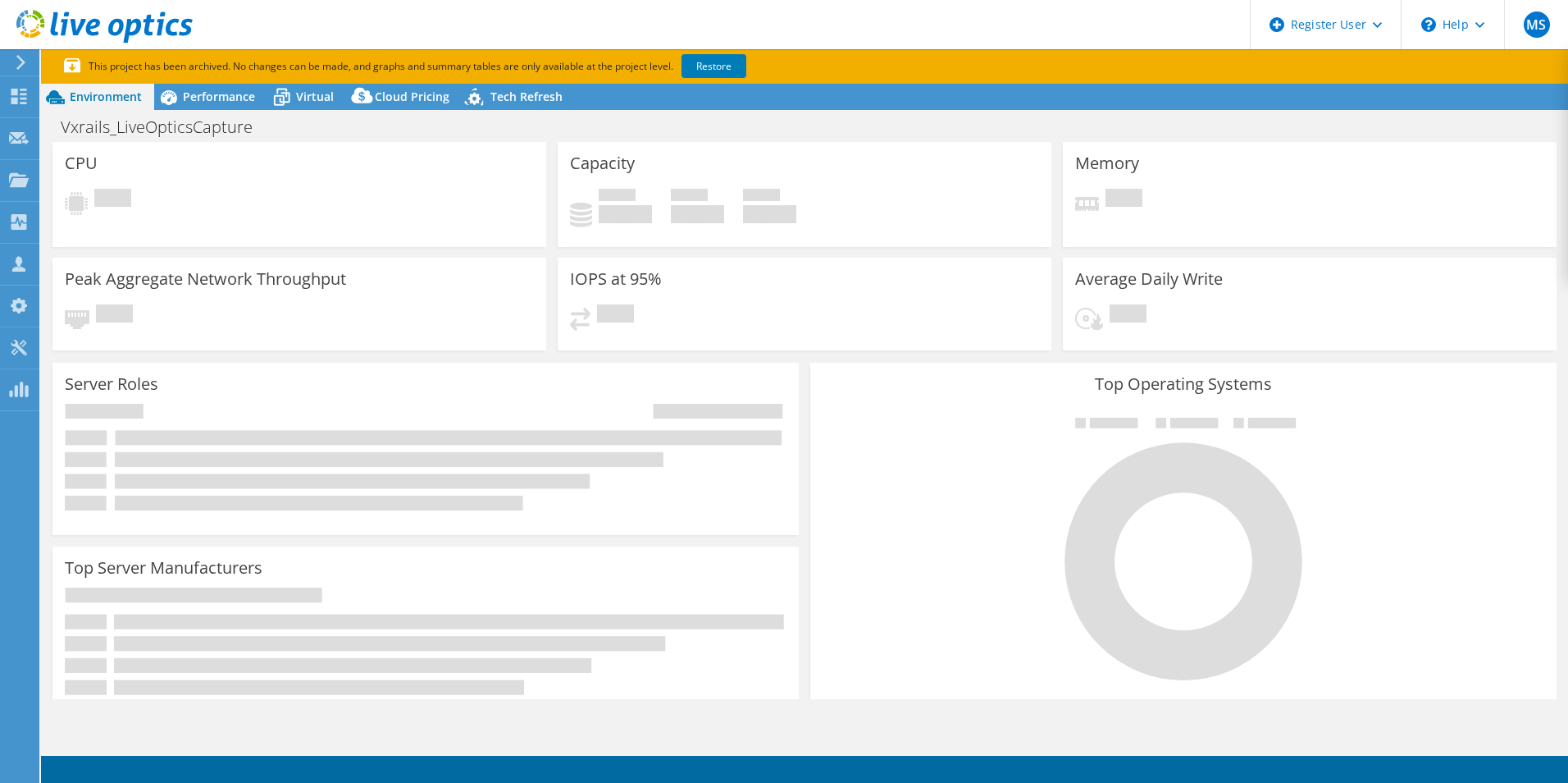
select select "USD"
